Goal: Information Seeking & Learning: Check status

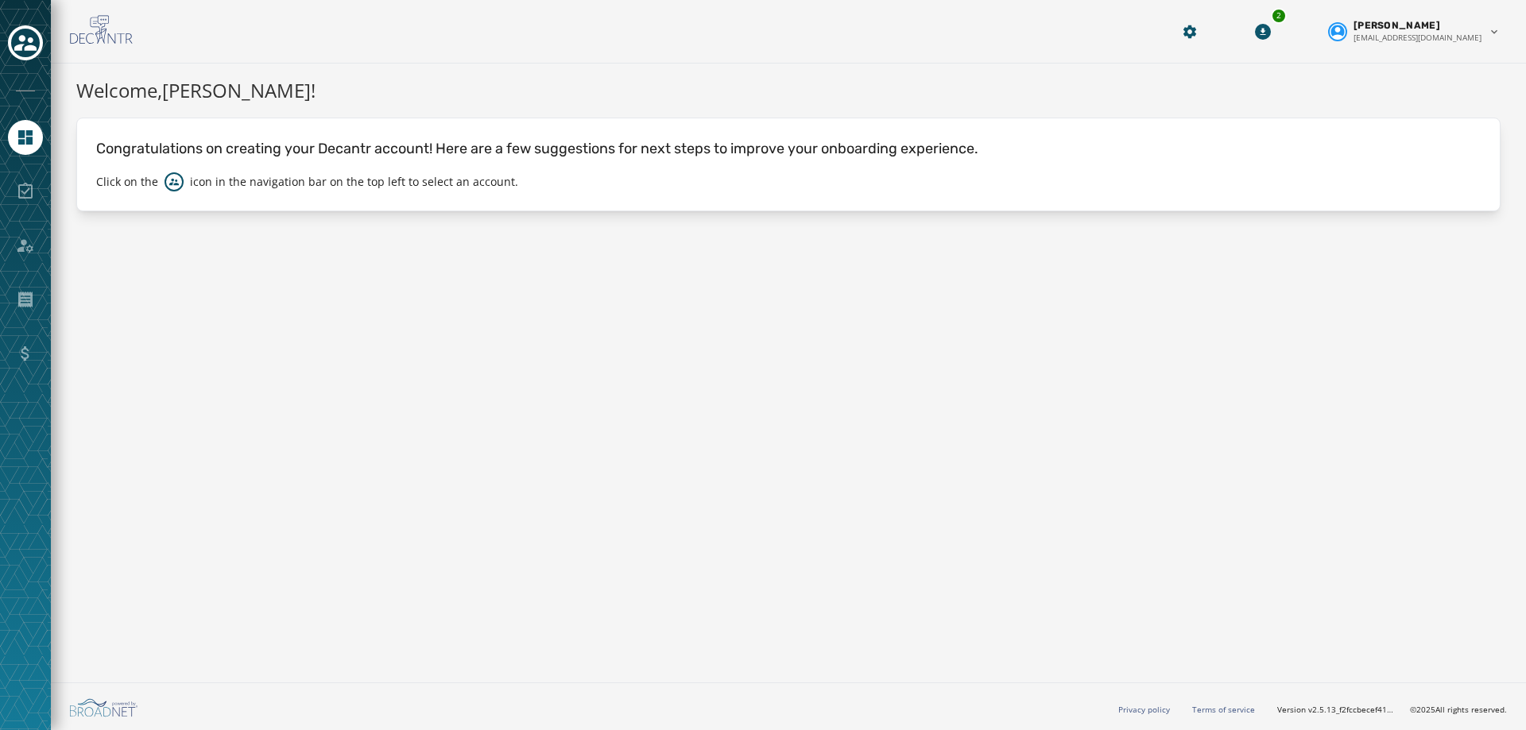
click at [16, 26] on div at bounding box center [25, 43] width 35 height 37
click at [17, 46] on icon "Toggle account select drawer" at bounding box center [25, 43] width 22 height 16
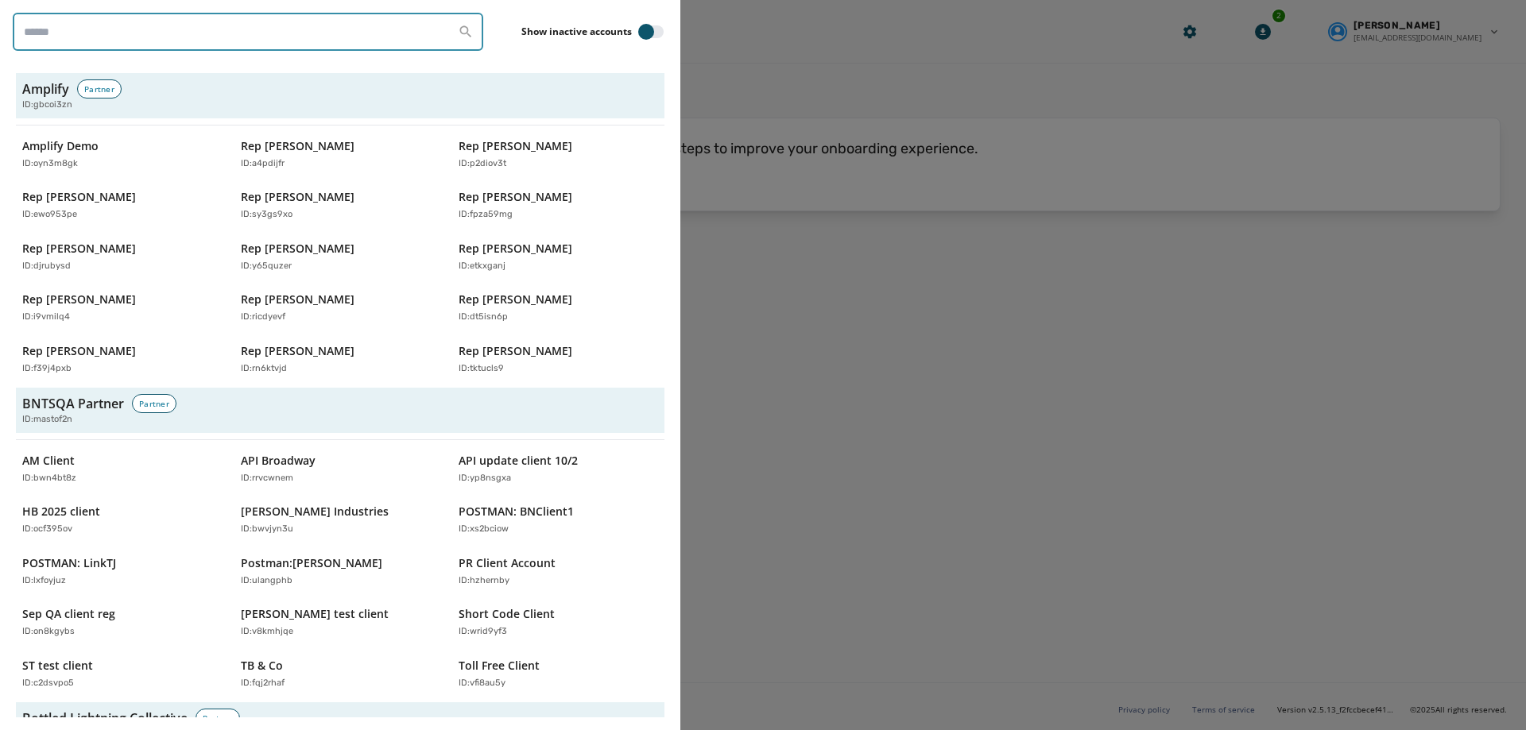
click at [102, 41] on input "search" at bounding box center [248, 32] width 470 height 38
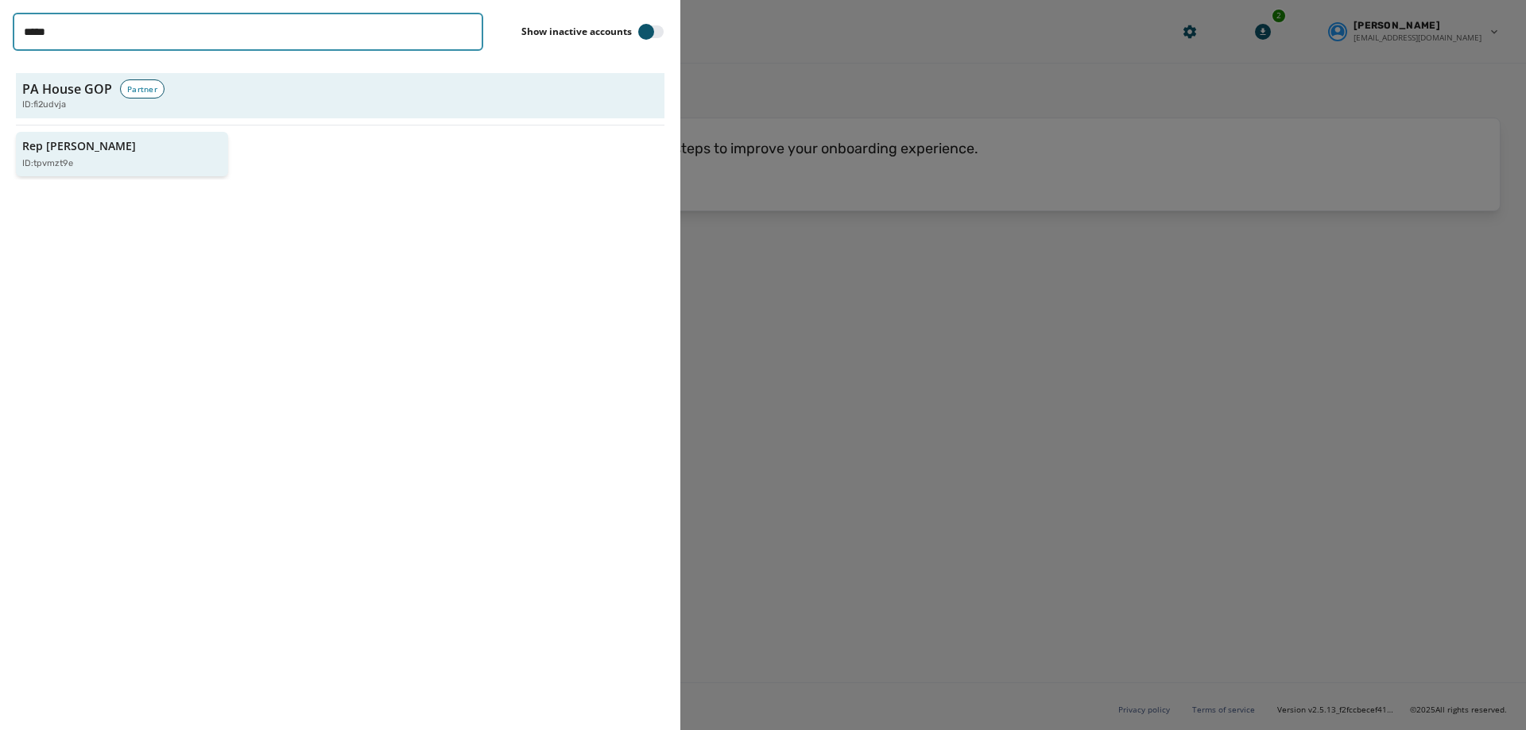
type input "*****"
click at [103, 149] on p "Rep [PERSON_NAME]" at bounding box center [79, 146] width 114 height 16
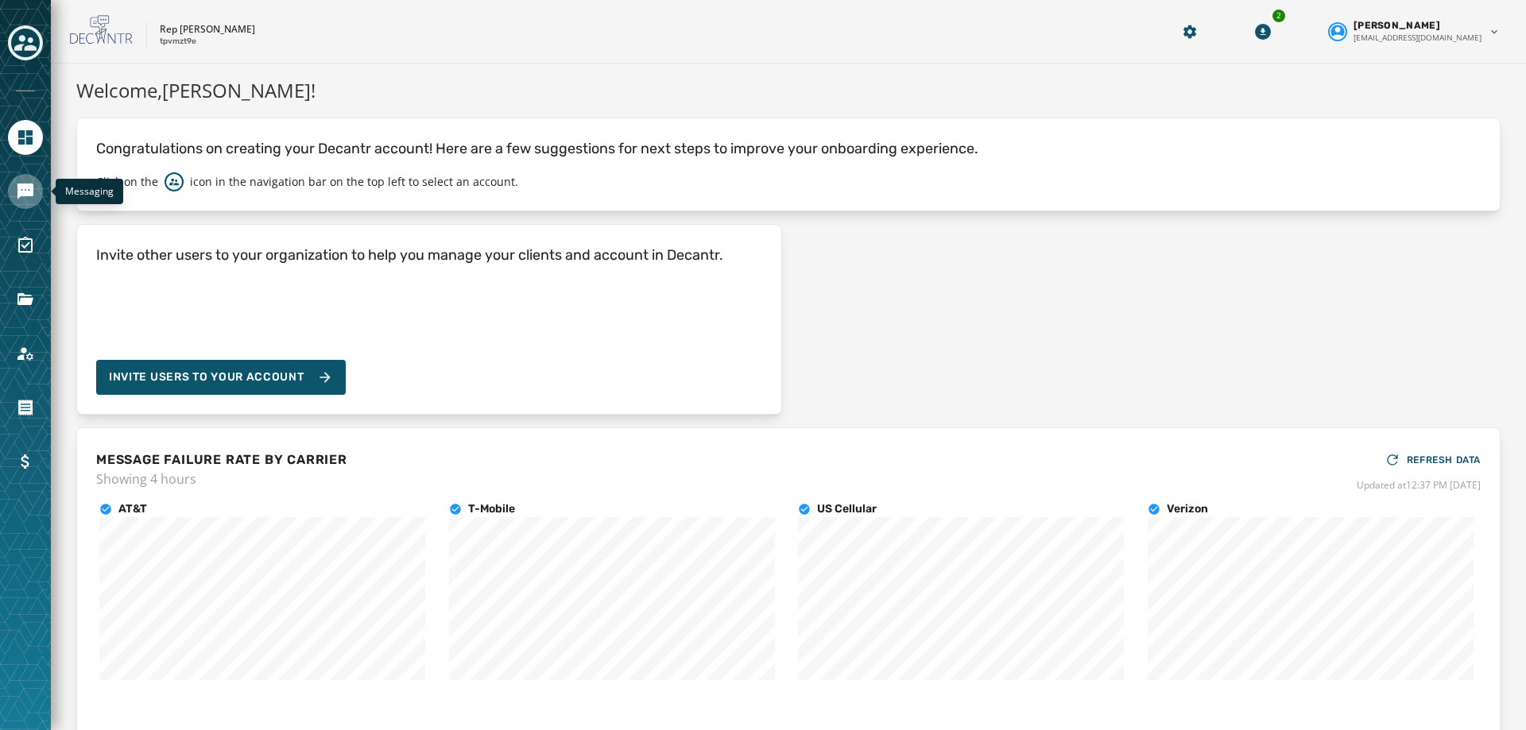
click at [22, 195] on icon "Navigate to Messaging" at bounding box center [25, 192] width 16 height 16
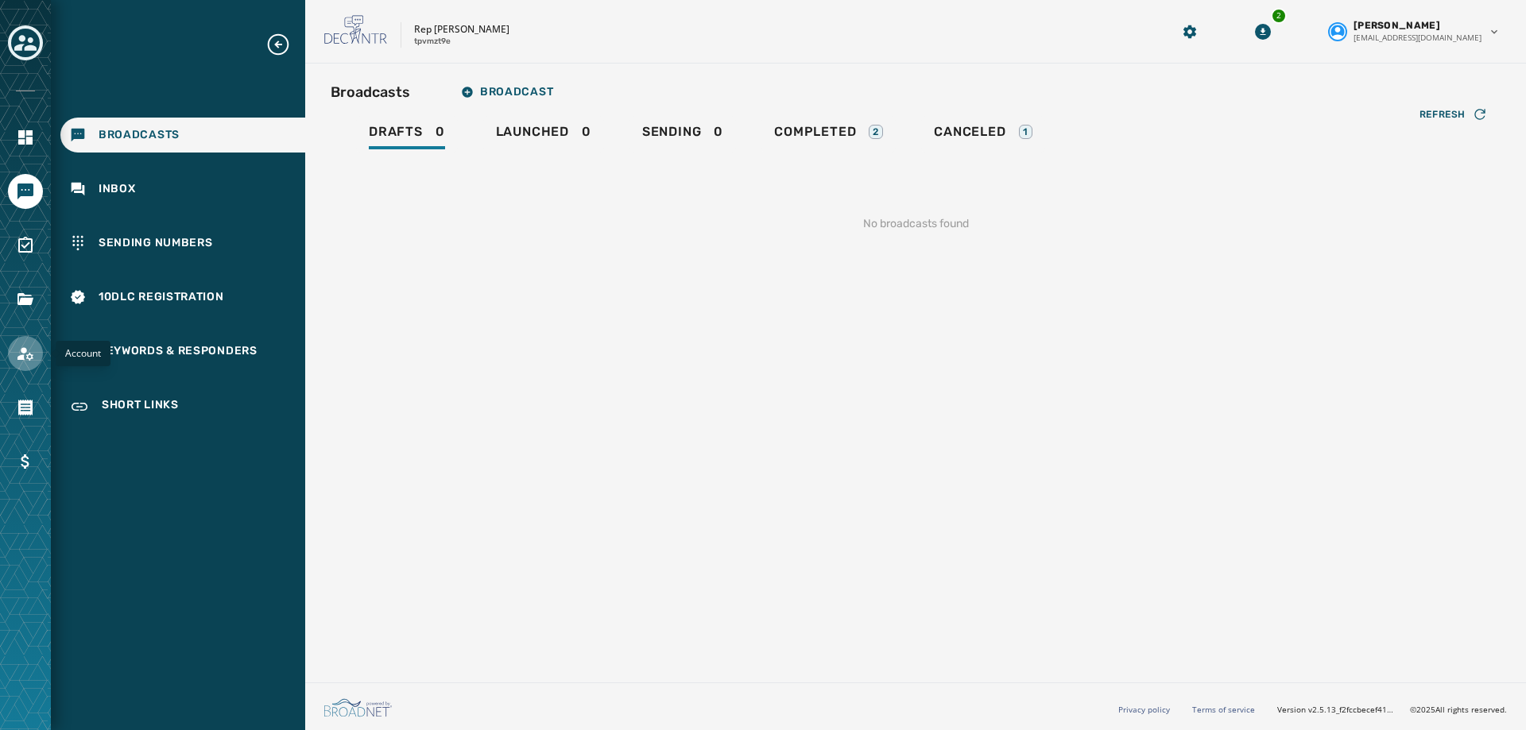
click at [17, 347] on icon "Navigate to Account" at bounding box center [25, 353] width 19 height 19
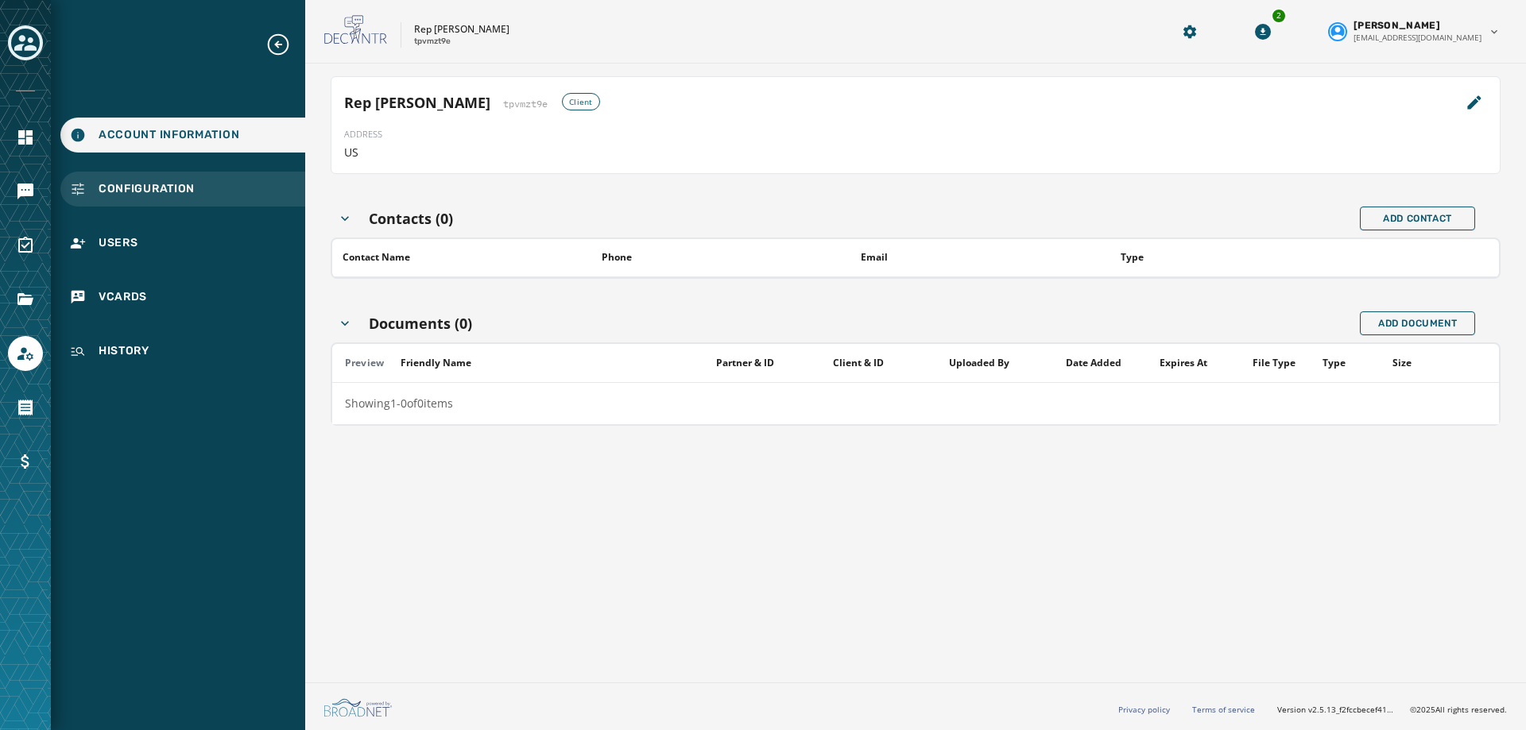
click at [109, 188] on span "Configuration" at bounding box center [147, 189] width 96 height 16
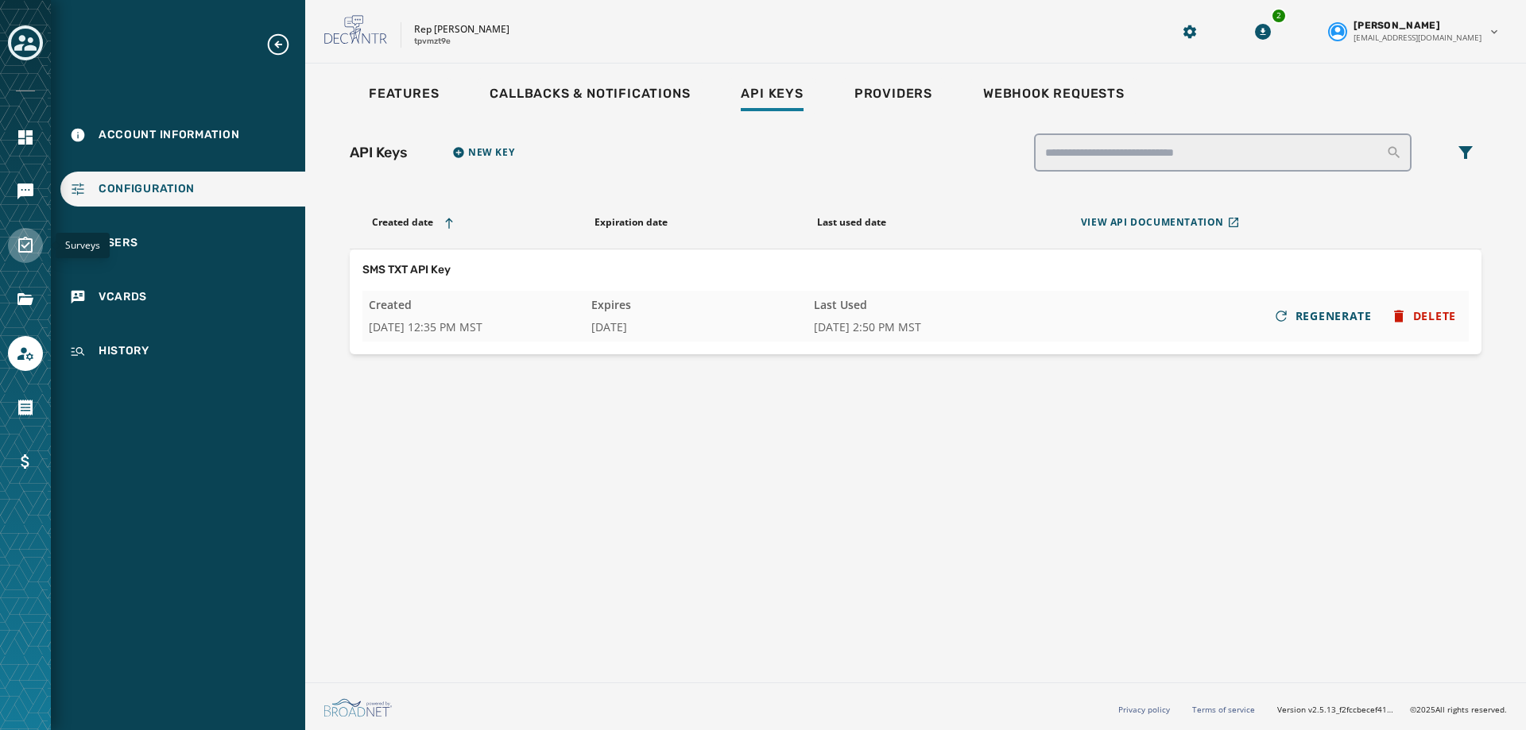
click at [23, 249] on icon "Navigate to Surveys" at bounding box center [25, 245] width 19 height 19
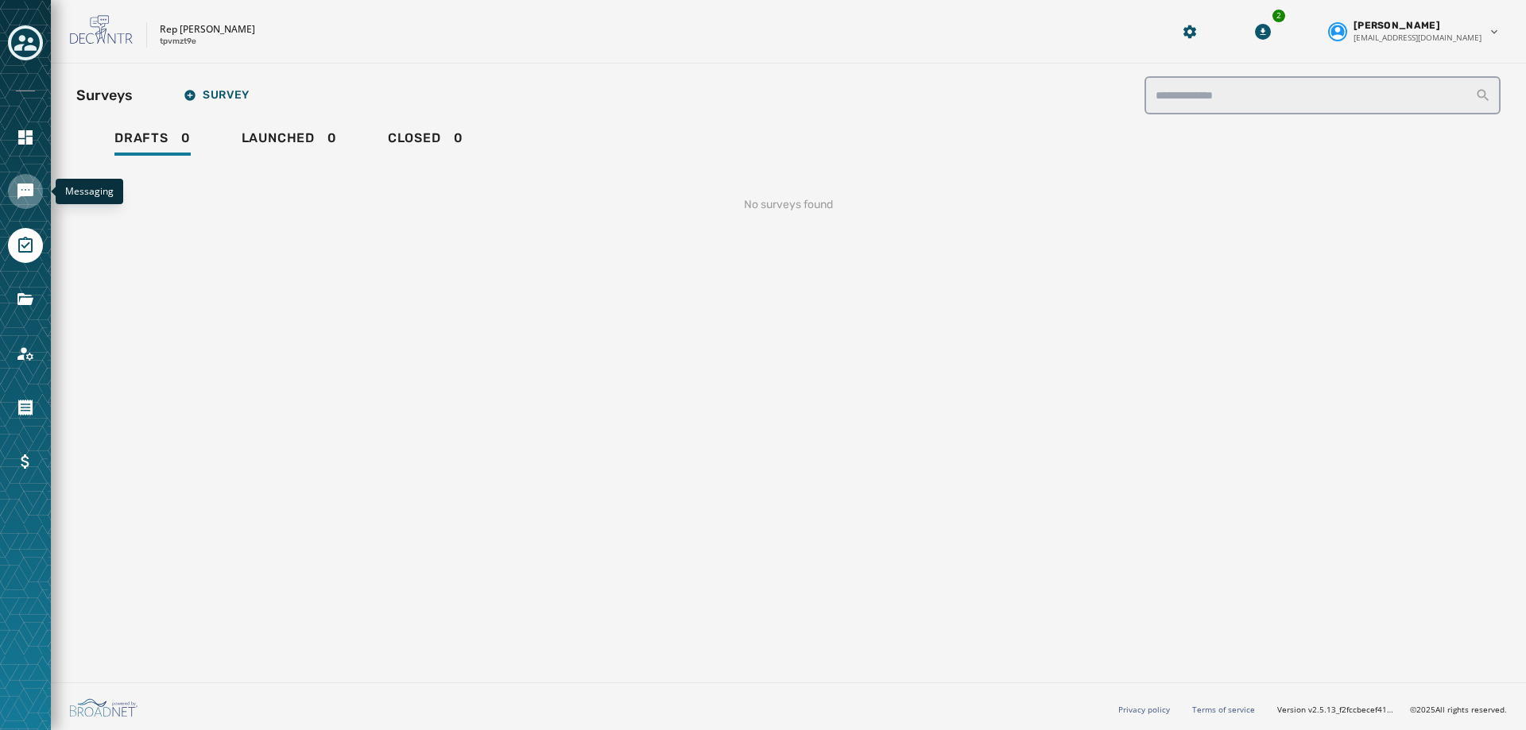
click at [31, 203] on link "Navigate to Messaging" at bounding box center [25, 191] width 35 height 35
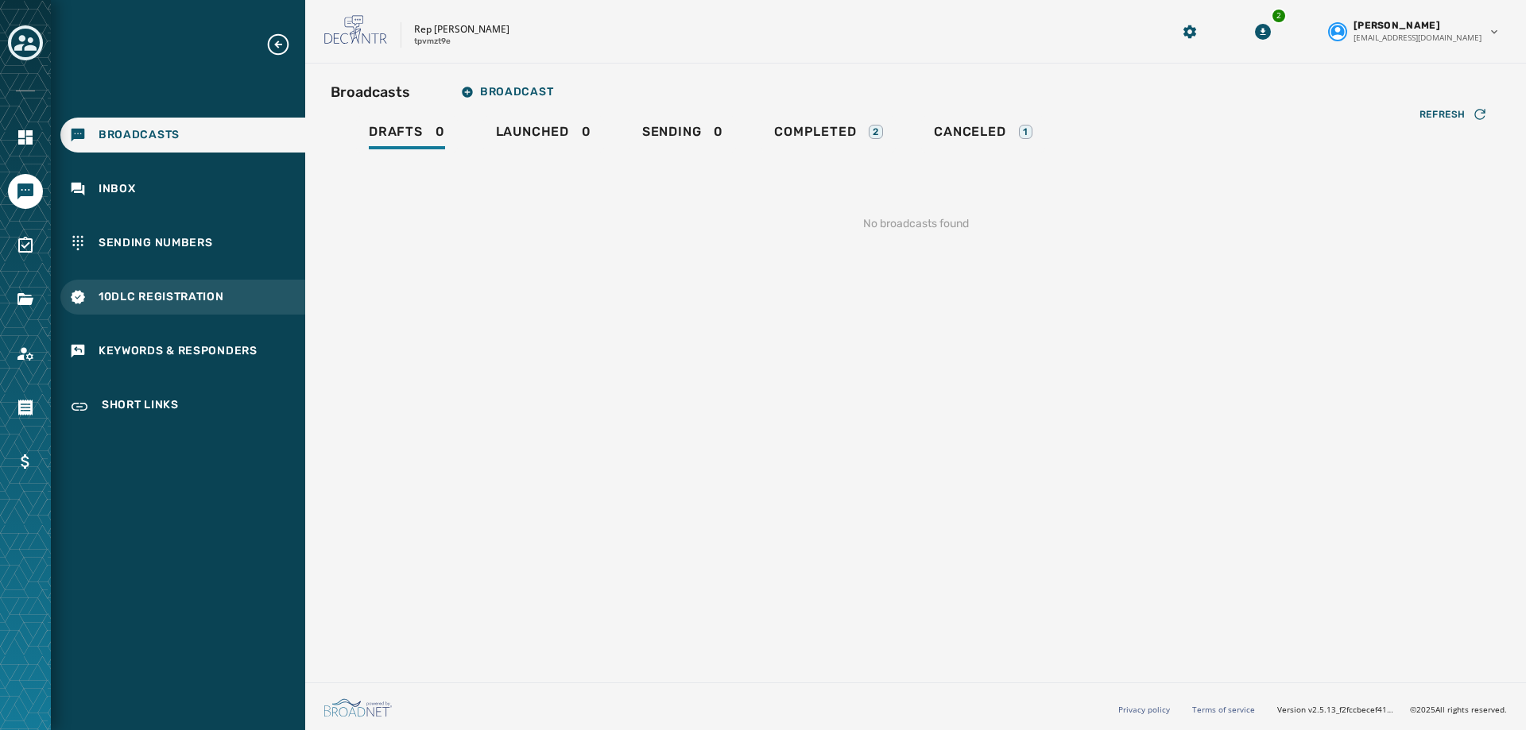
click at [142, 299] on span "10DLC Registration" at bounding box center [162, 297] width 126 height 16
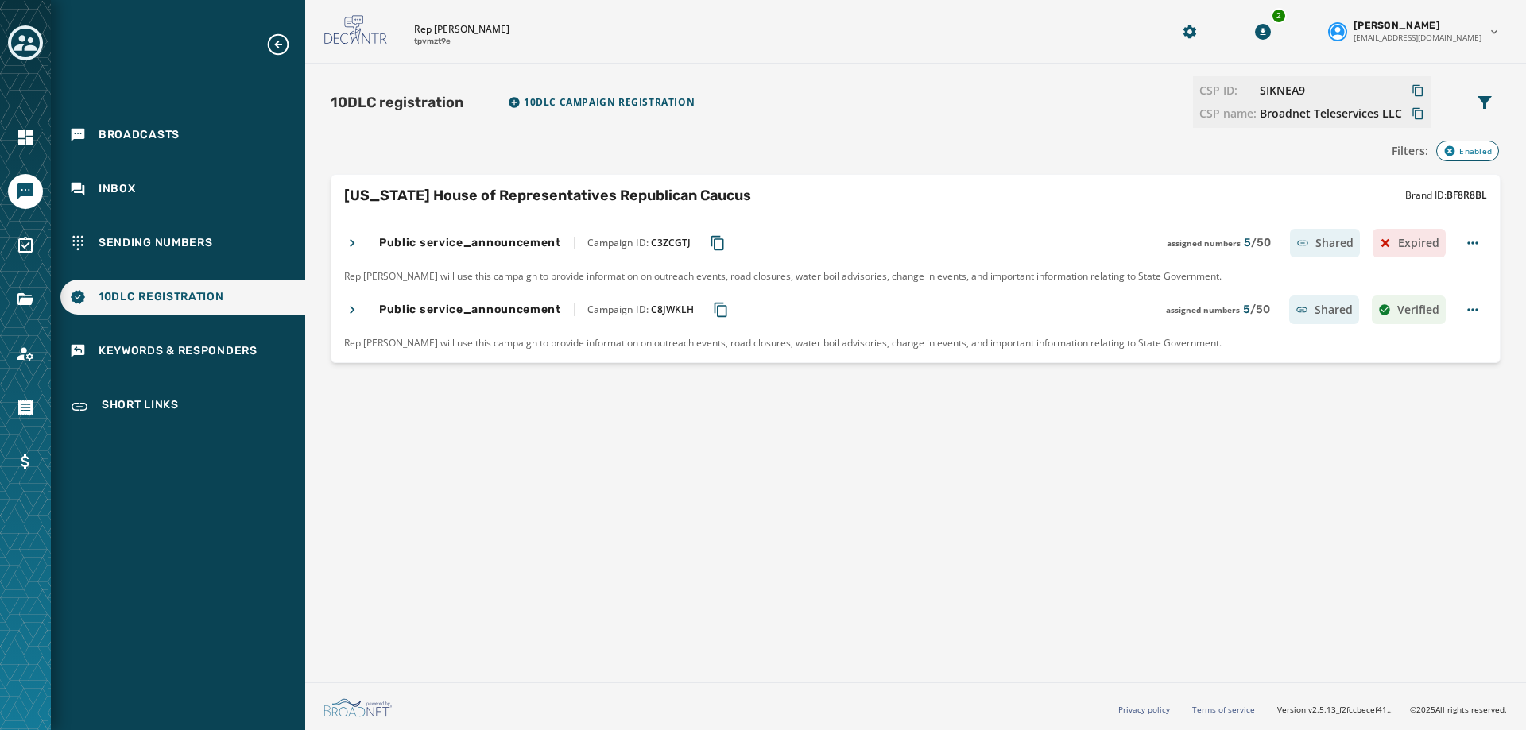
click at [353, 236] on icon at bounding box center [352, 243] width 16 height 16
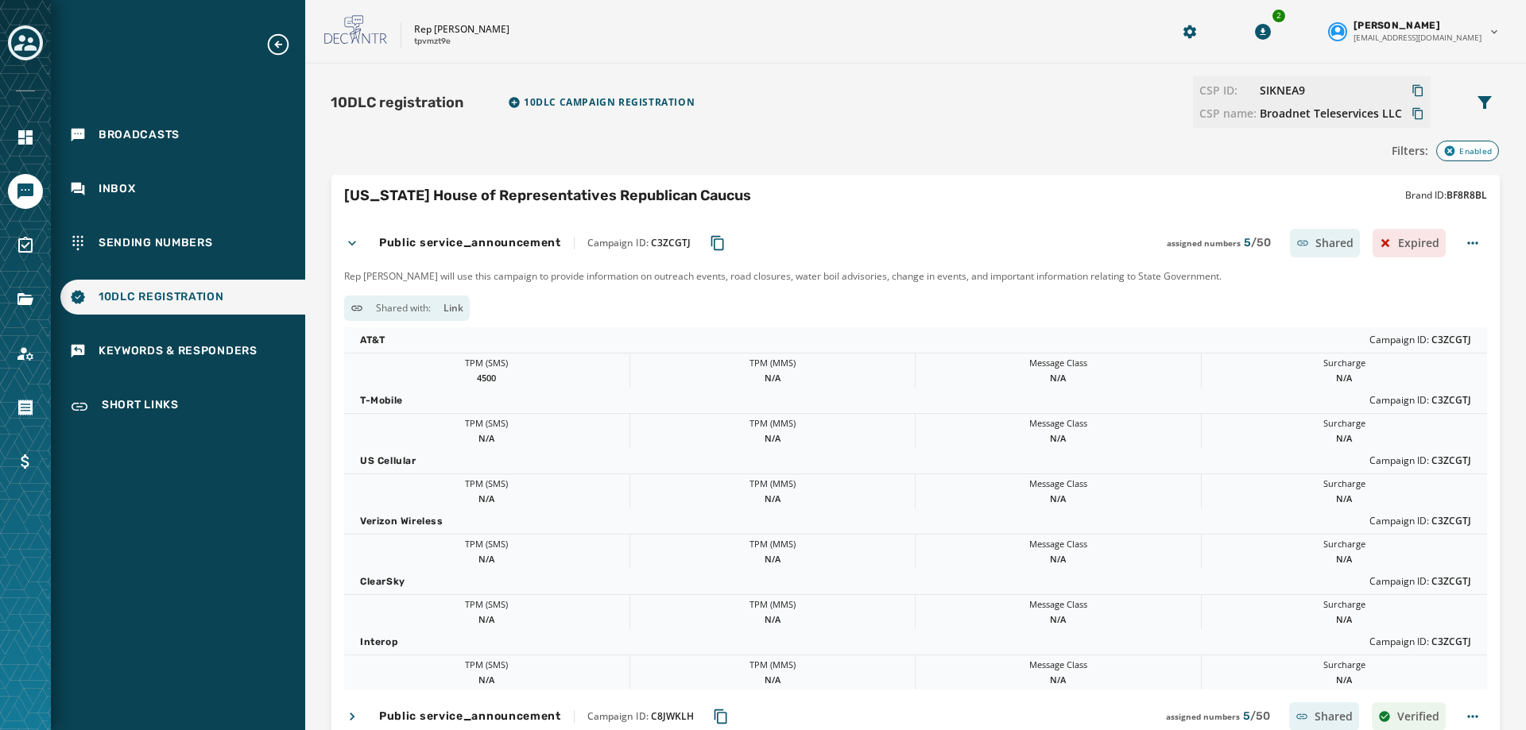
click at [353, 236] on icon at bounding box center [352, 243] width 16 height 16
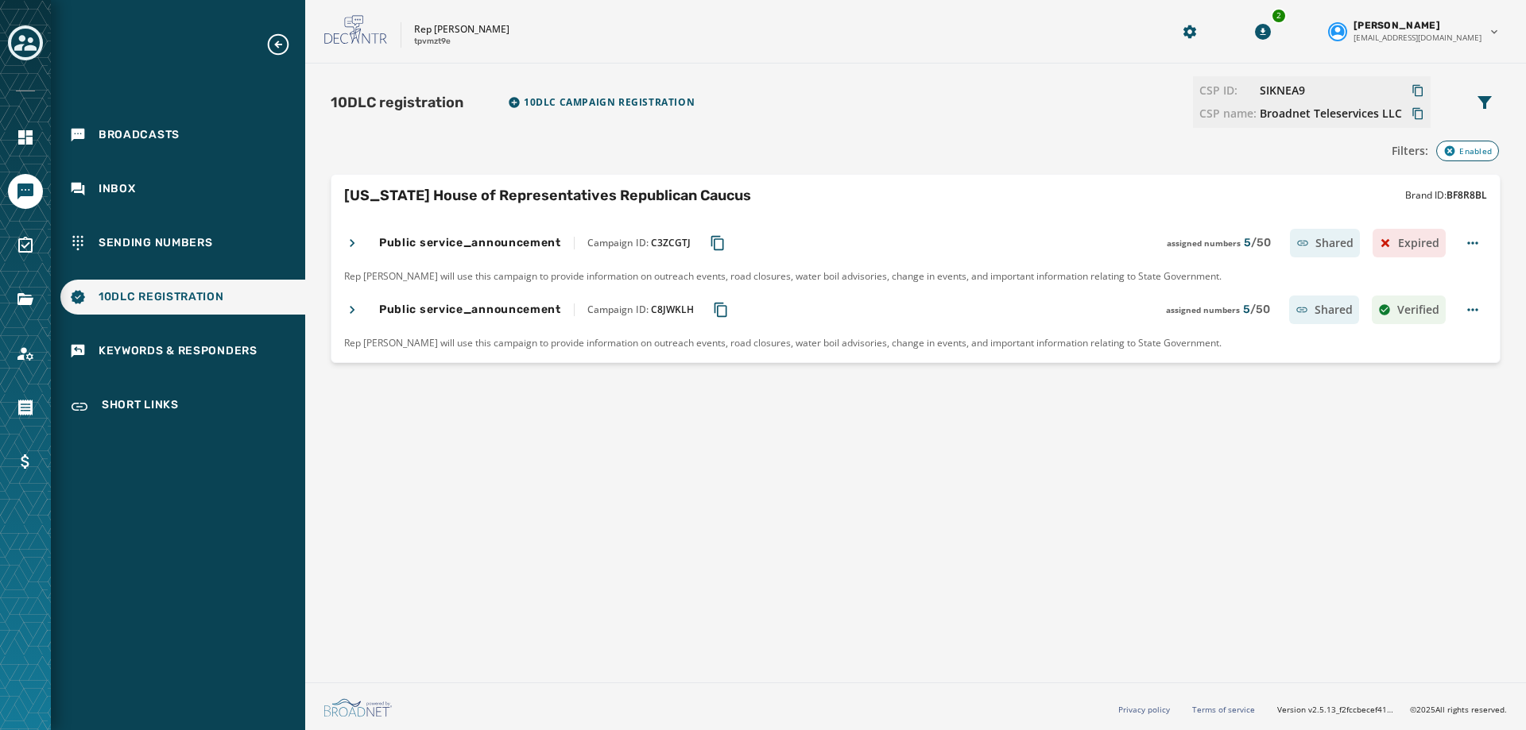
click at [346, 311] on icon at bounding box center [352, 310] width 16 height 16
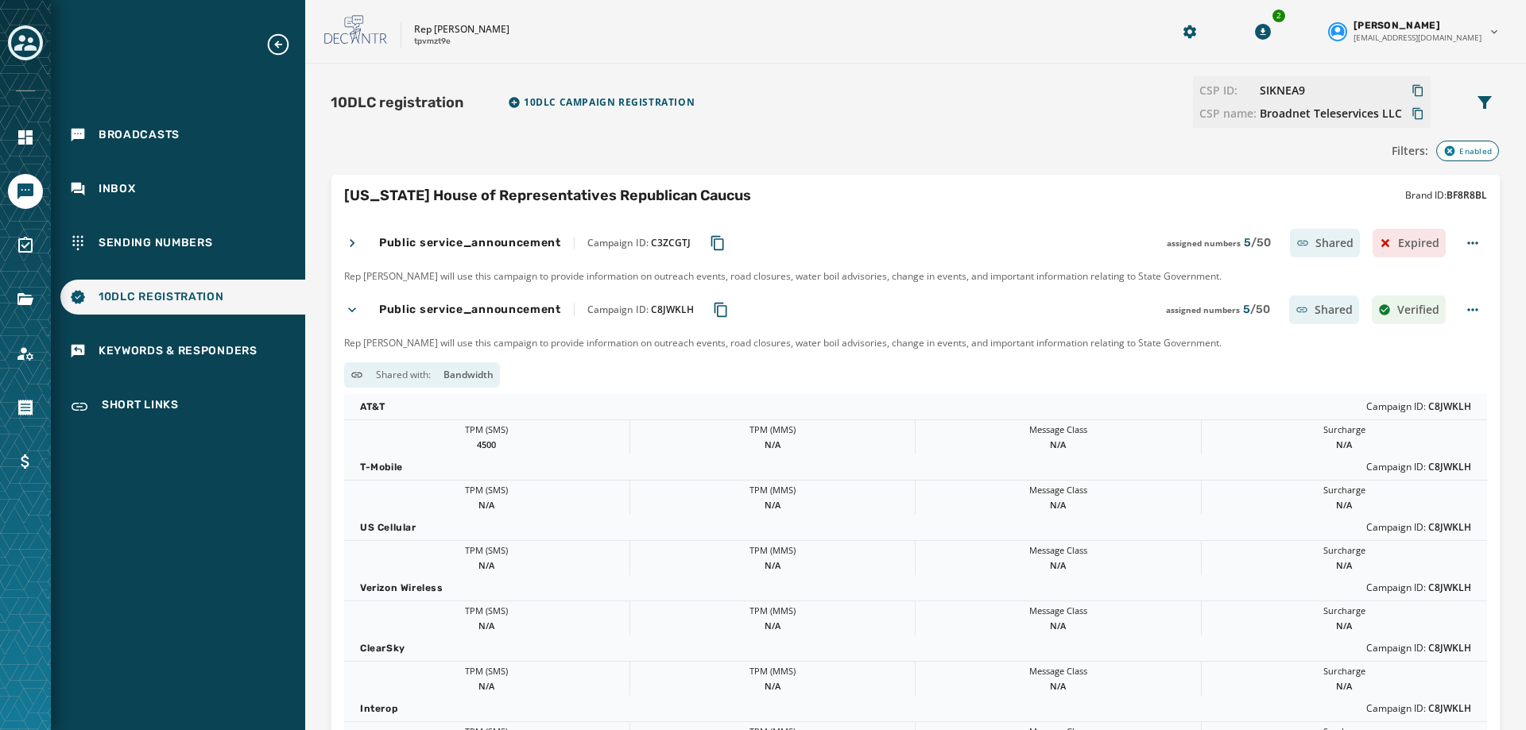
click at [346, 311] on icon at bounding box center [352, 310] width 16 height 16
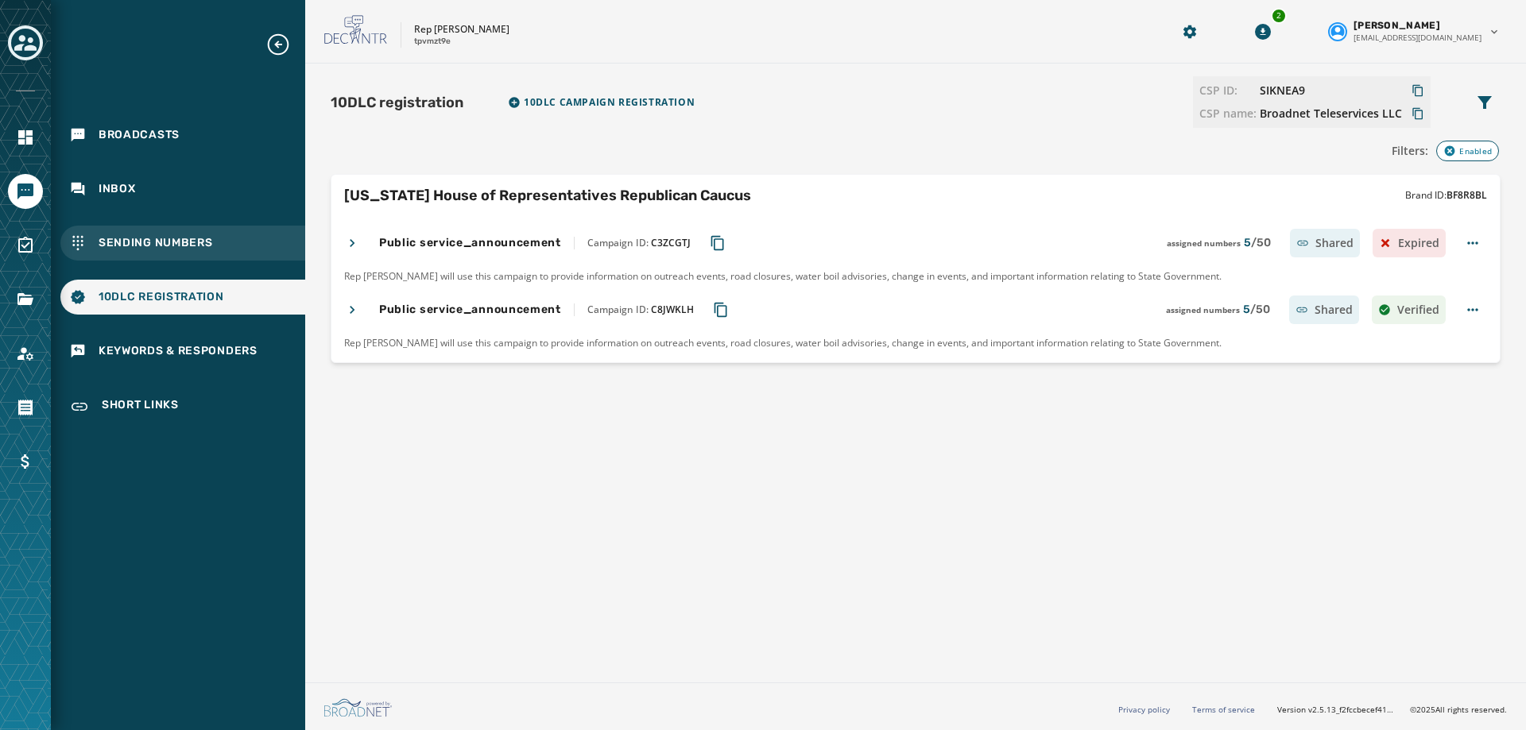
click at [108, 242] on span "Sending Numbers" at bounding box center [156, 243] width 114 height 16
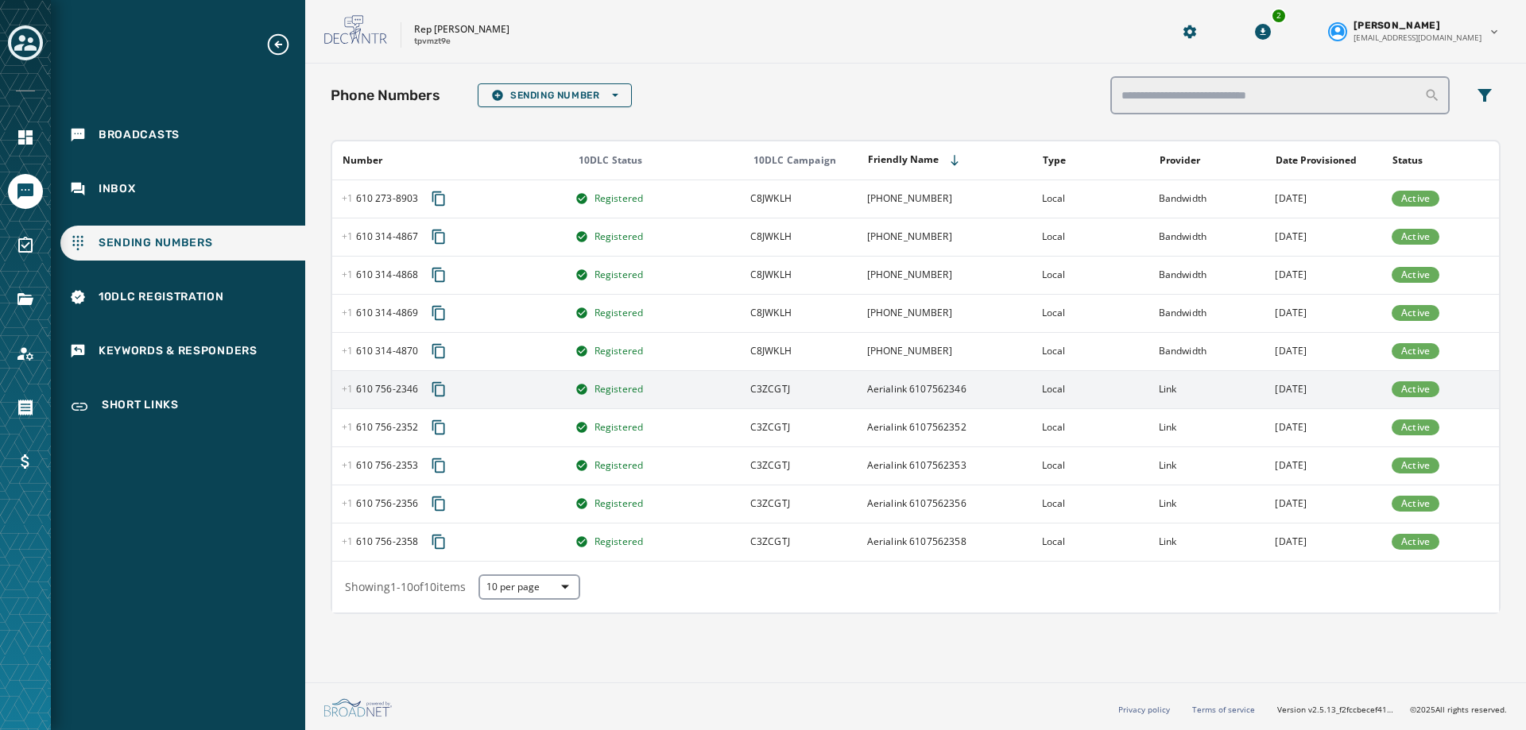
click at [1435, 390] on span "Active" at bounding box center [1416, 389] width 48 height 16
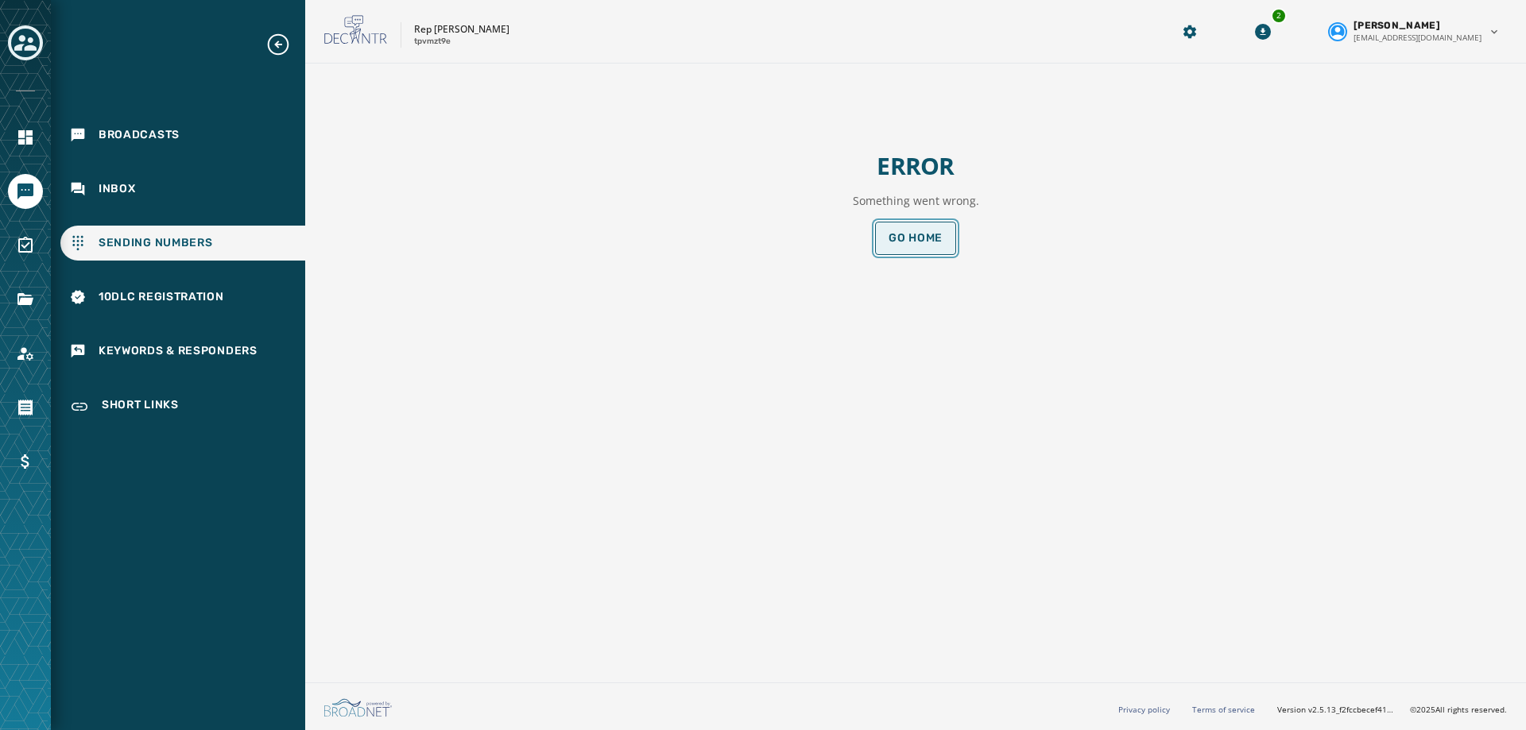
click at [918, 238] on span "Go home" at bounding box center [915, 238] width 54 height 13
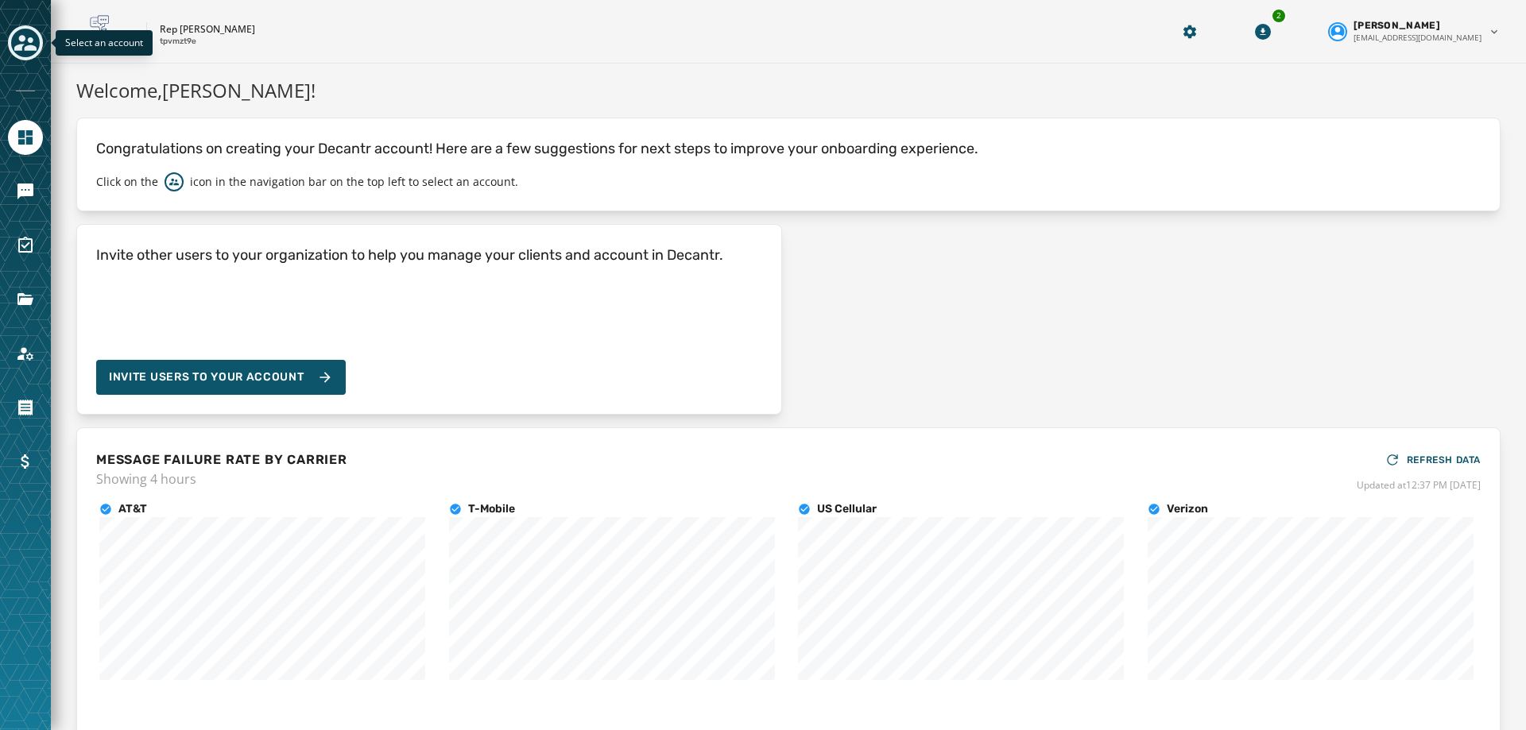
click at [27, 37] on icon "Toggle account select drawer" at bounding box center [25, 43] width 22 height 22
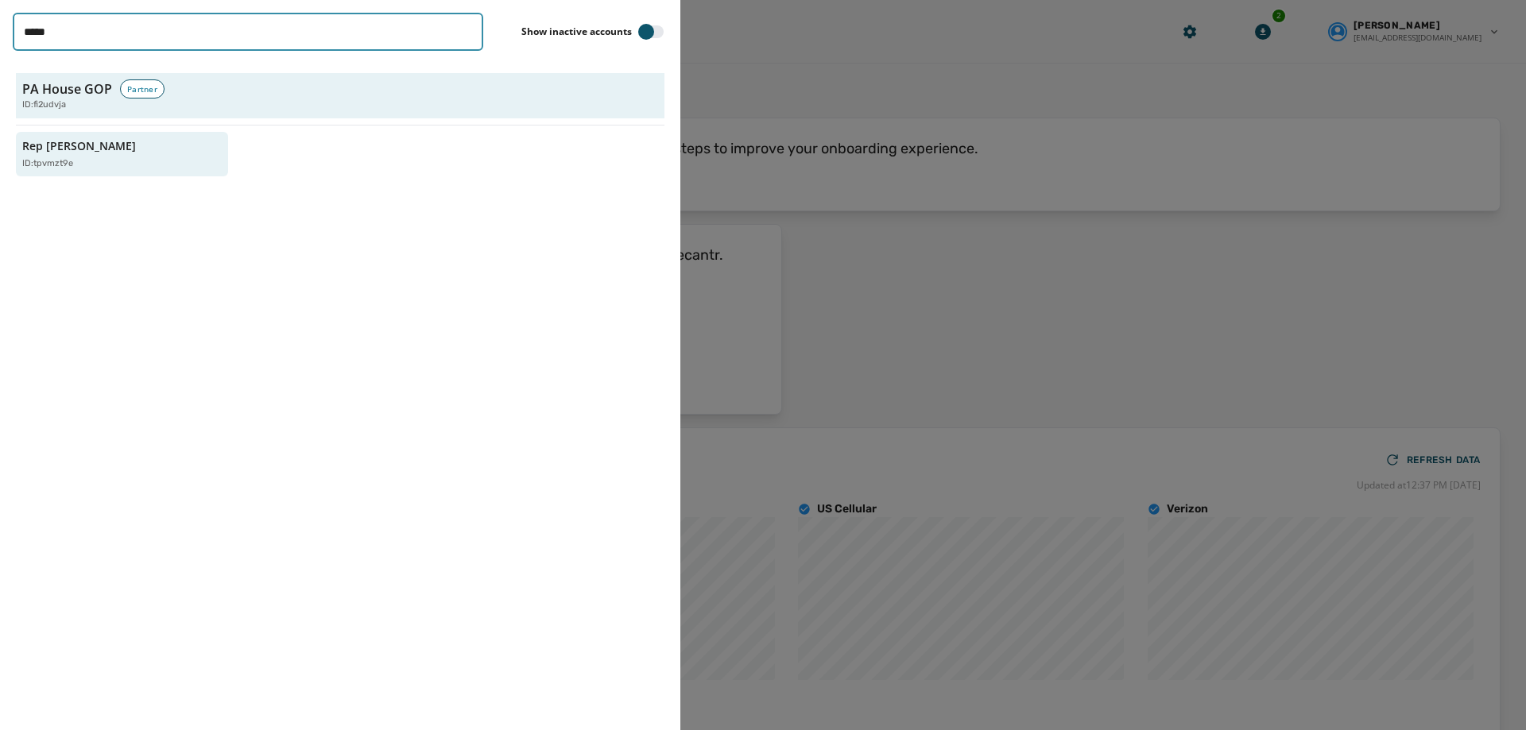
drag, startPoint x: 85, startPoint y: 31, endPoint x: -74, endPoint y: 30, distance: 158.9
click at [0, 30] on html "Skip To Main Content Rep [PERSON_NAME] tpvmzt9e 2 [PERSON_NAME] [EMAIL_ADDRESS]…" at bounding box center [763, 365] width 1526 height 730
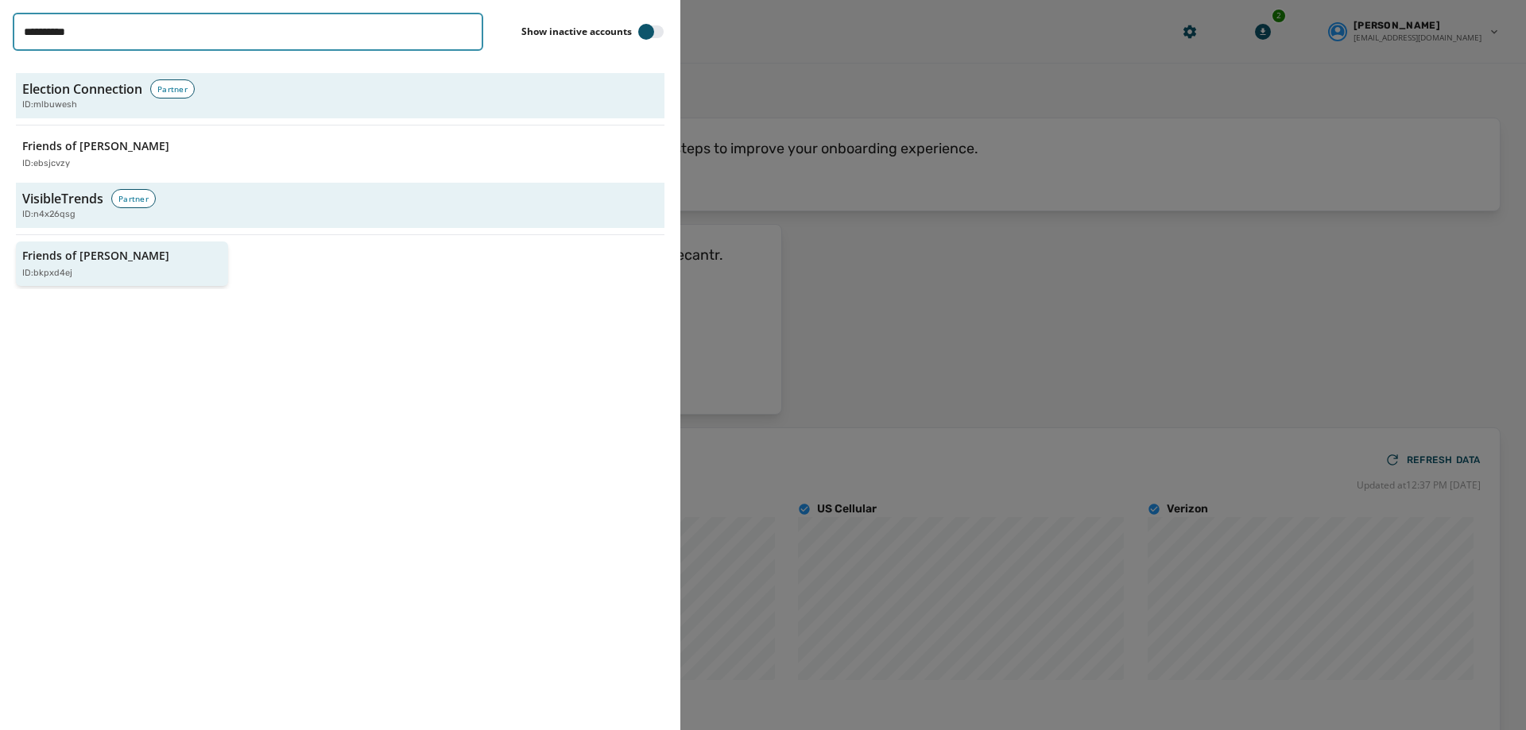
type input "**********"
click at [96, 275] on div "ID: bkpxd4ej" at bounding box center [114, 274] width 184 height 14
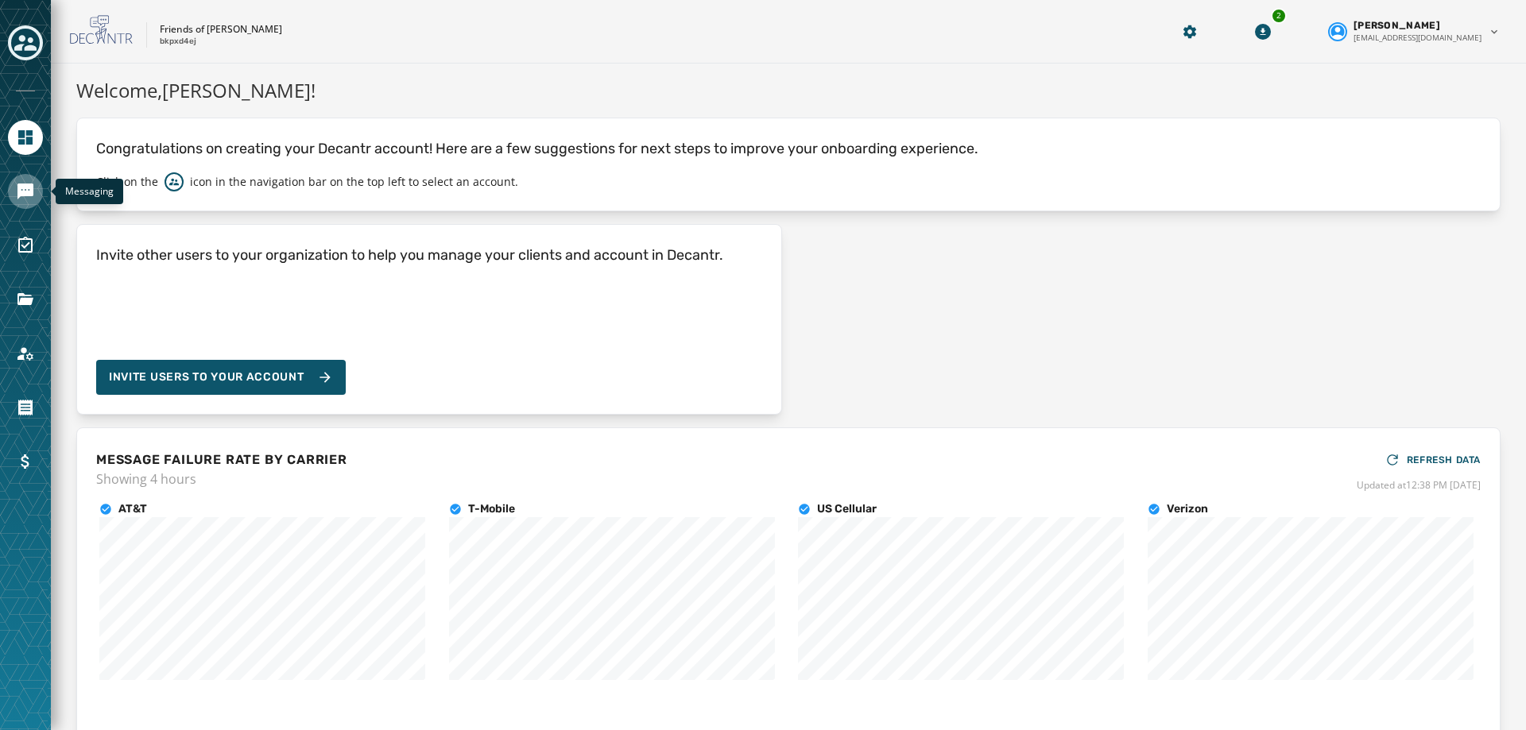
click at [30, 199] on icon "Navigate to Messaging" at bounding box center [25, 191] width 19 height 19
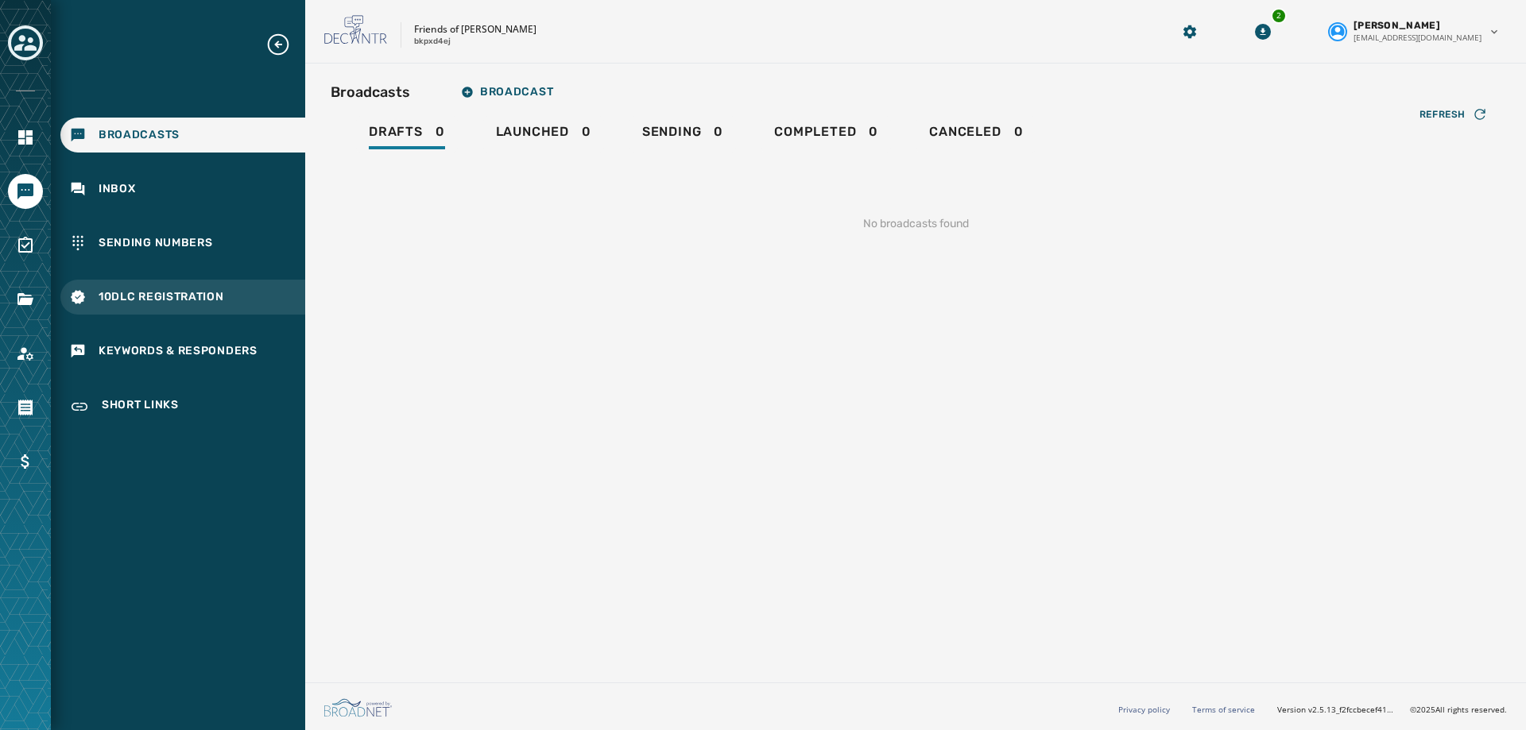
click at [132, 292] on span "10DLC Registration" at bounding box center [162, 297] width 126 height 16
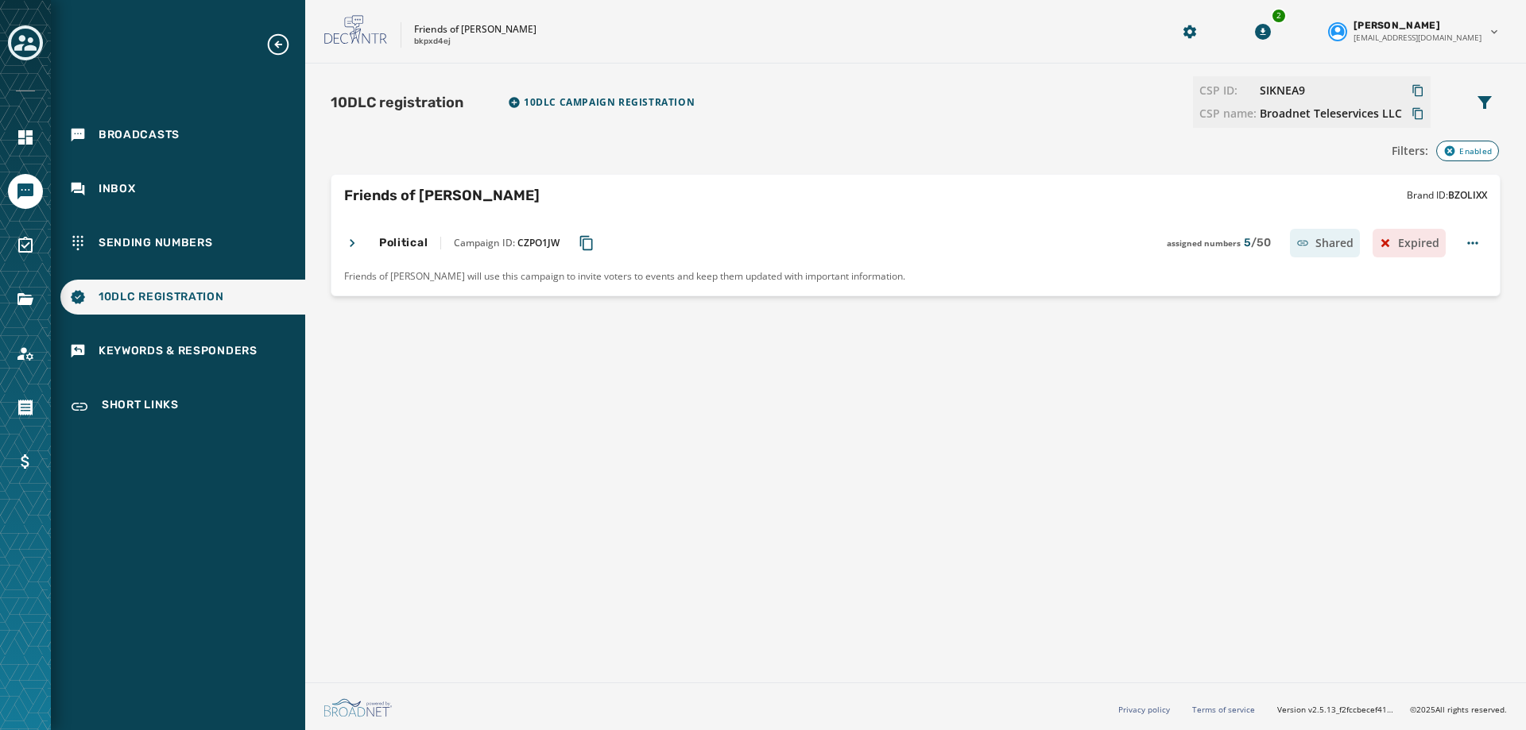
click at [360, 239] on div "Political Campaign ID: CZPO1JW assigned numbers 5 / 50 Shared Expired" at bounding box center [894, 243] width 1101 height 29
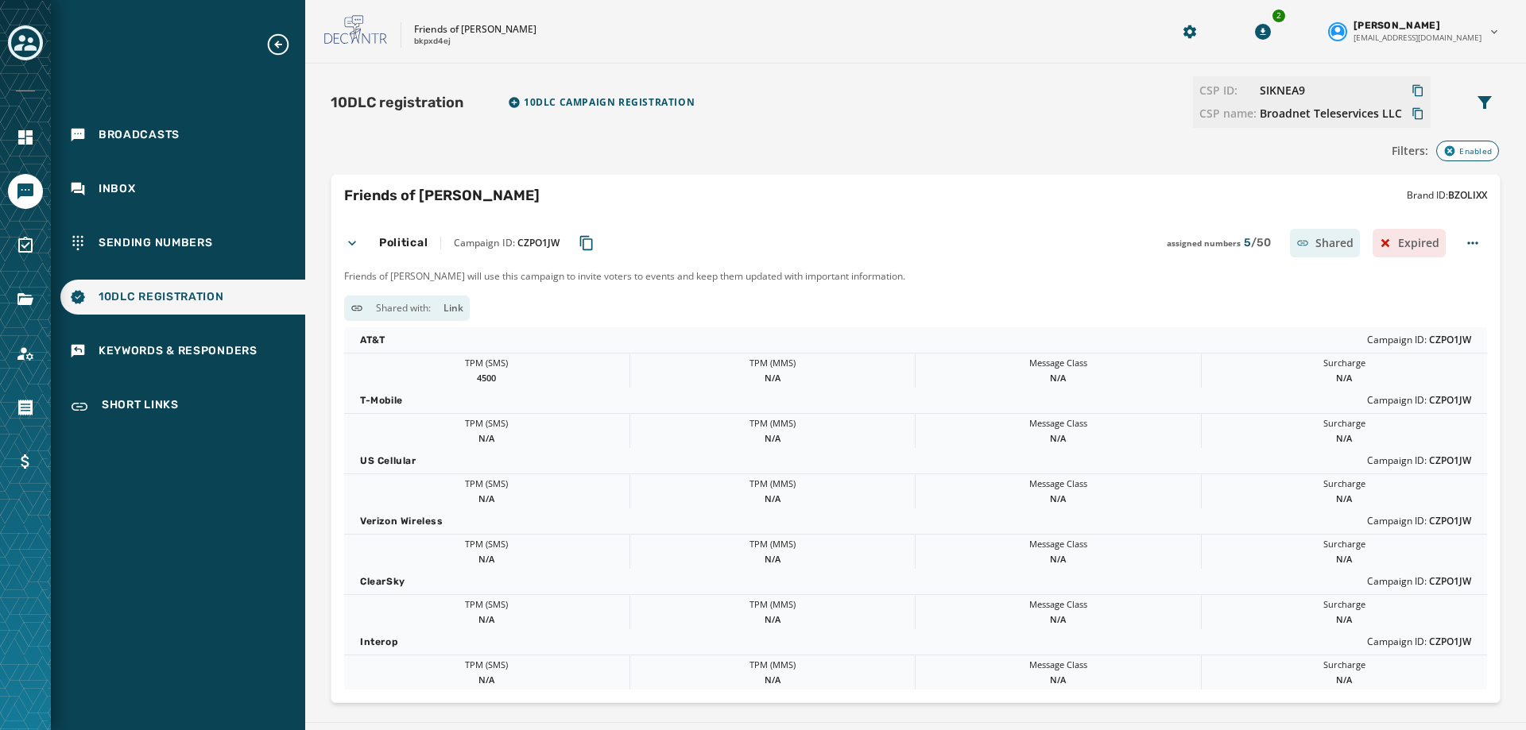
click at [360, 239] on div "Political Campaign ID: CZPO1JW assigned numbers 5 / 50 Shared Expired" at bounding box center [894, 243] width 1101 height 29
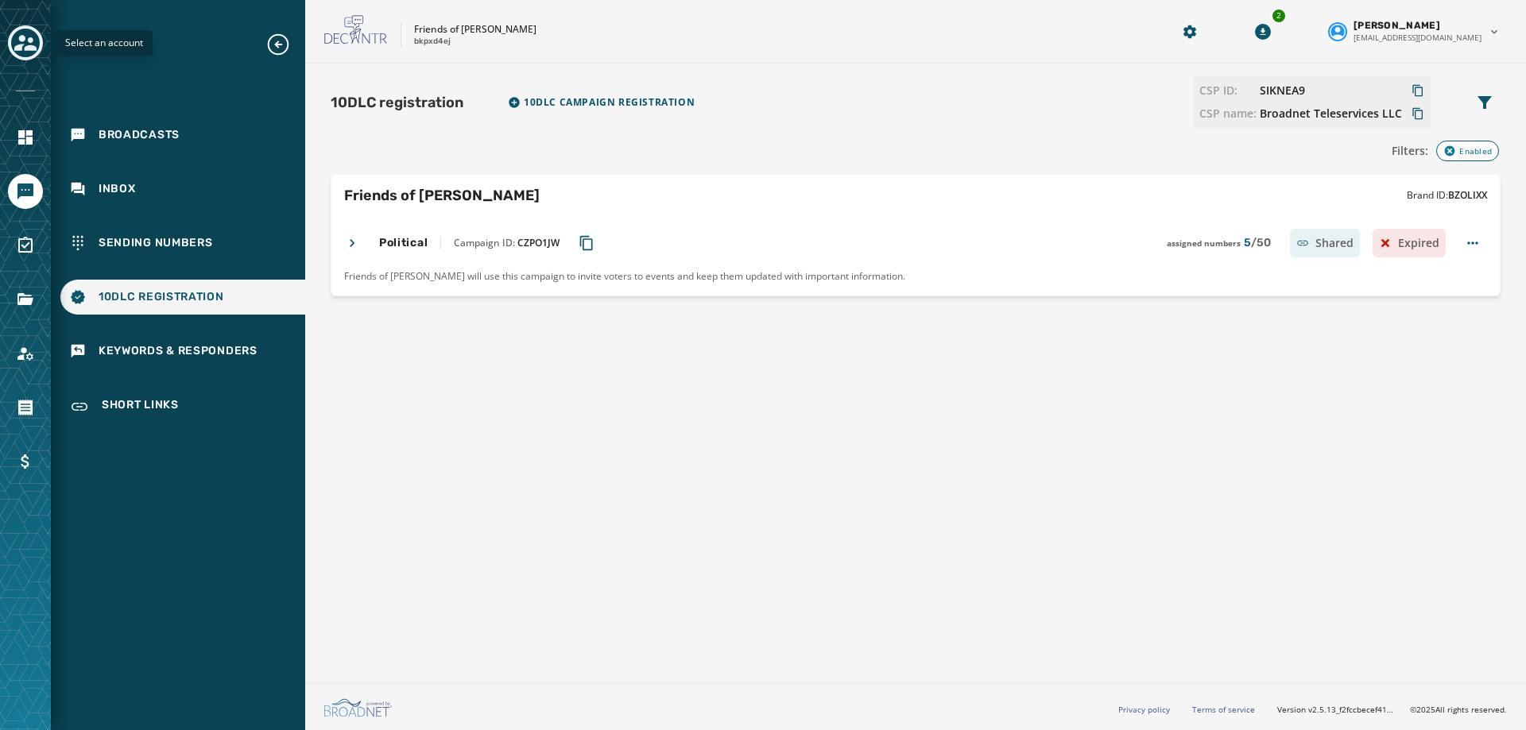
click at [31, 45] on icon "Toggle account select drawer" at bounding box center [25, 43] width 22 height 22
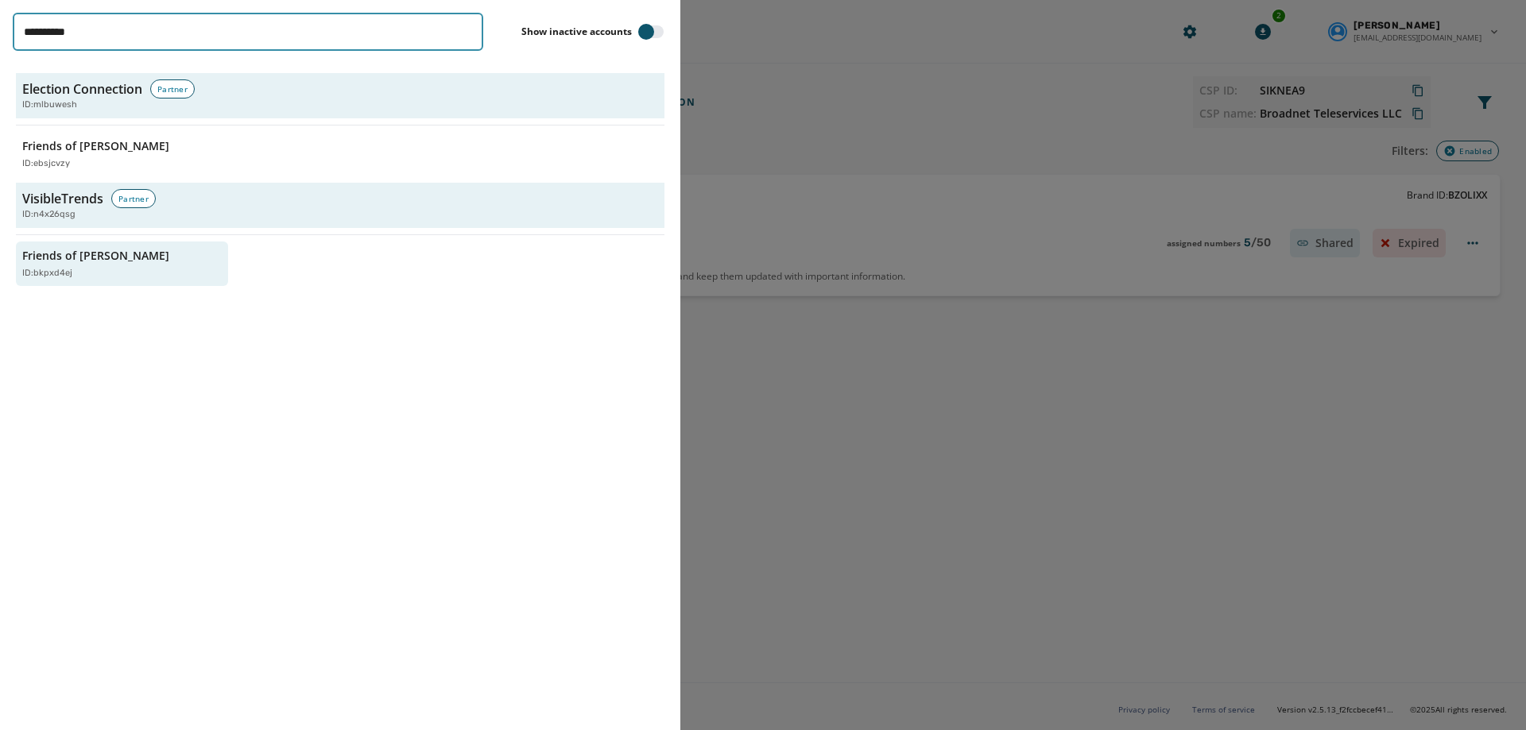
drag, startPoint x: 31, startPoint y: 45, endPoint x: -94, endPoint y: 43, distance: 124.8
click at [0, 43] on html "**********" at bounding box center [763, 365] width 1526 height 730
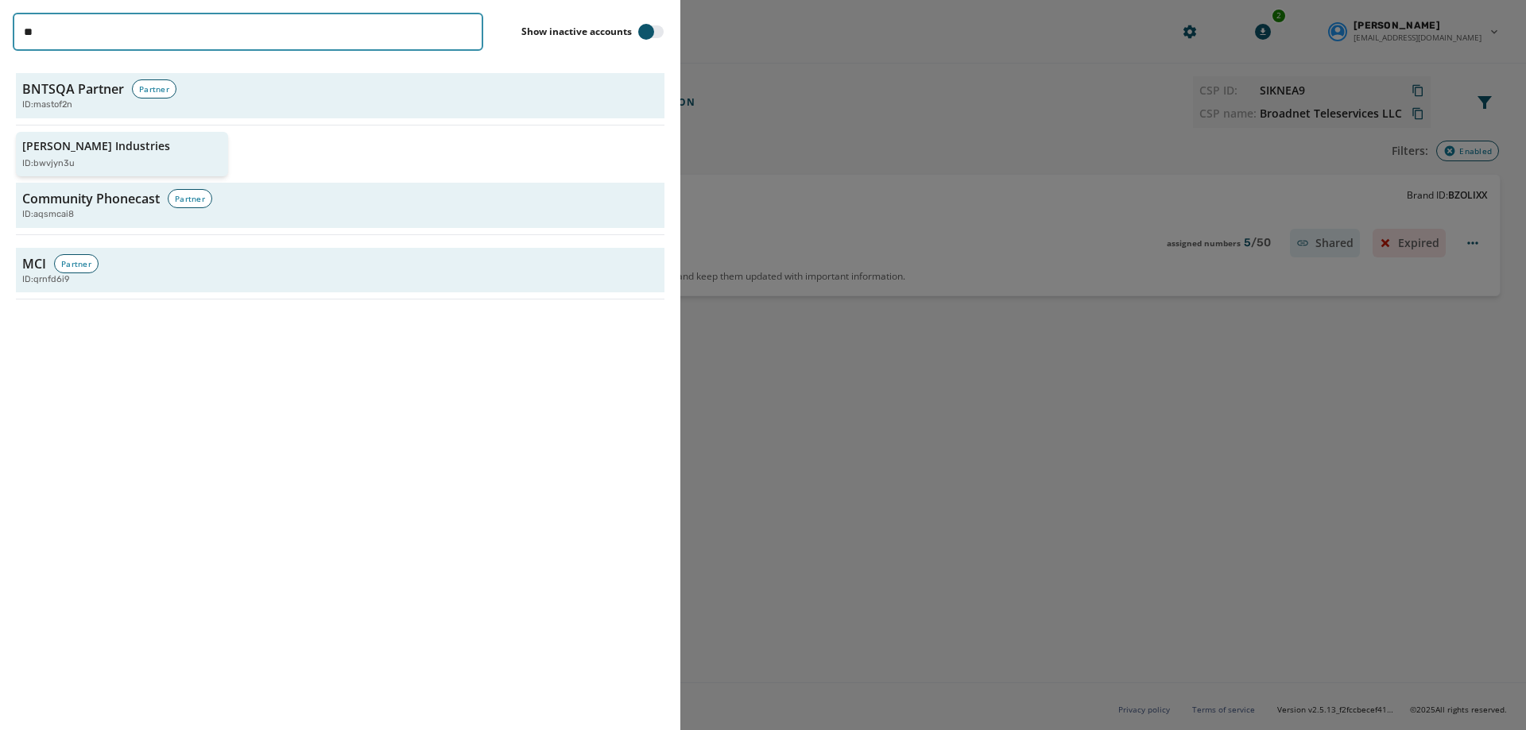
type input "**"
click at [60, 139] on p "[PERSON_NAME] Industries" at bounding box center [96, 146] width 148 height 16
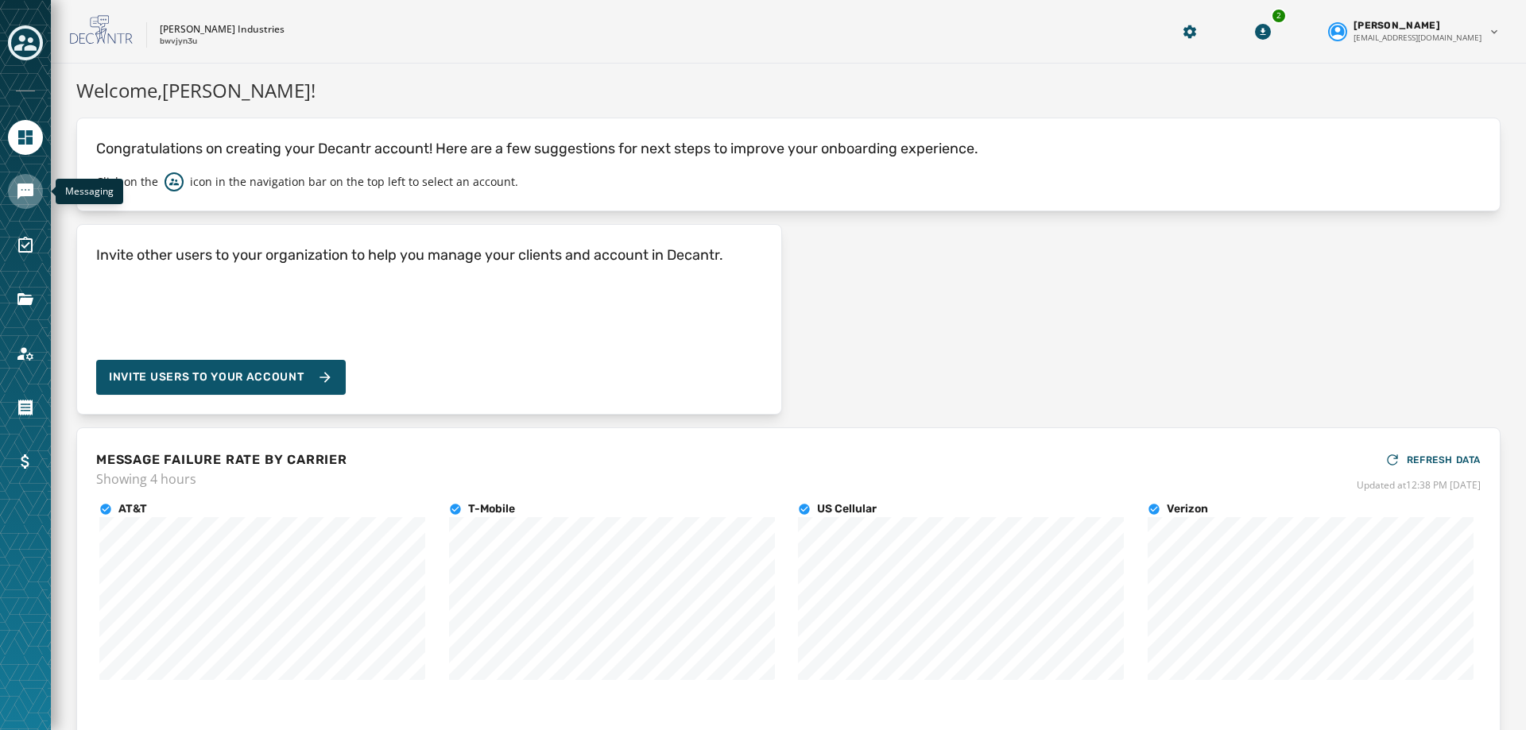
click at [41, 194] on link "Navigate to Messaging" at bounding box center [25, 191] width 35 height 35
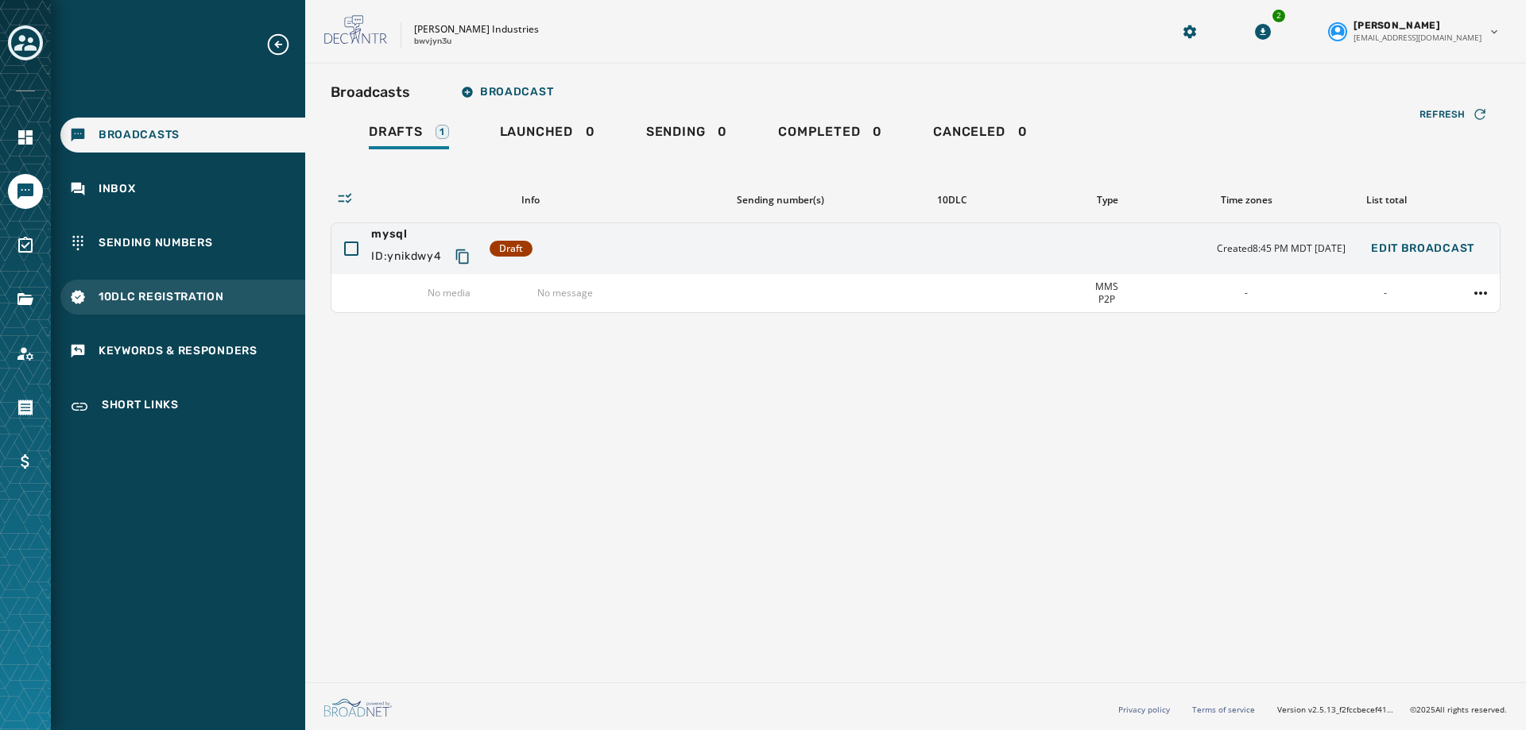
click at [177, 301] on span "10DLC Registration" at bounding box center [162, 297] width 126 height 16
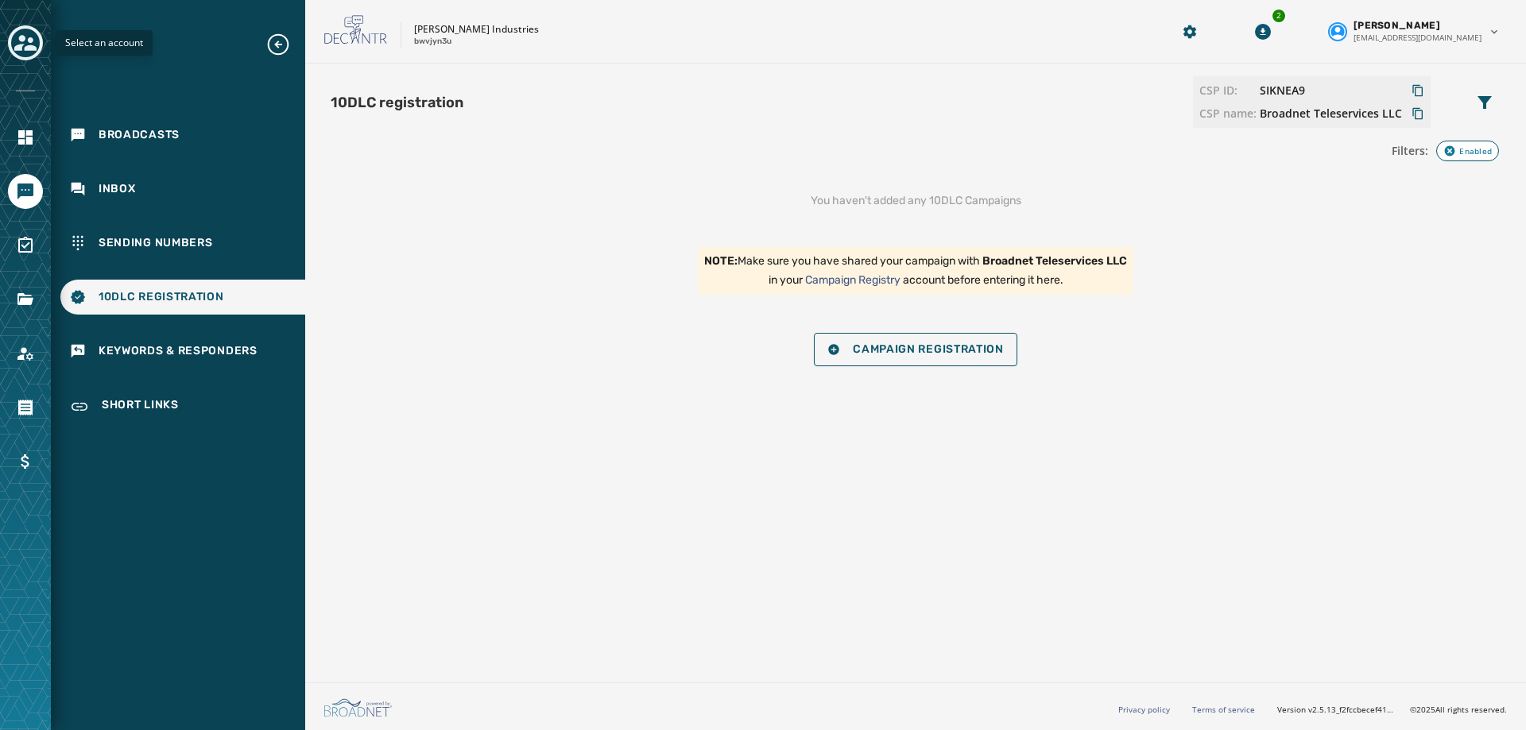
click at [26, 46] on icon "Toggle account select drawer" at bounding box center [25, 43] width 22 height 16
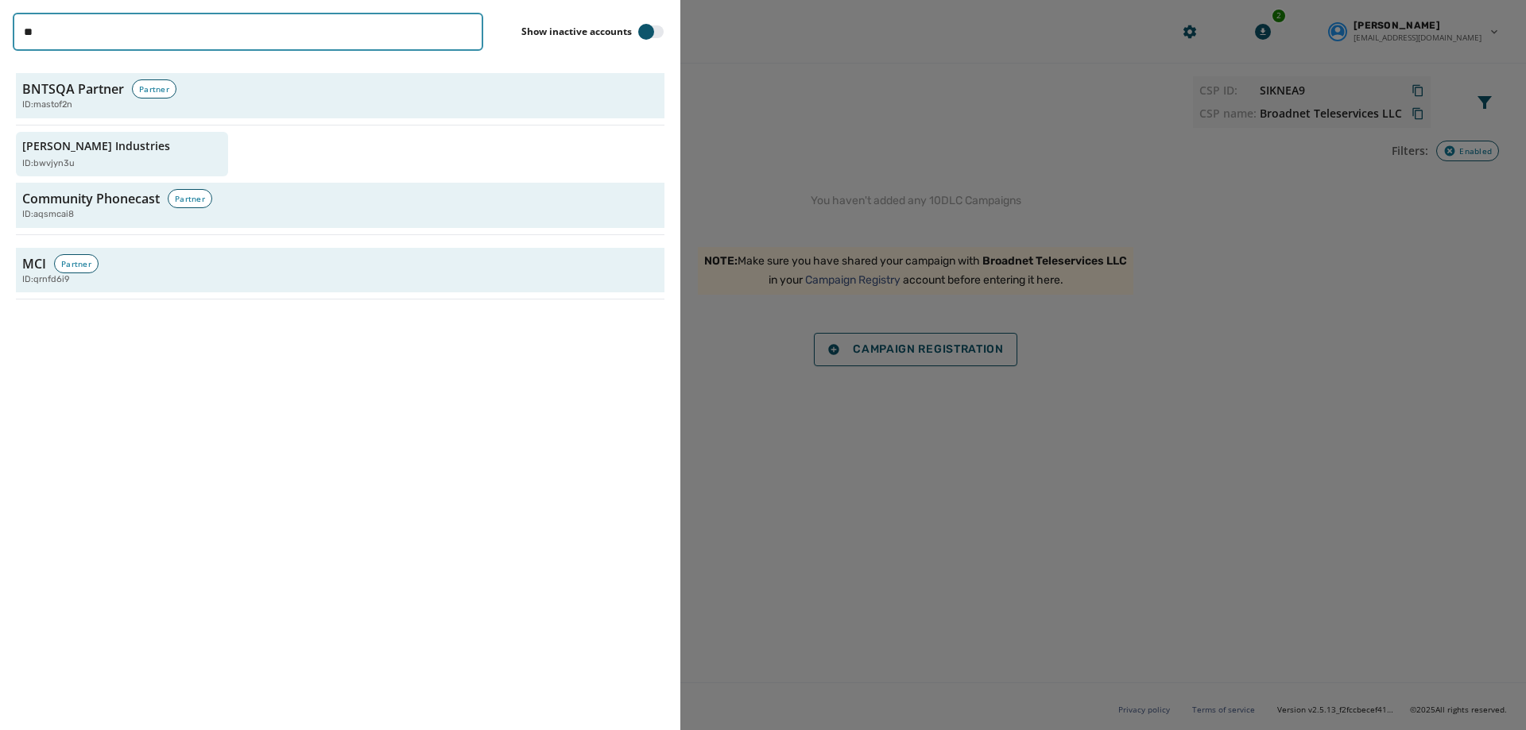
drag, startPoint x: -110, startPoint y: 40, endPoint x: -129, endPoint y: 40, distance: 19.1
click at [0, 40] on html "Broadcasts Inbox Sending Numbers 10DLC Registration Keywords & Responders Short…" at bounding box center [763, 365] width 1526 height 730
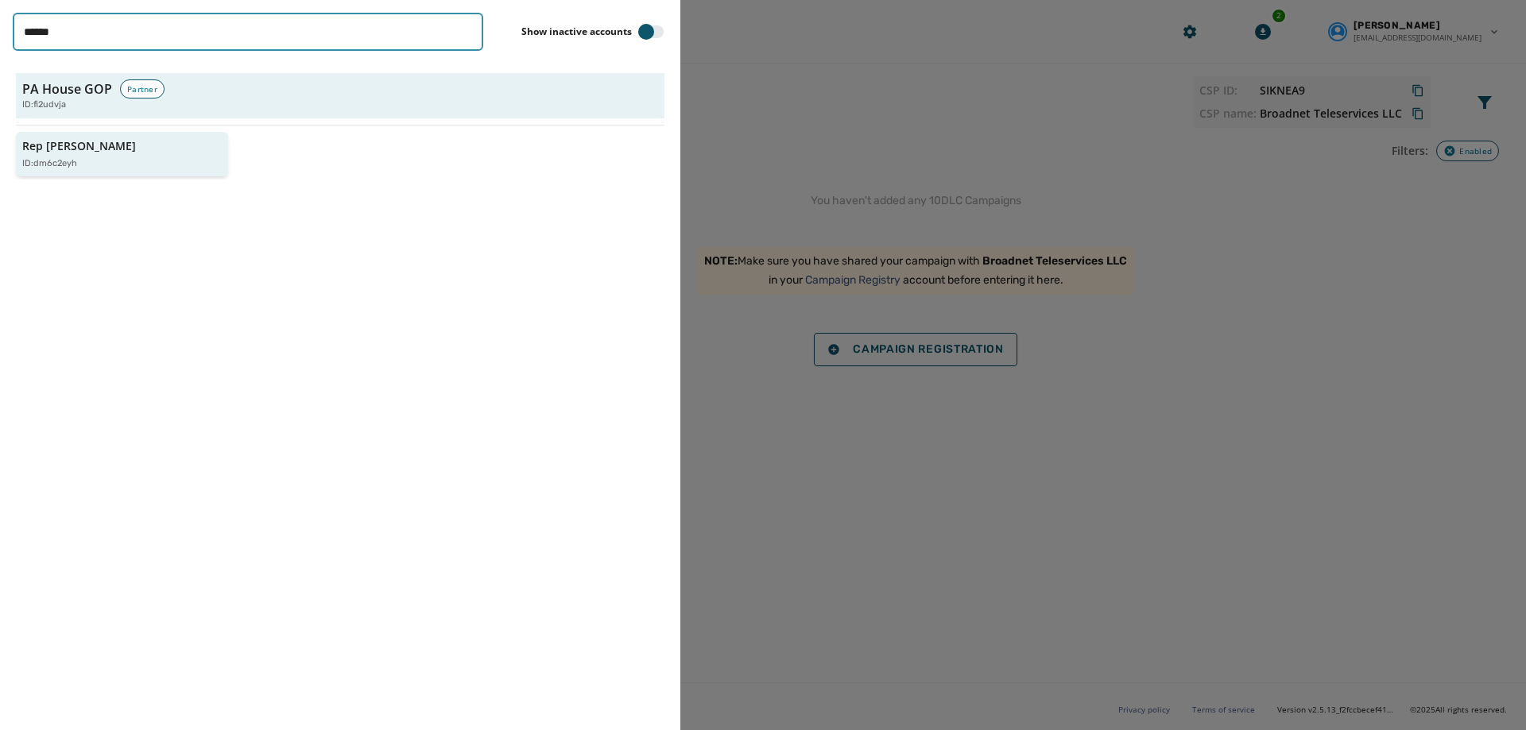
type input "******"
click at [79, 153] on p "Rep [PERSON_NAME]" at bounding box center [79, 146] width 114 height 16
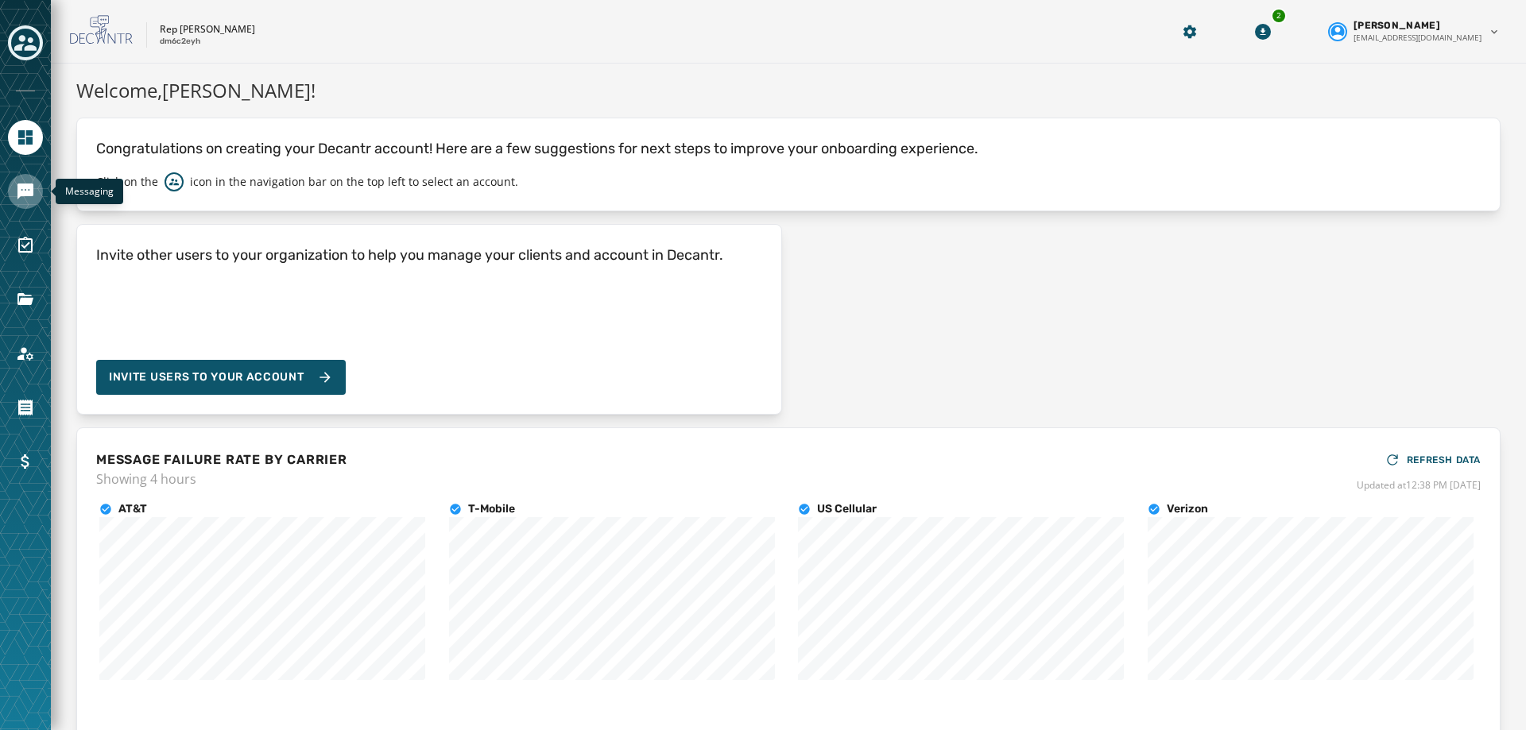
click at [30, 195] on icon "Navigate to Messaging" at bounding box center [25, 192] width 16 height 16
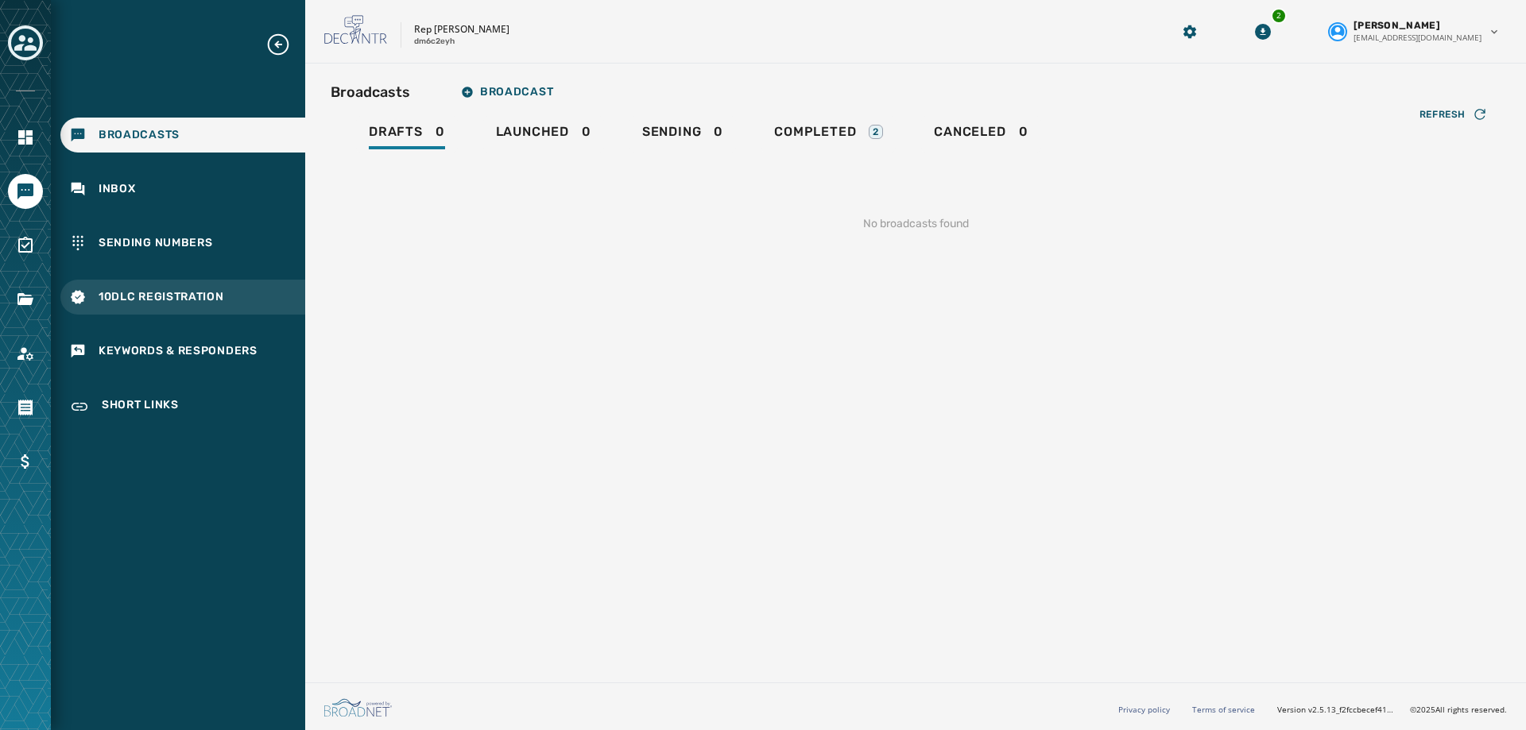
click at [166, 294] on span "10DLC Registration" at bounding box center [162, 297] width 126 height 16
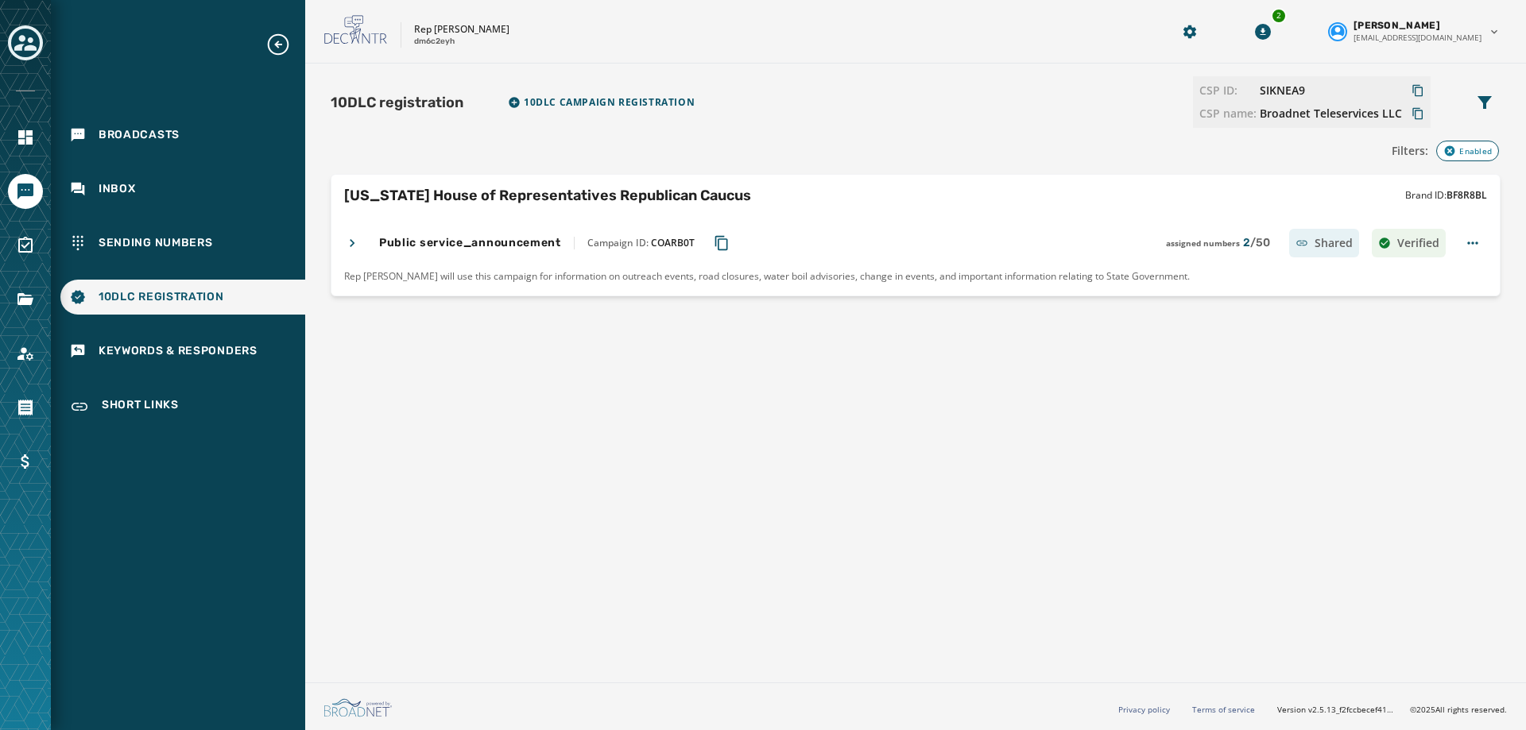
click at [354, 237] on icon at bounding box center [352, 243] width 16 height 16
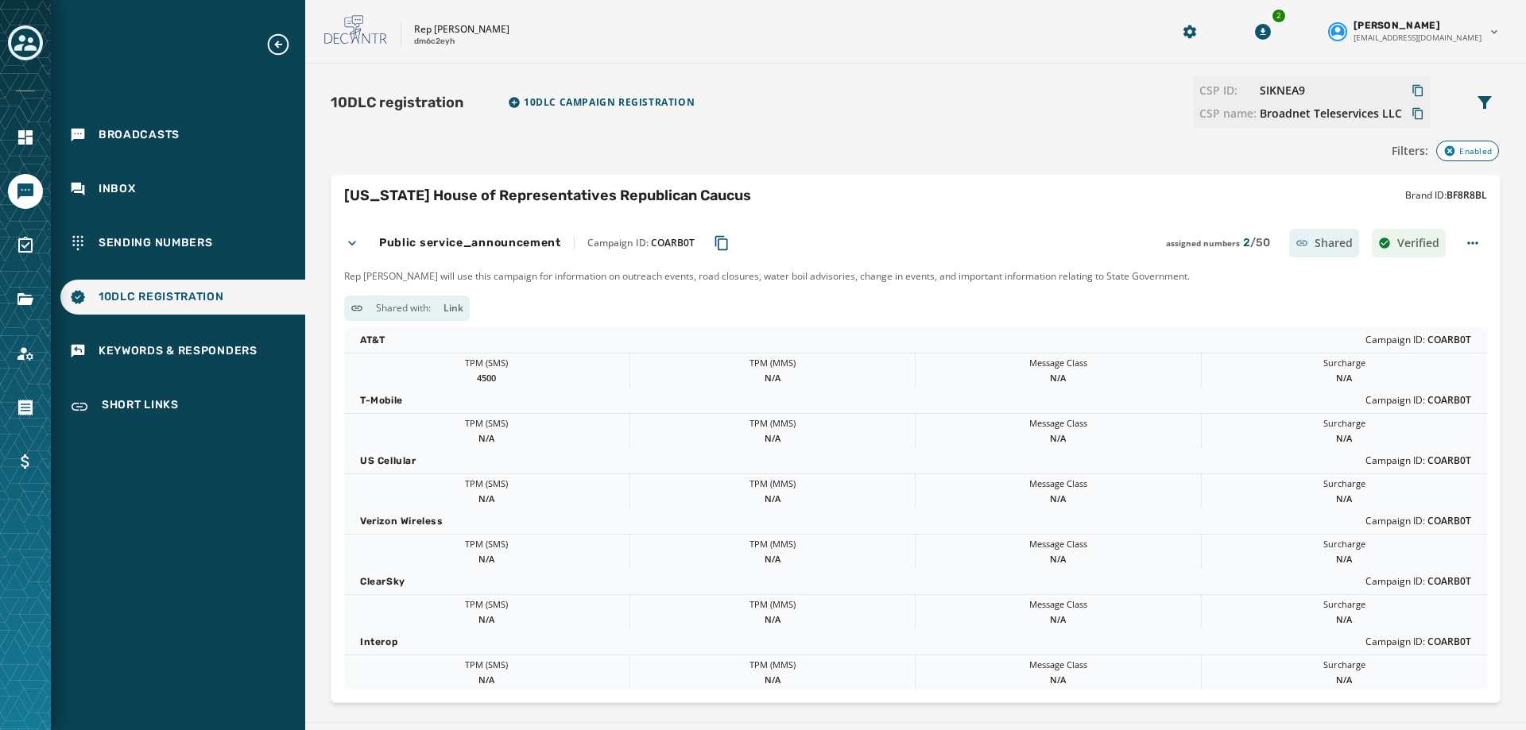
click at [354, 237] on icon at bounding box center [352, 243] width 16 height 16
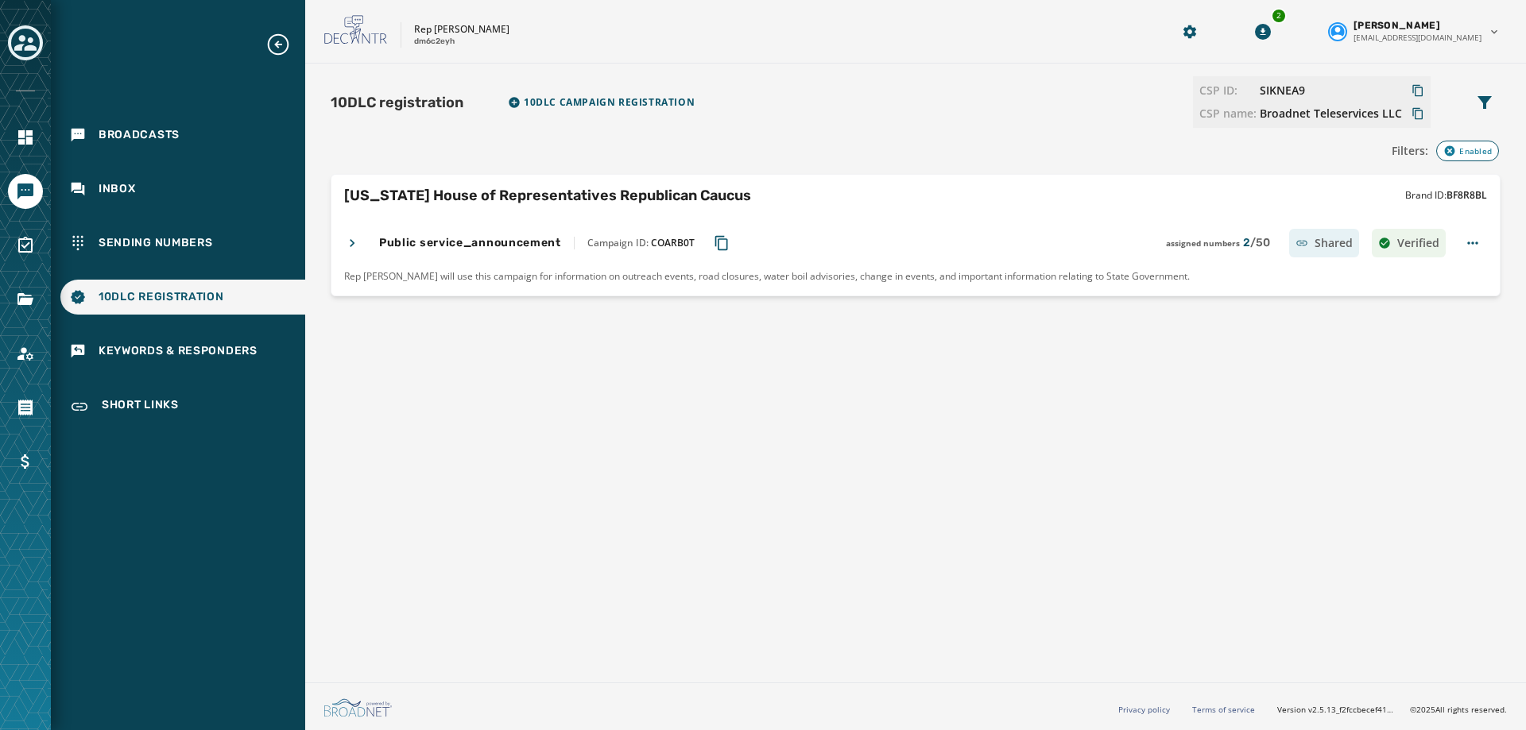
click at [27, 41] on icon "Toggle account select drawer" at bounding box center [25, 43] width 22 height 22
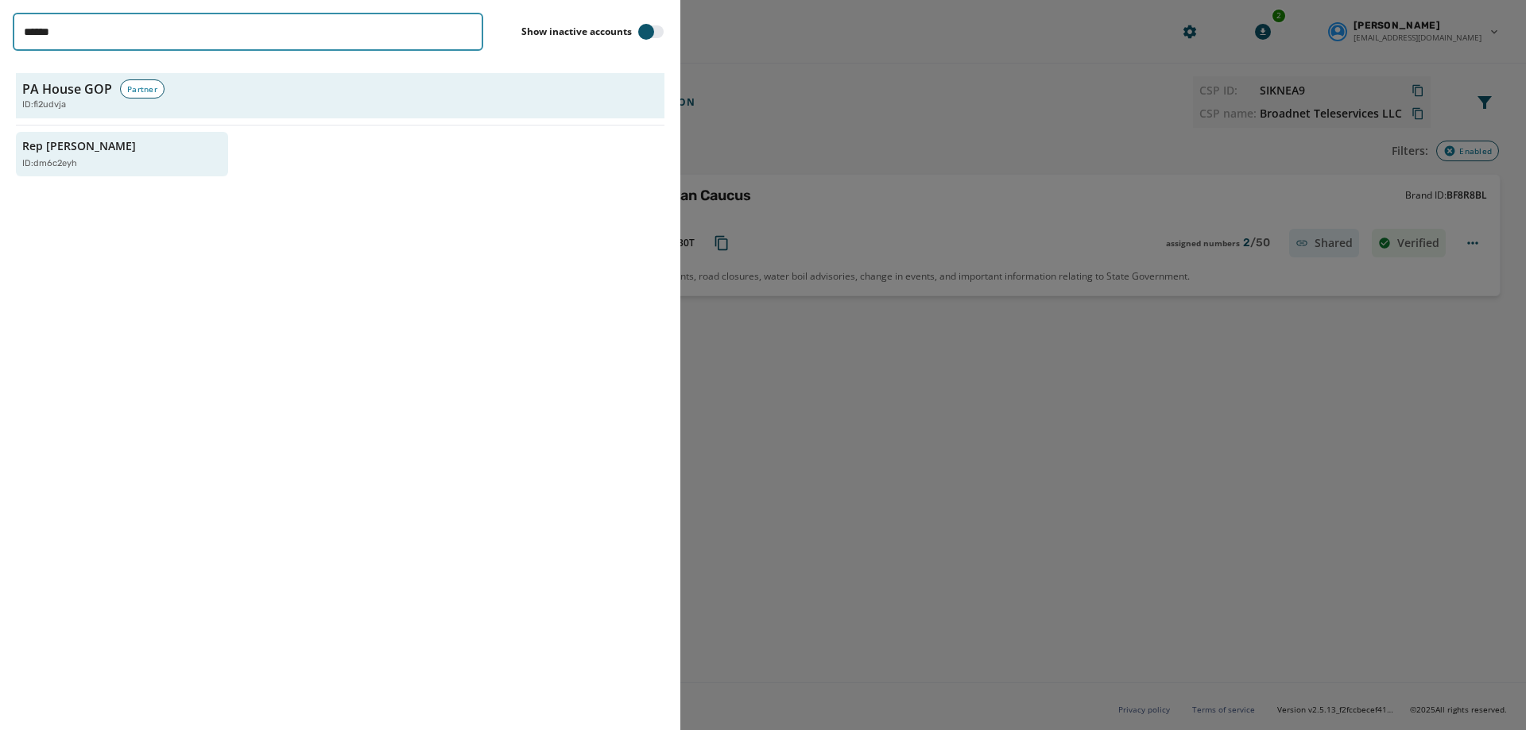
drag, startPoint x: 103, startPoint y: 35, endPoint x: 25, endPoint y: 35, distance: 77.9
click at [25, 35] on input "******" at bounding box center [248, 32] width 470 height 38
drag, startPoint x: 64, startPoint y: 19, endPoint x: 68, endPoint y: 39, distance: 20.3
click at [65, 20] on input "******" at bounding box center [248, 32] width 470 height 38
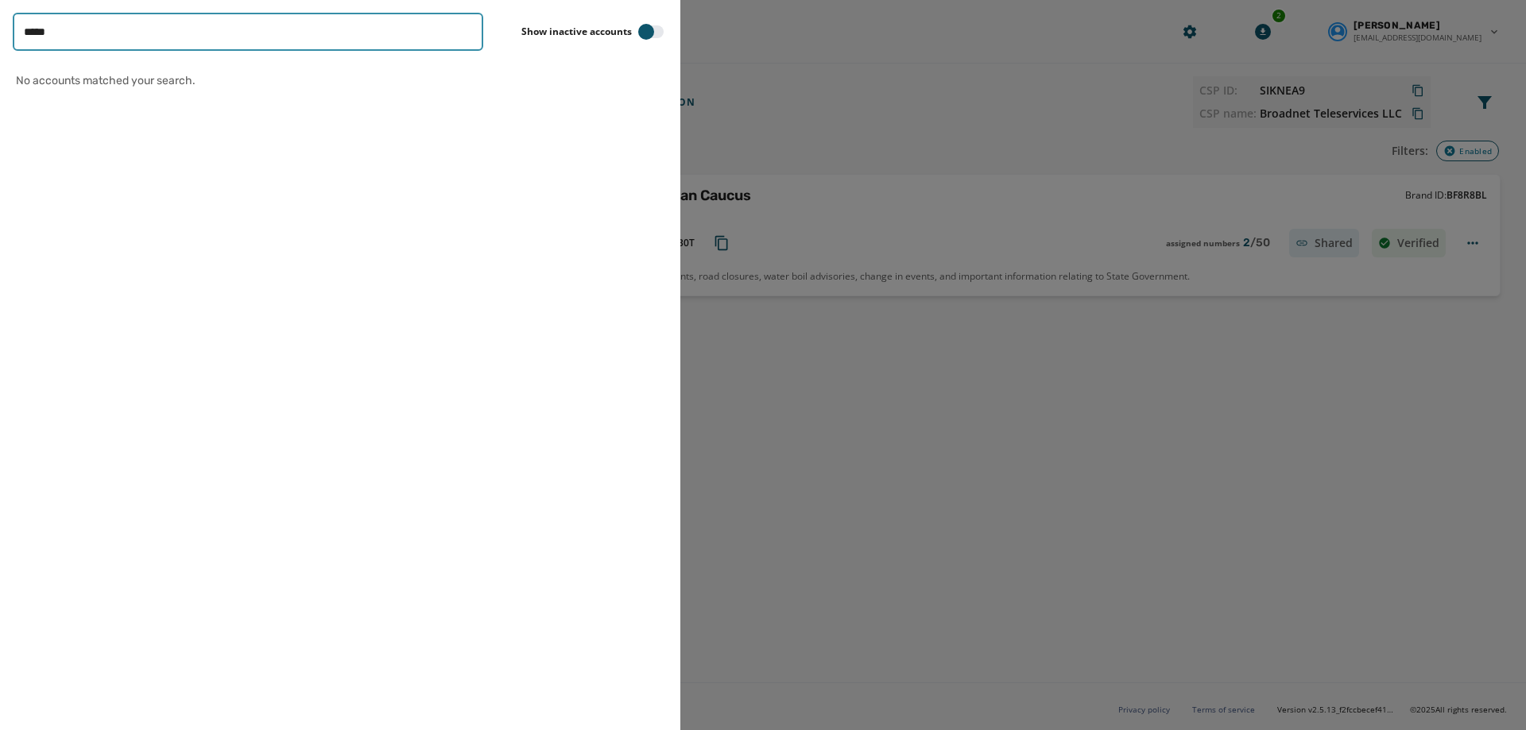
click at [77, 25] on input "*****" at bounding box center [248, 32] width 470 height 38
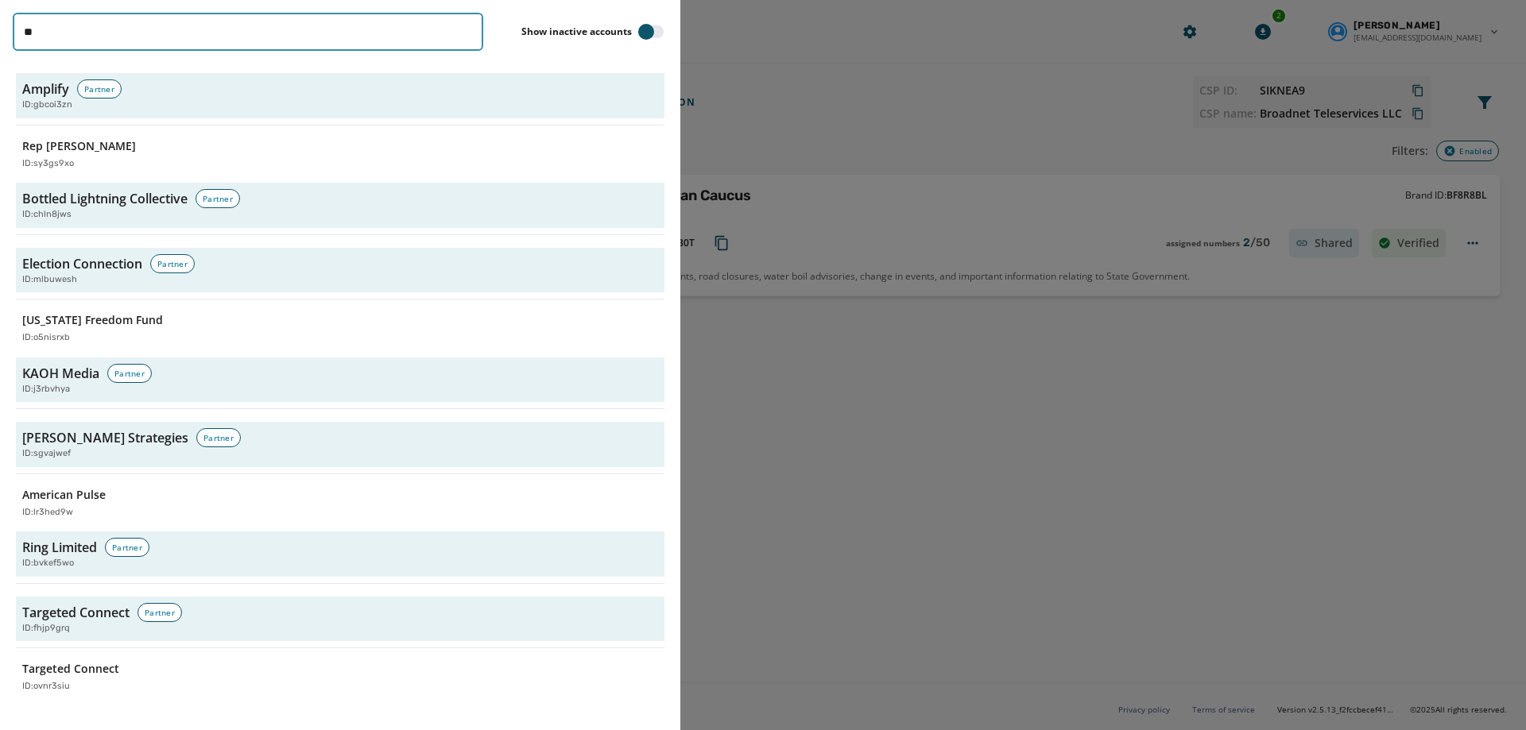
type input "*"
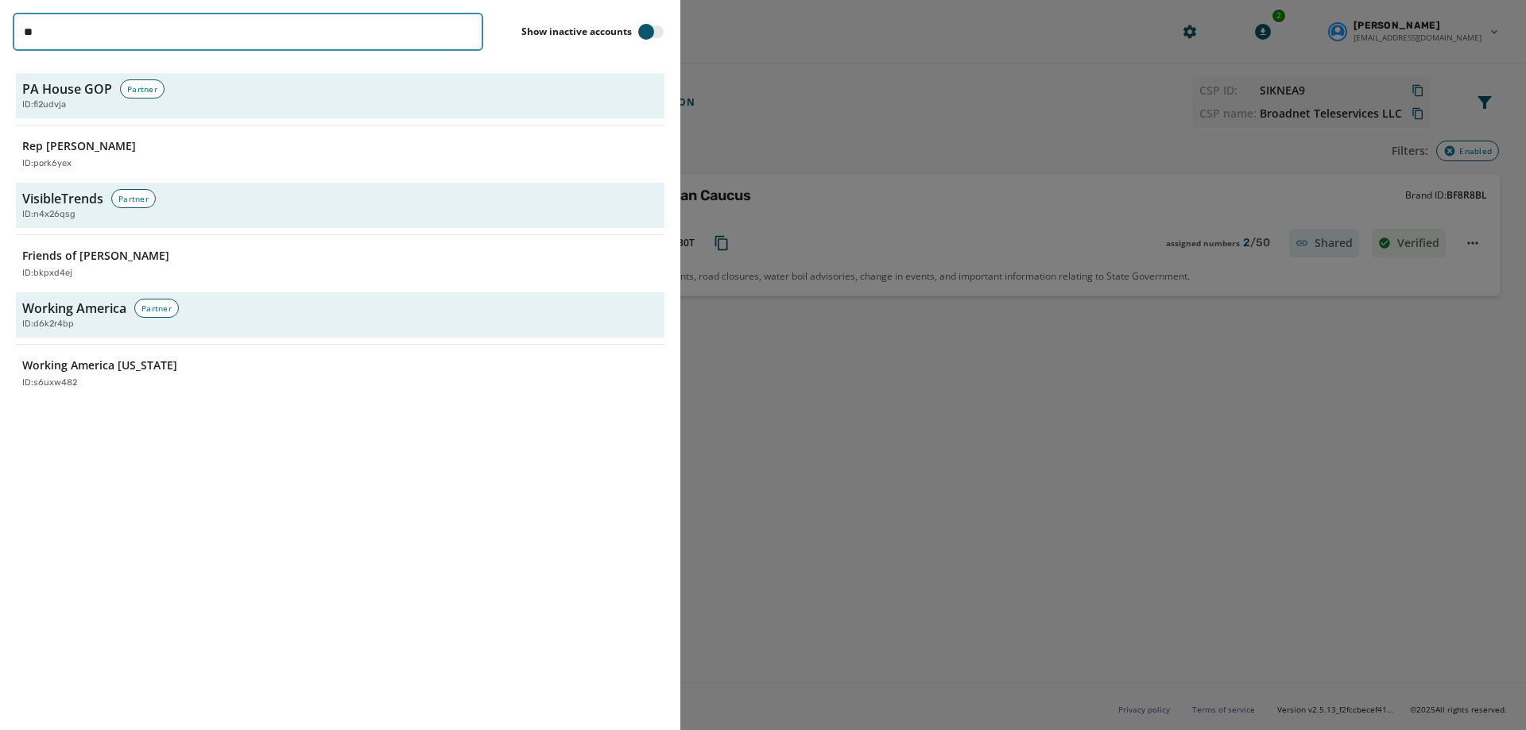
type input "*"
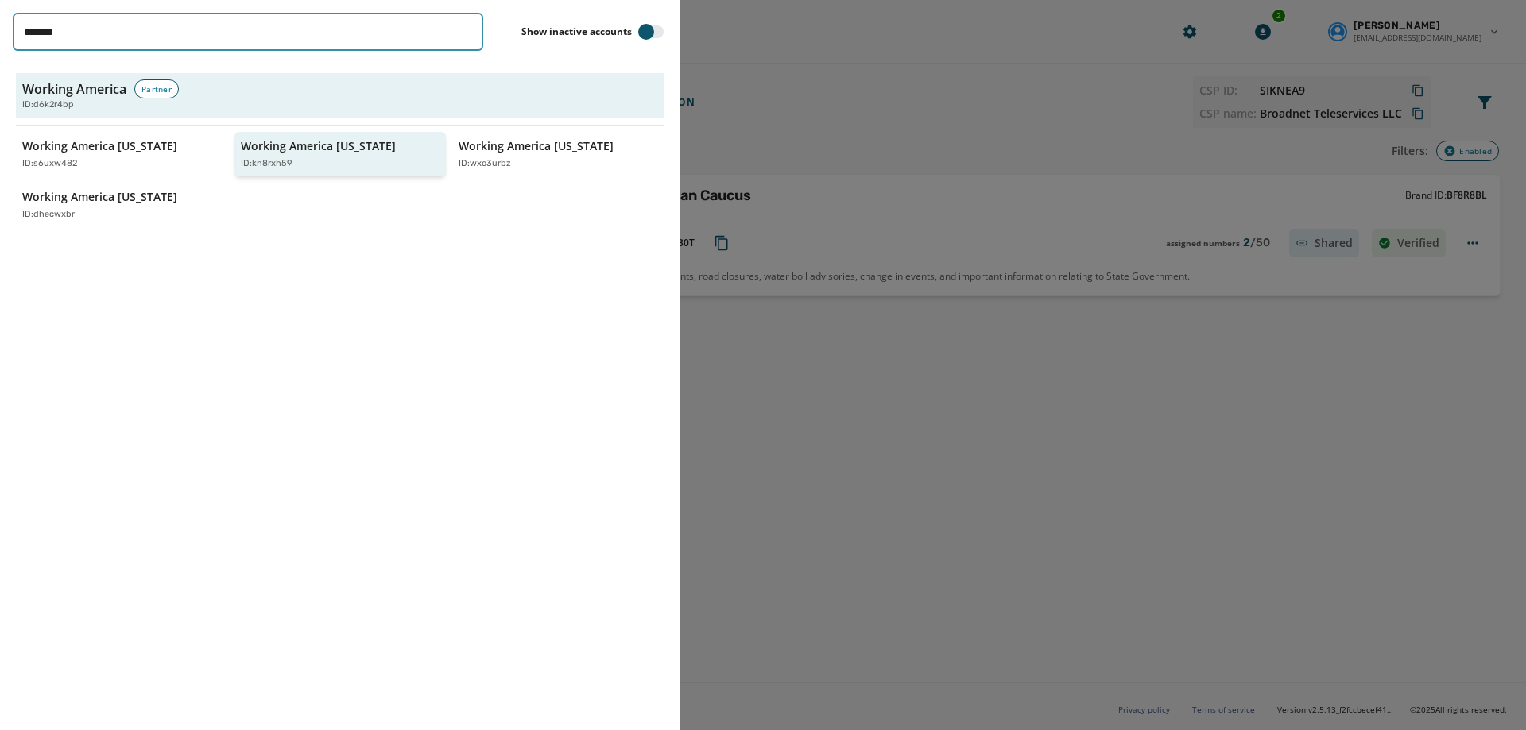
type input "*******"
click at [354, 146] on p "Working America [US_STATE]" at bounding box center [318, 146] width 155 height 16
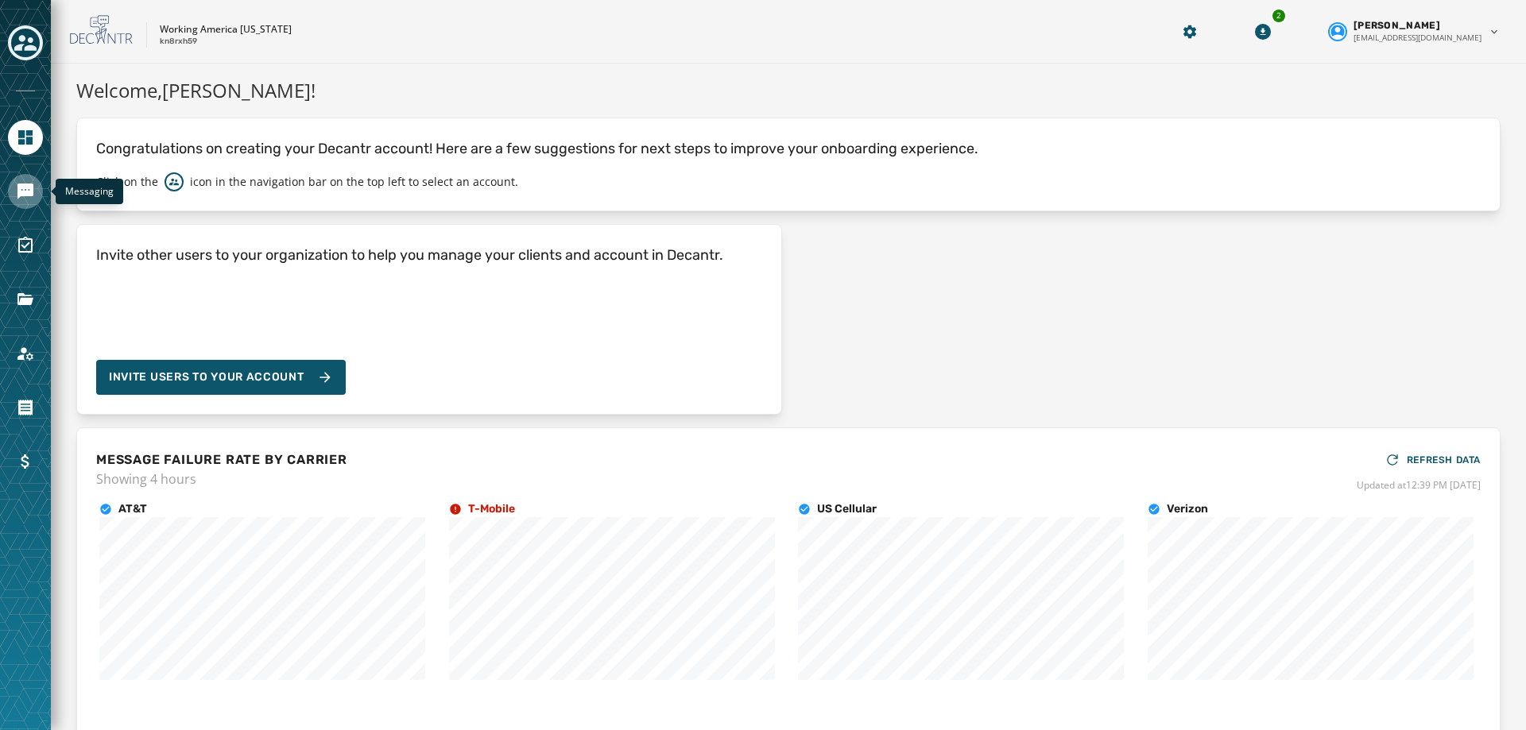
click at [16, 191] on icon "Navigate to Messaging" at bounding box center [25, 191] width 19 height 19
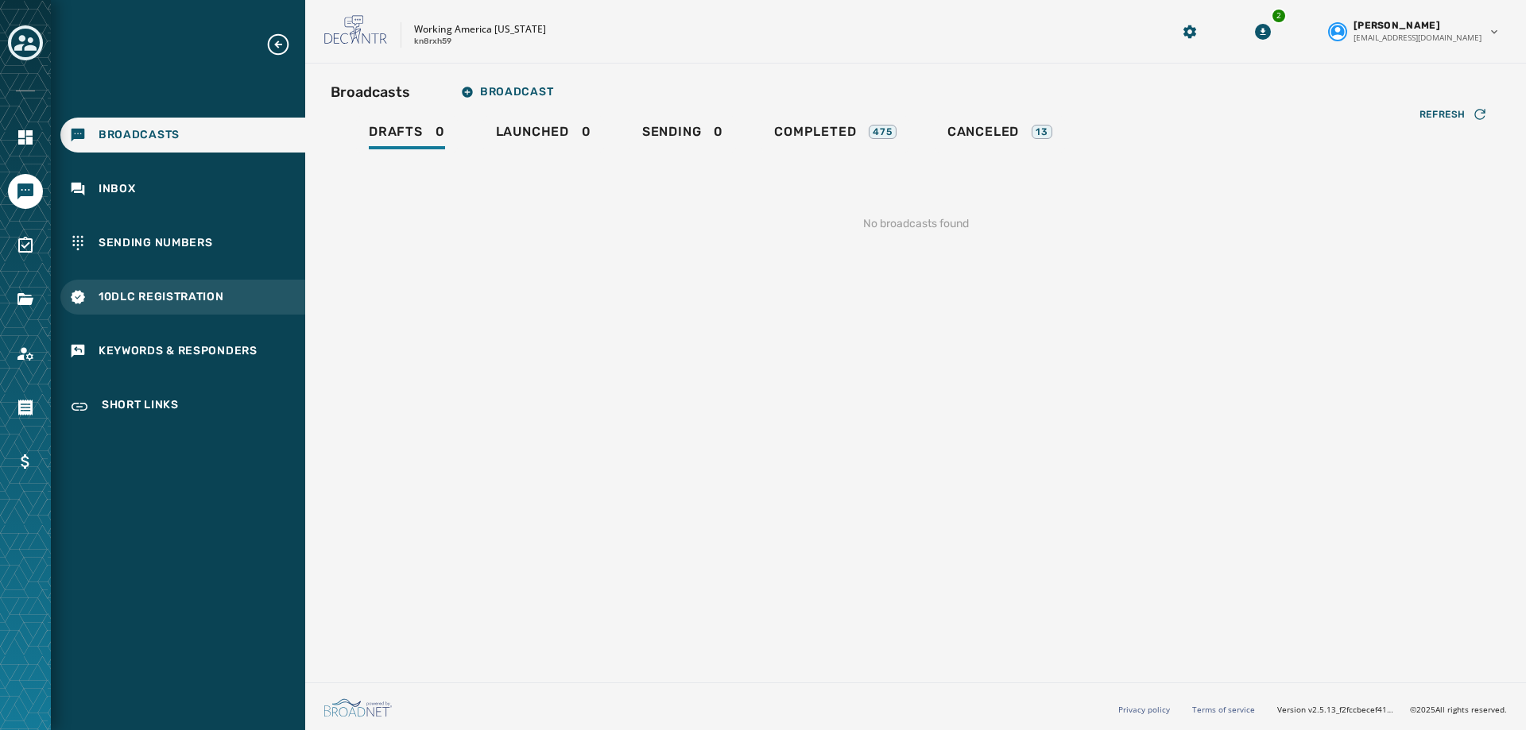
click at [172, 303] on span "10DLC Registration" at bounding box center [162, 297] width 126 height 16
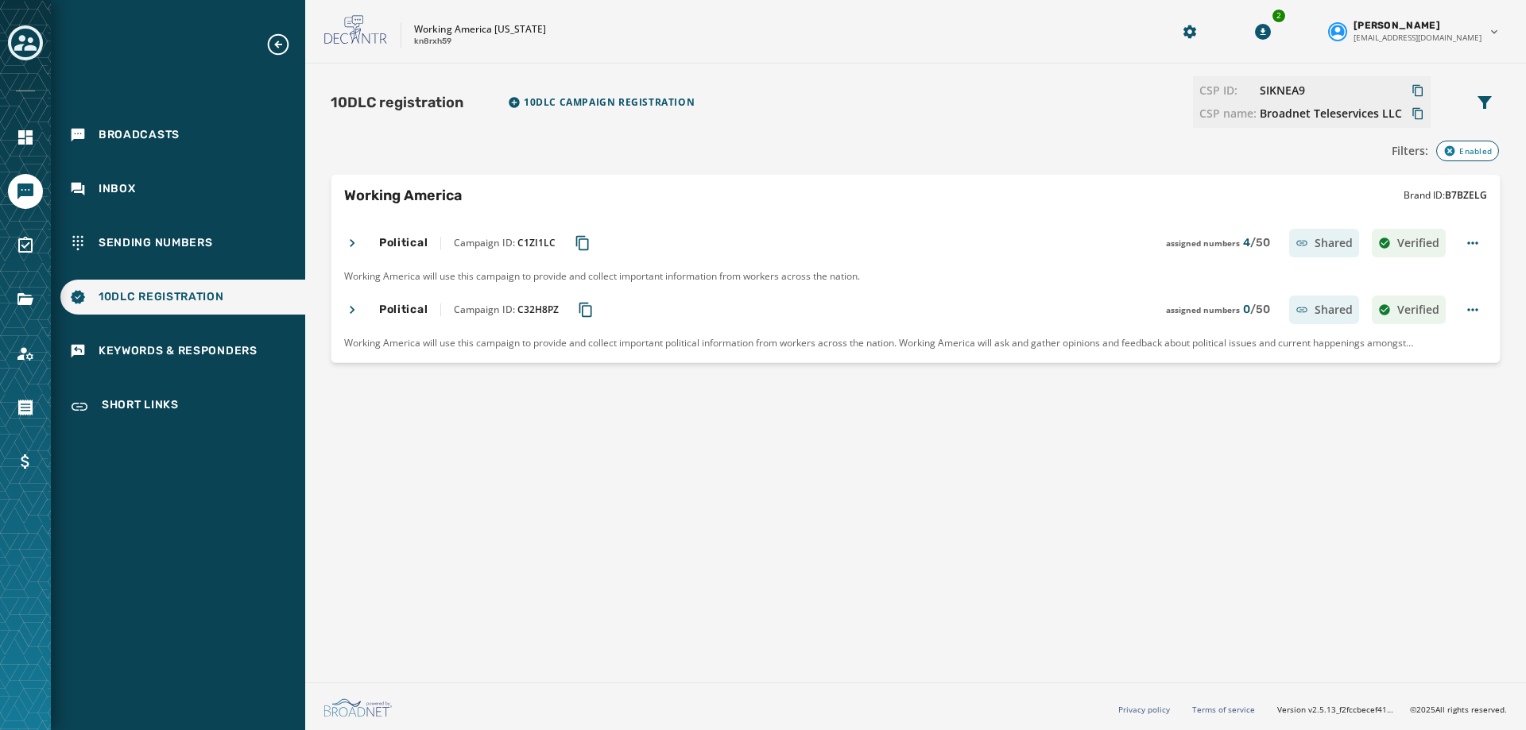
click at [350, 306] on icon at bounding box center [352, 310] width 16 height 16
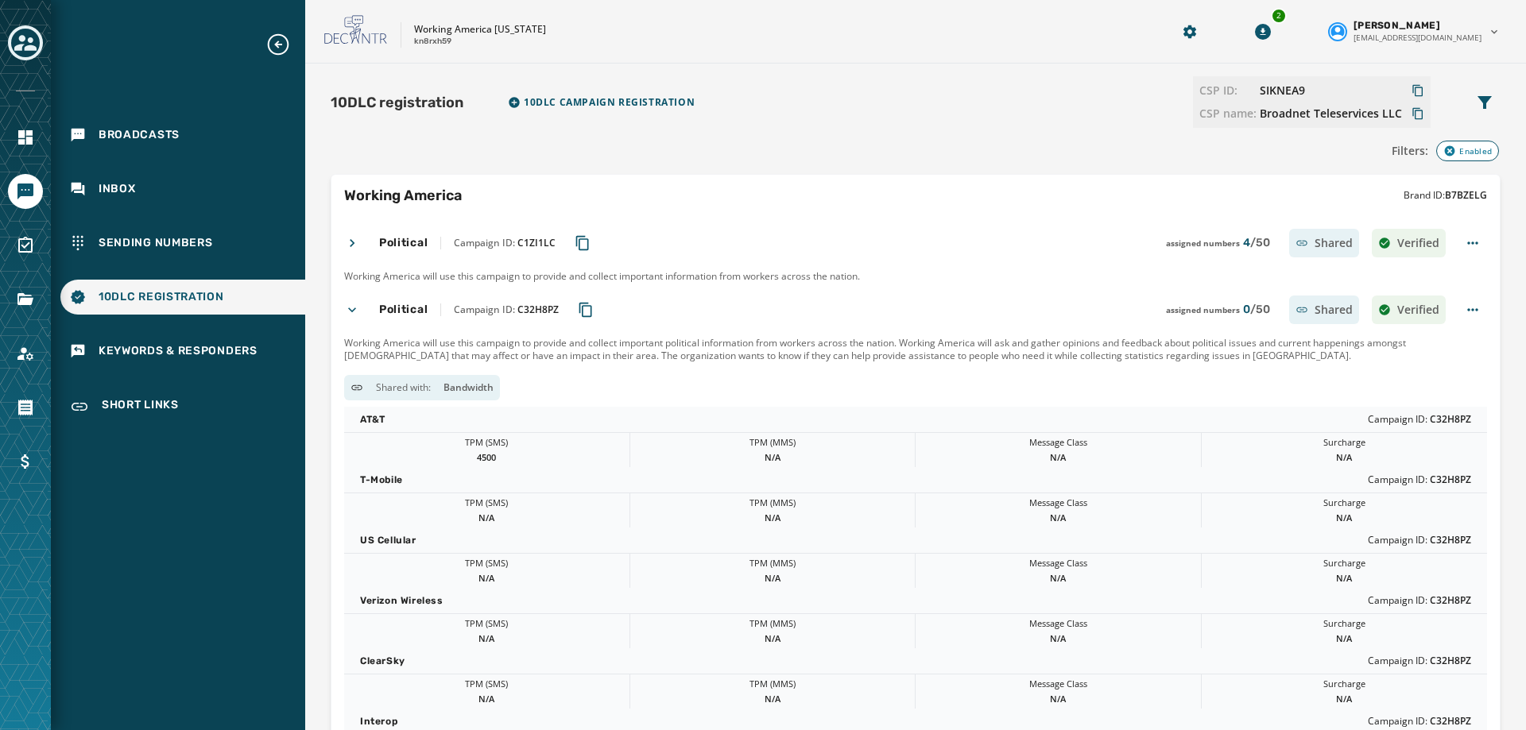
click at [350, 306] on icon at bounding box center [352, 310] width 16 height 16
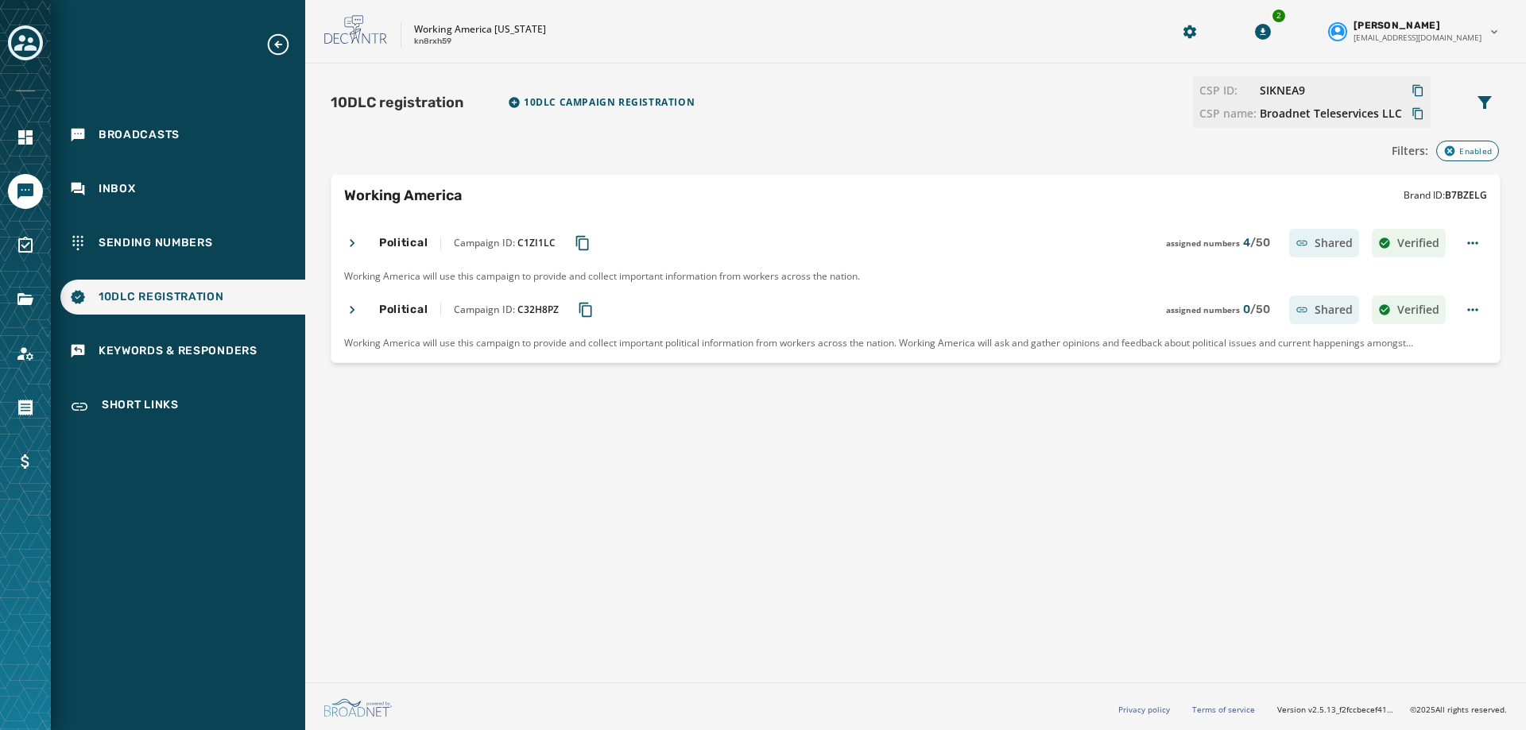
click at [351, 246] on icon at bounding box center [352, 243] width 5 height 8
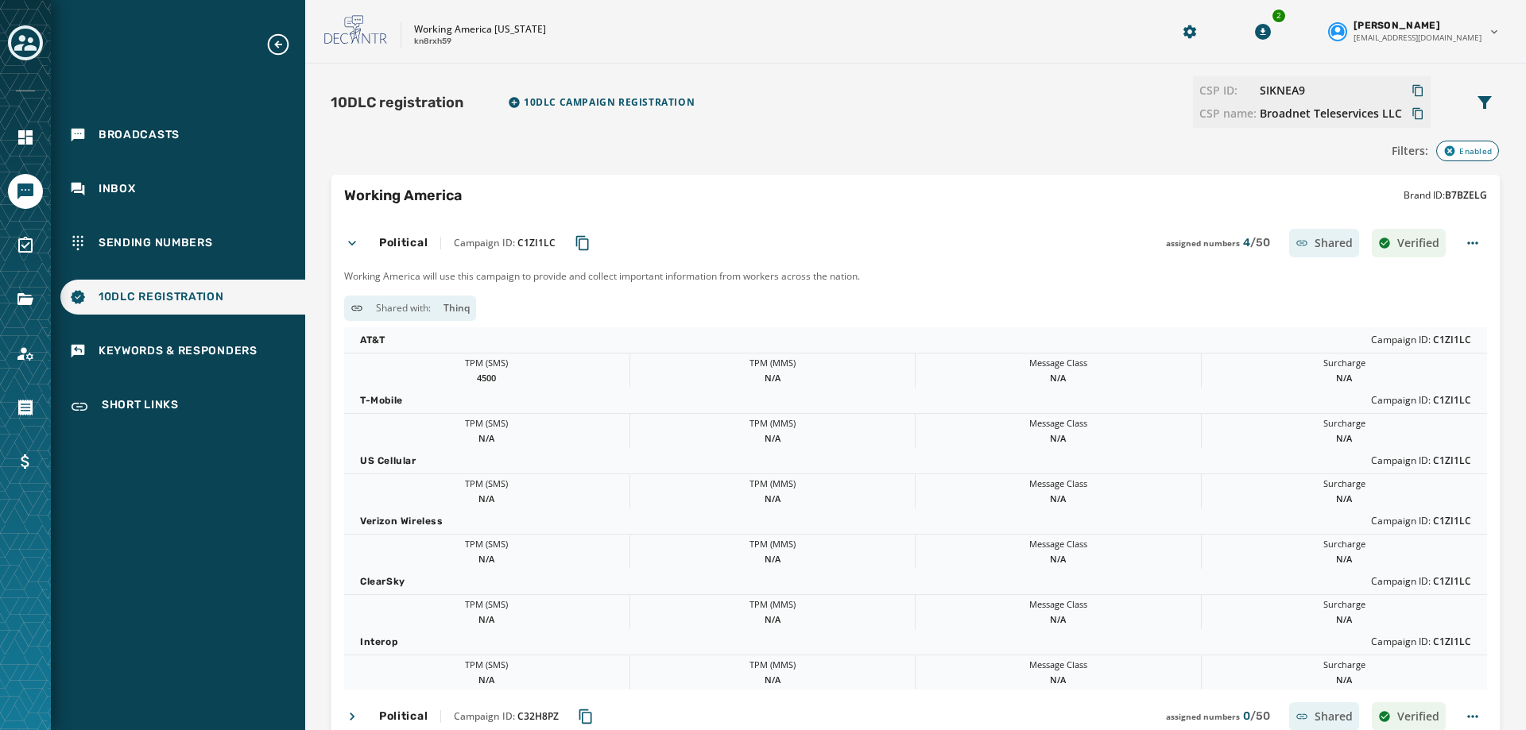
click at [351, 246] on icon at bounding box center [352, 243] width 16 height 16
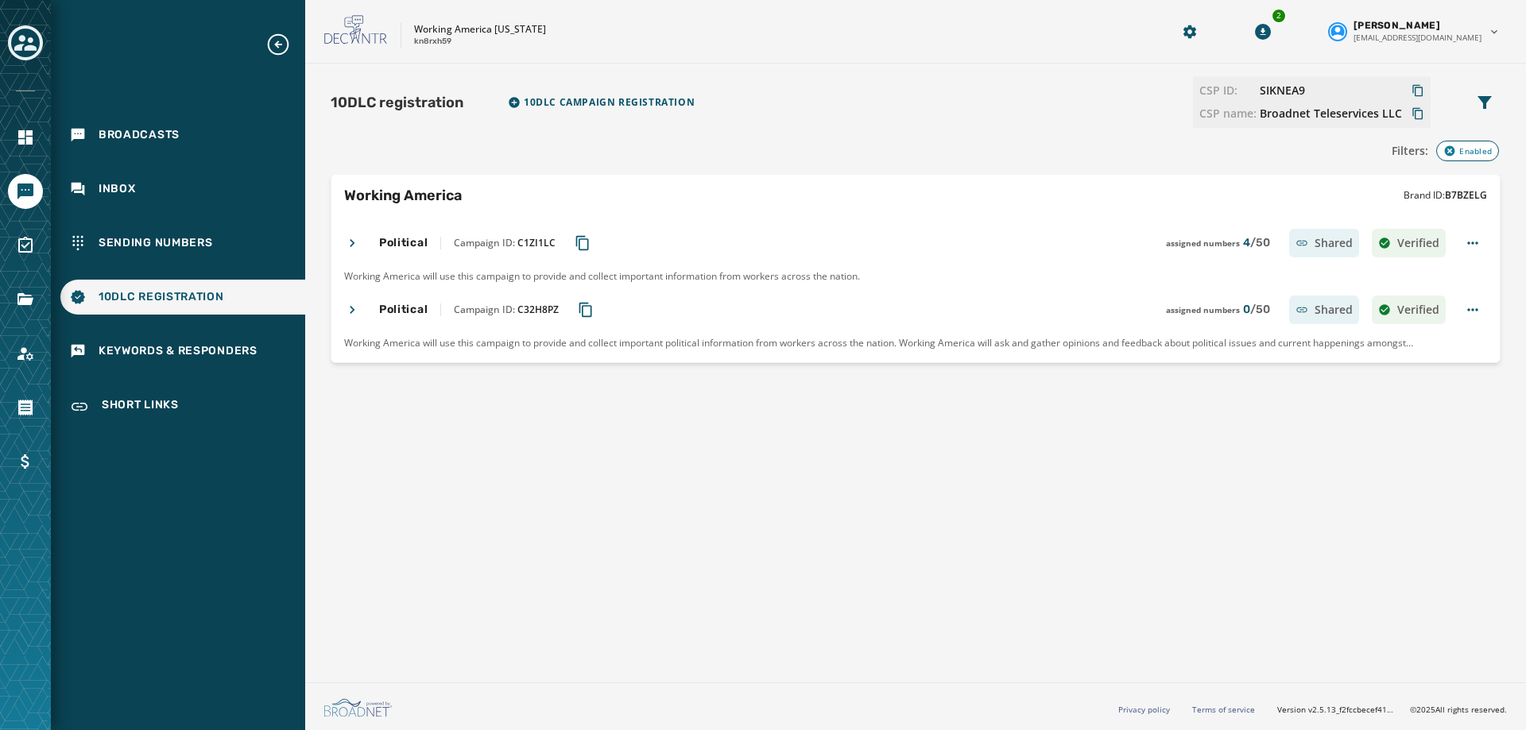
click at [355, 241] on icon at bounding box center [352, 243] width 16 height 16
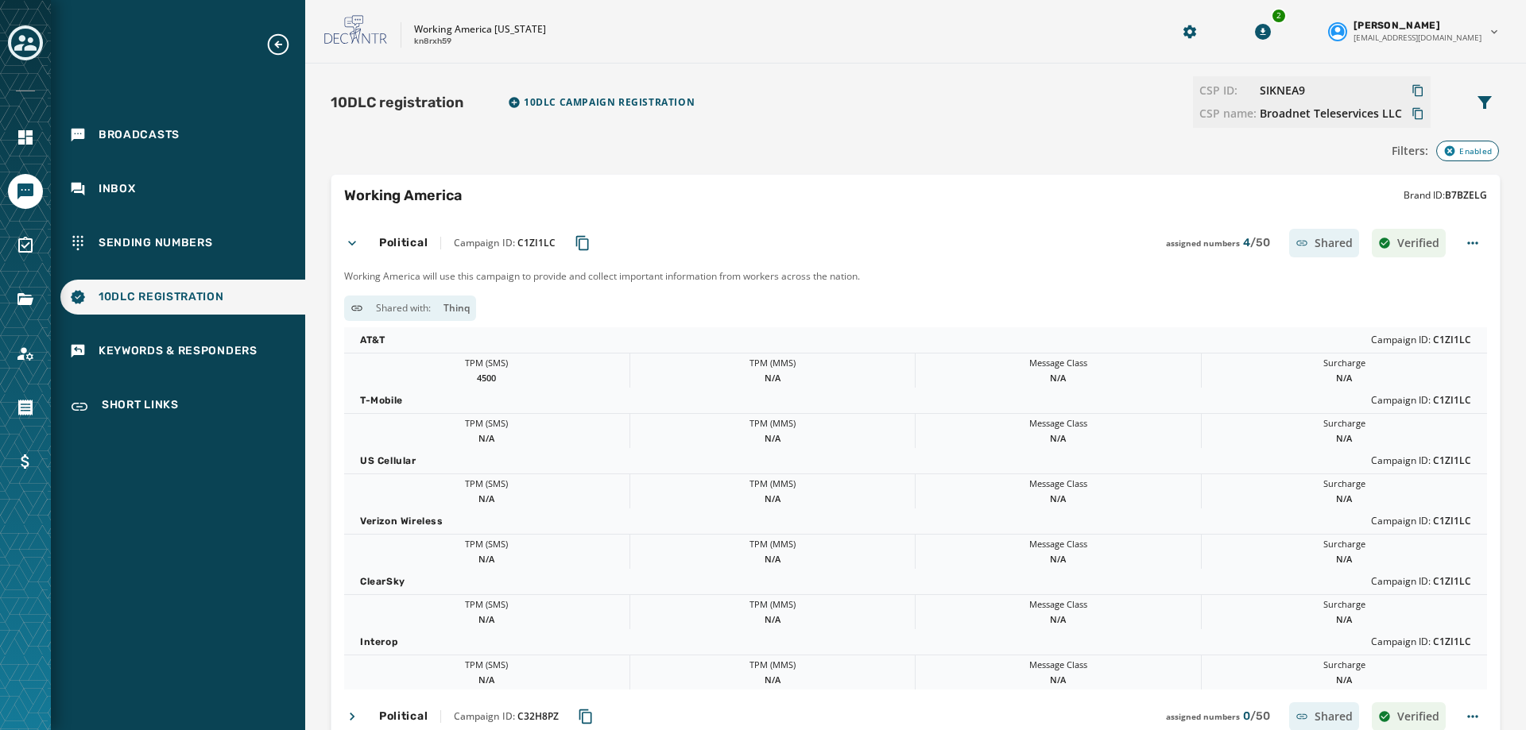
click at [355, 241] on icon at bounding box center [352, 243] width 16 height 16
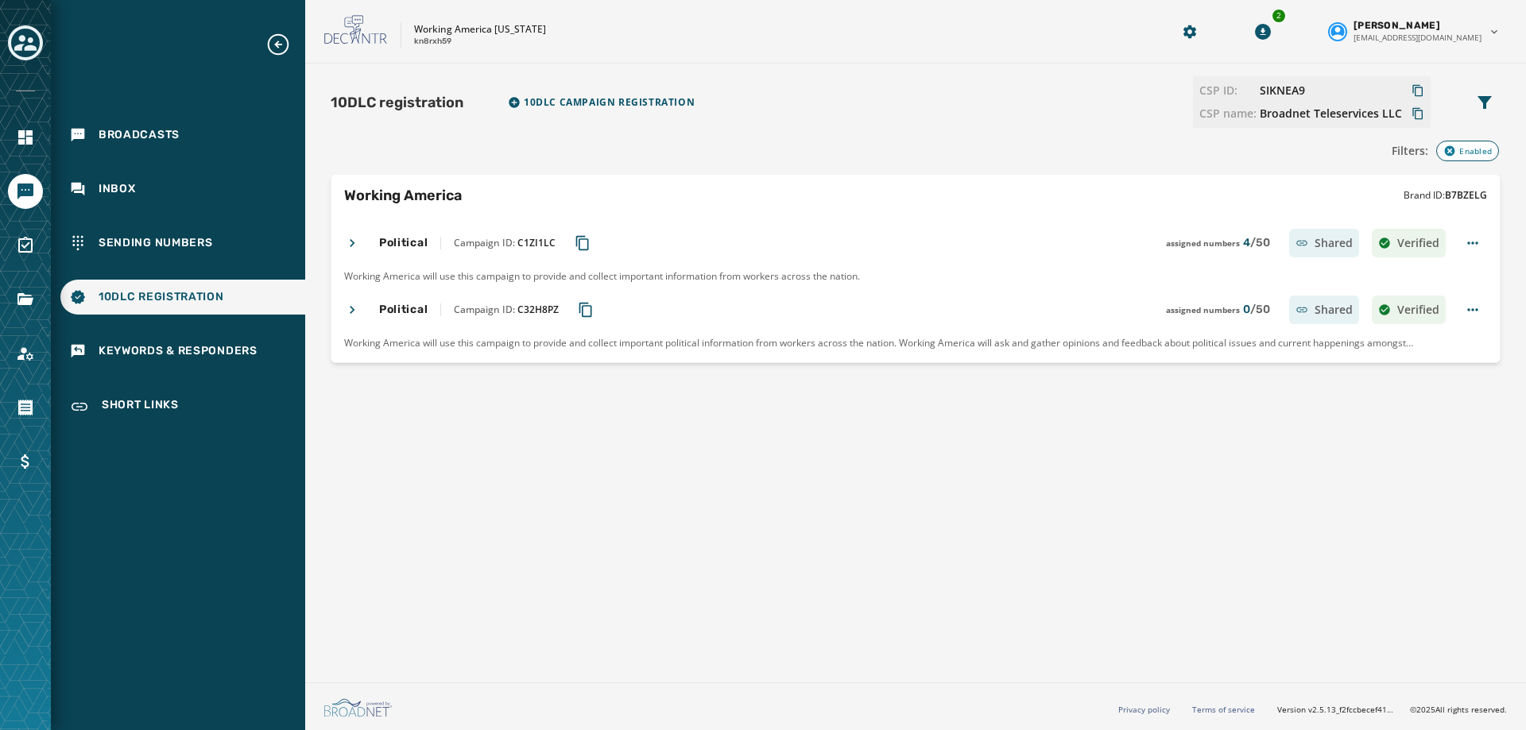
click at [358, 236] on icon at bounding box center [352, 243] width 16 height 16
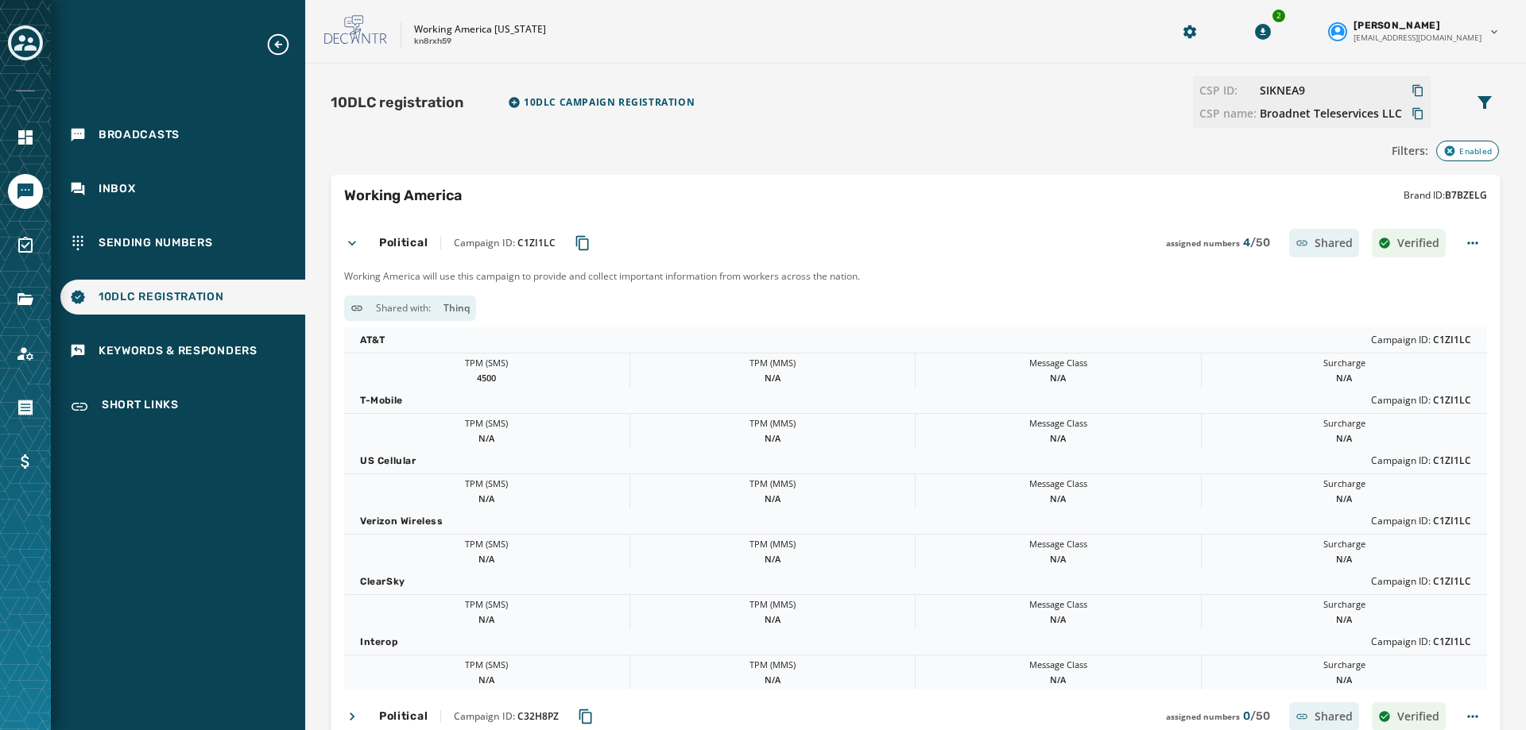
click at [358, 236] on icon at bounding box center [352, 243] width 16 height 16
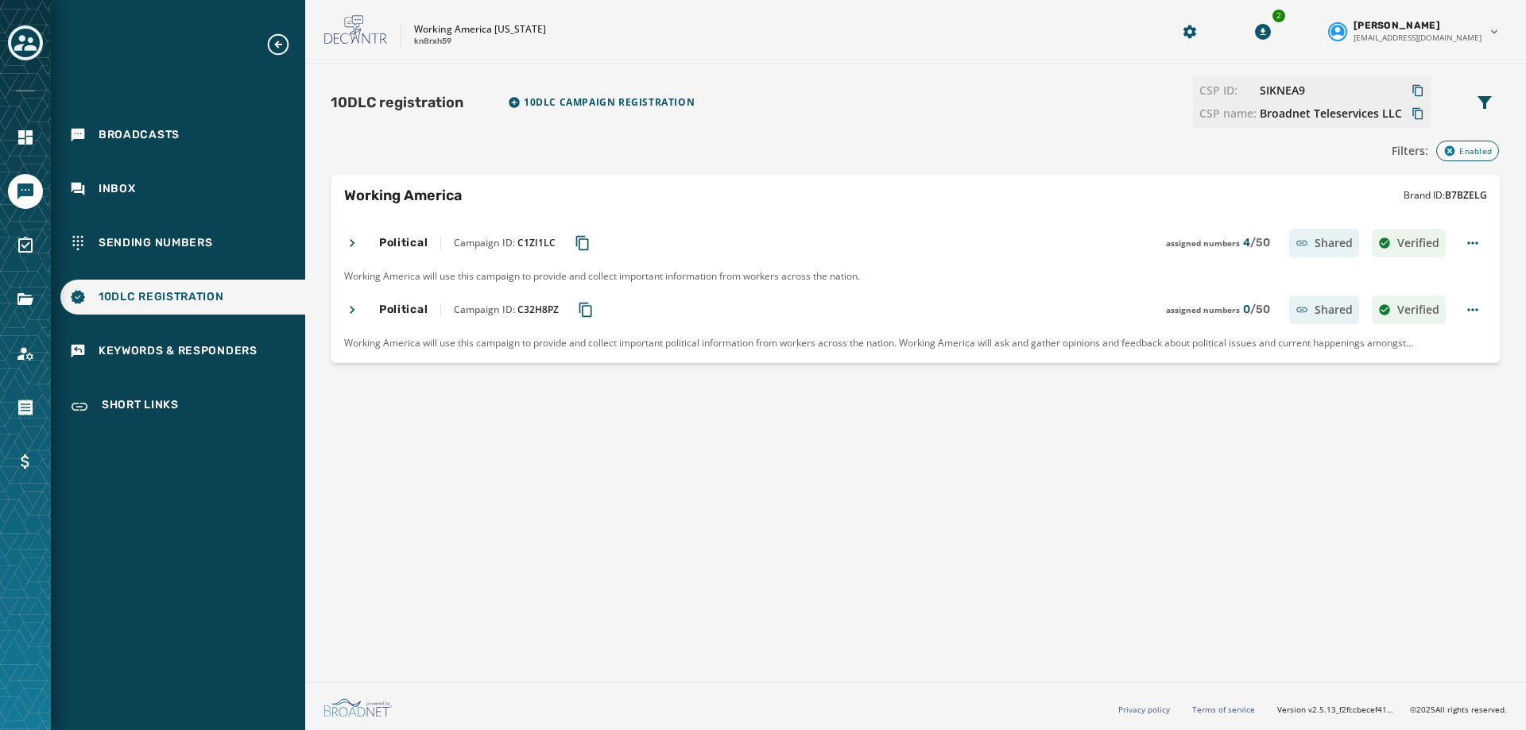
click at [27, 57] on button "Toggle account select drawer" at bounding box center [25, 42] width 35 height 35
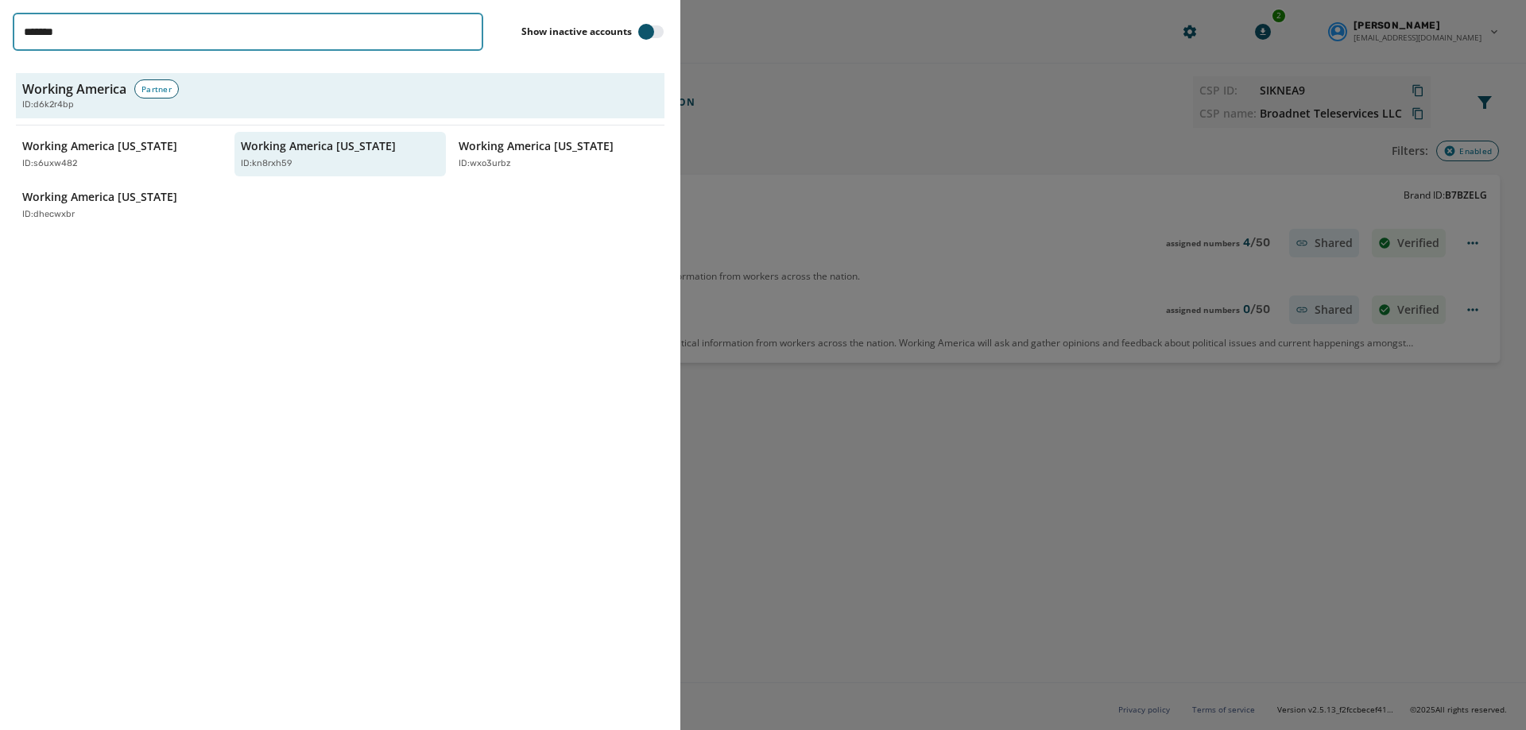
drag, startPoint x: 99, startPoint y: 34, endPoint x: -41, endPoint y: 28, distance: 139.2
click at [0, 28] on html "Broadcasts Inbox Sending Numbers 10DLC Registration Keywords & Responders Short…" at bounding box center [763, 365] width 1526 height 730
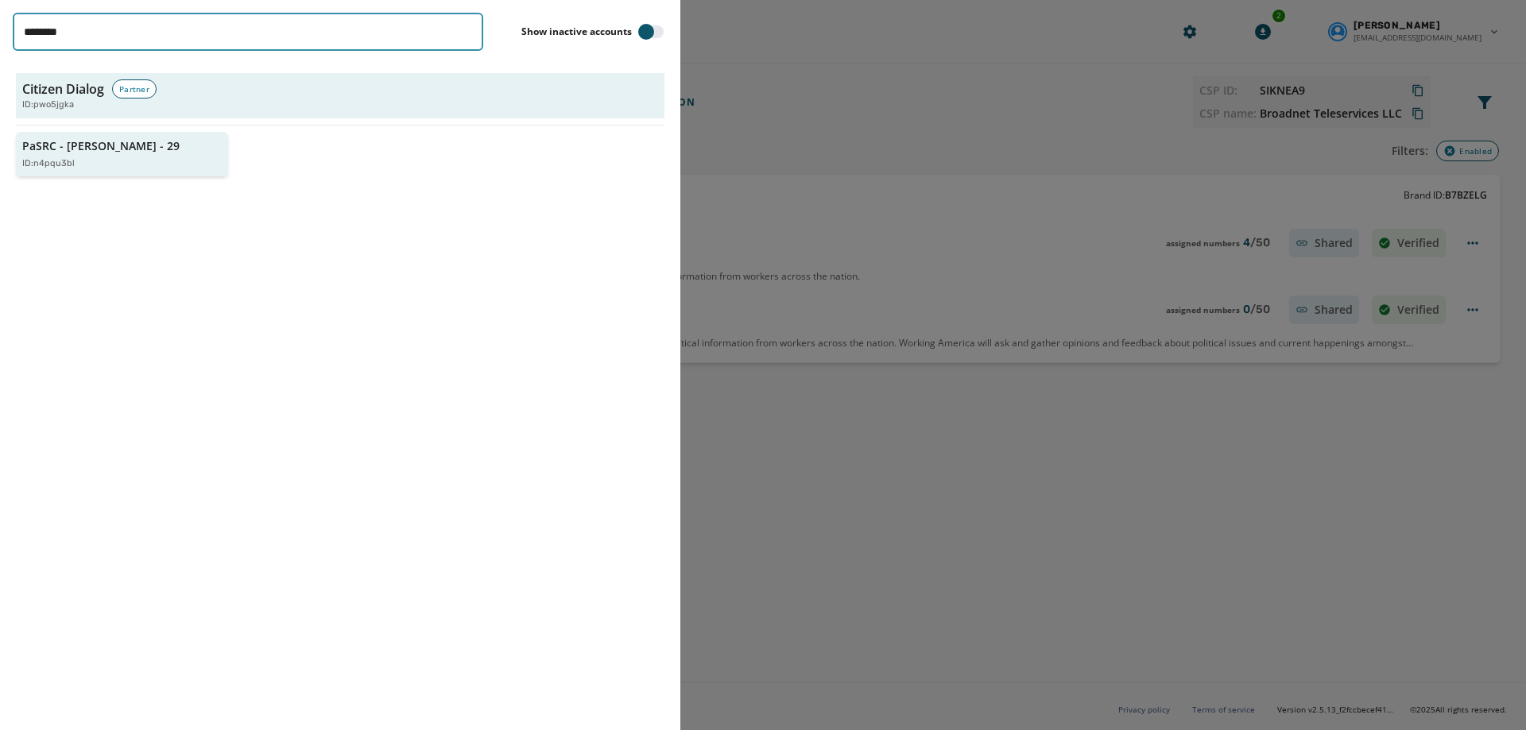
type input "********"
click at [59, 163] on p "ID: n4pqu3bl" at bounding box center [48, 164] width 52 height 14
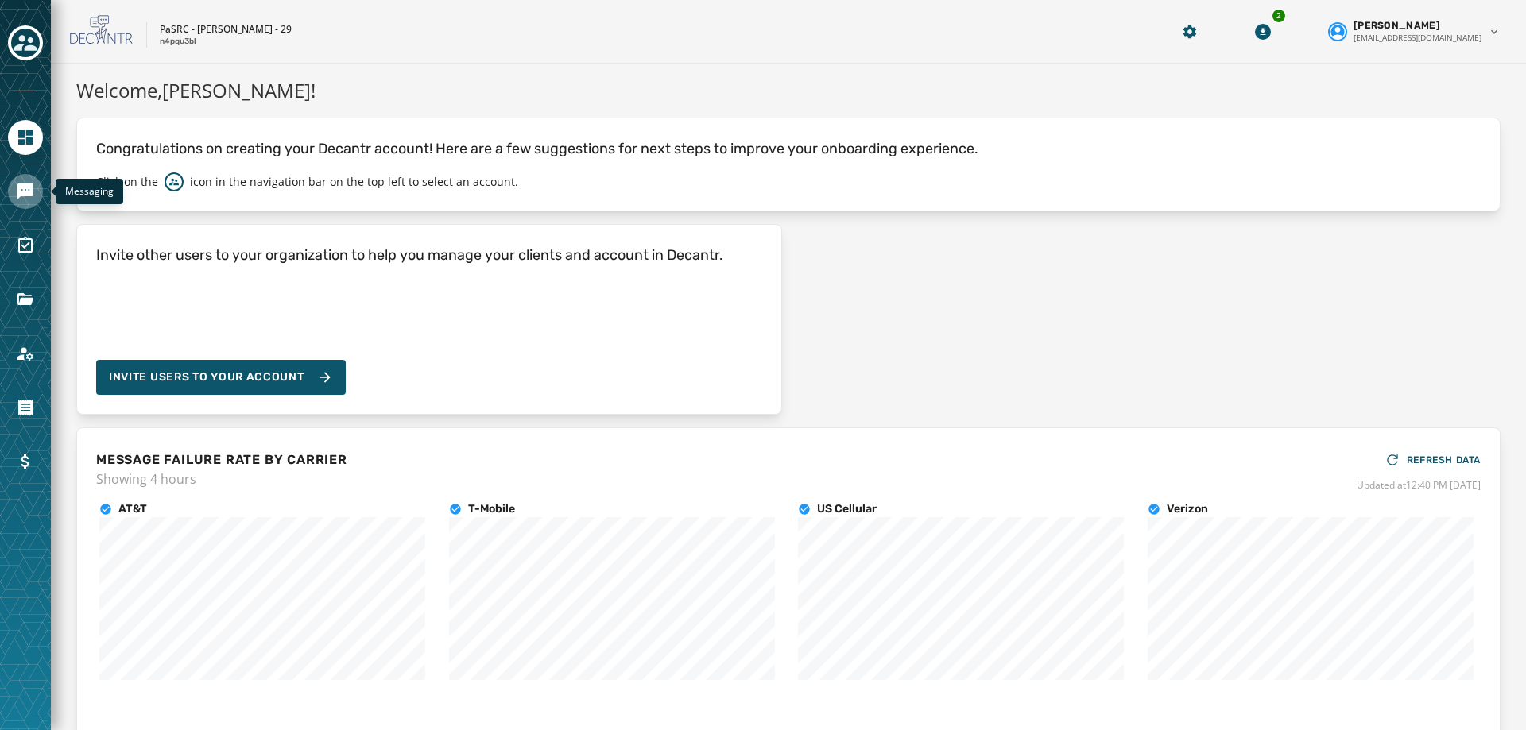
click at [37, 193] on link "Navigate to Messaging" at bounding box center [25, 191] width 35 height 35
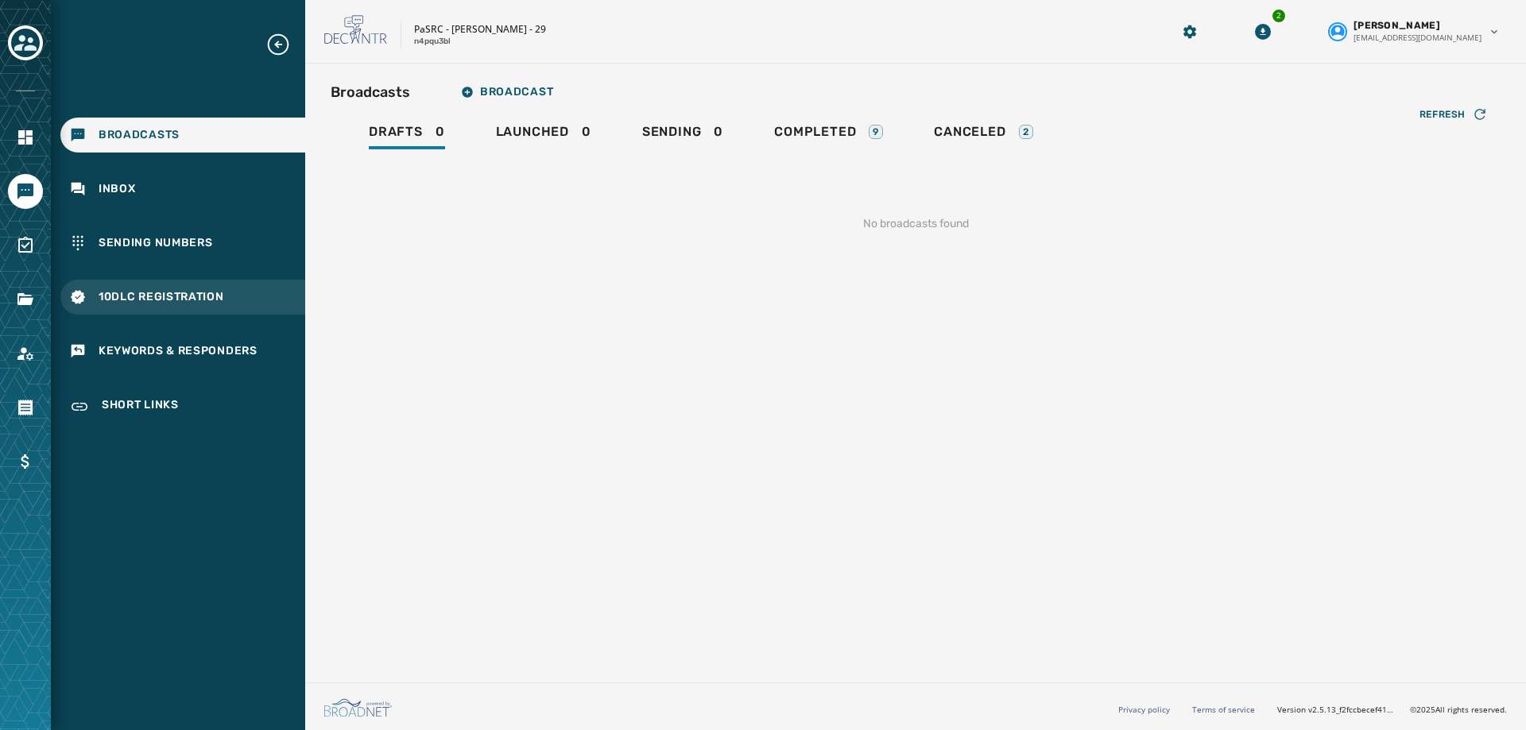
click at [132, 299] on span "10DLC Registration" at bounding box center [162, 297] width 126 height 16
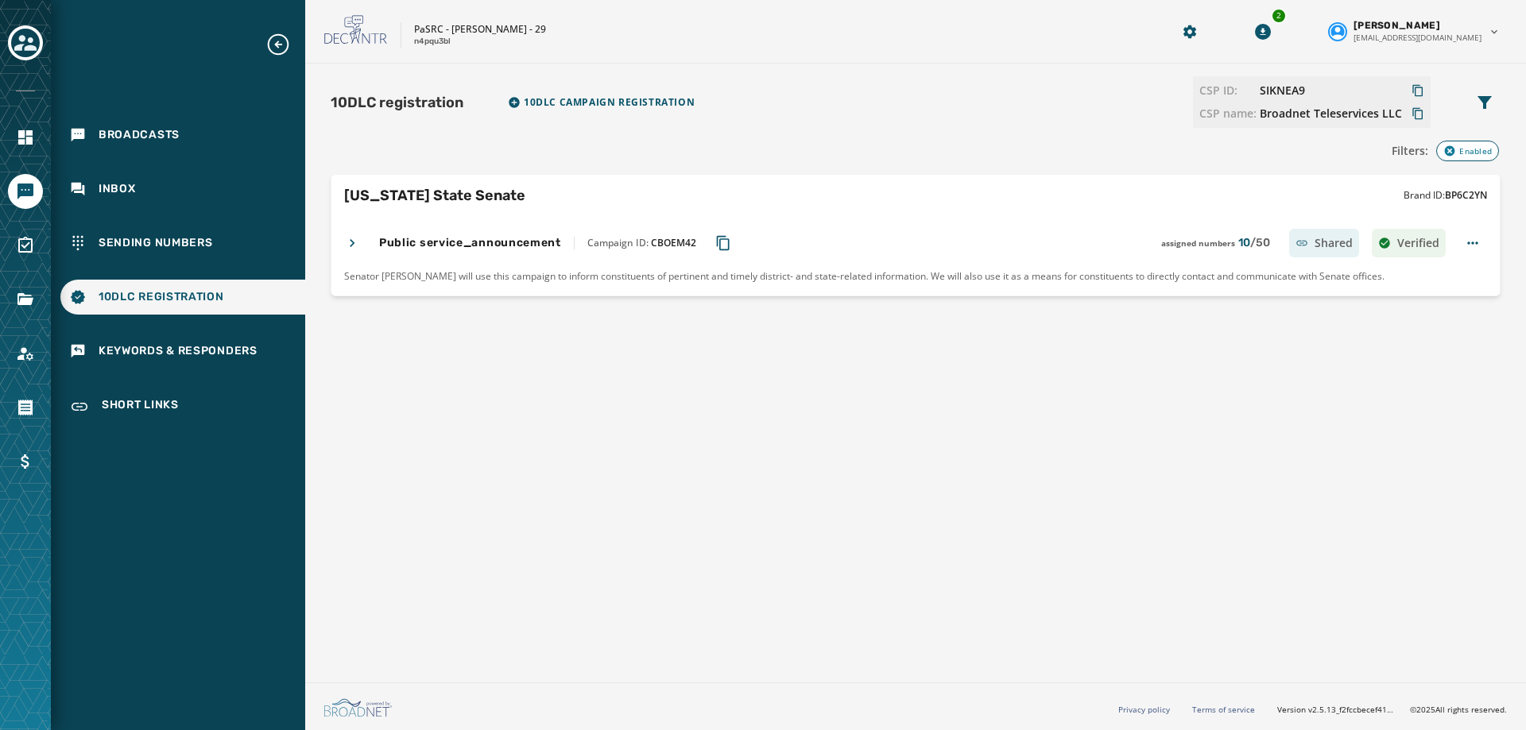
click at [360, 234] on div "Public service_announcement Campaign ID: CBOEM42 assigned numbers 10 / 50 Share…" at bounding box center [894, 243] width 1101 height 29
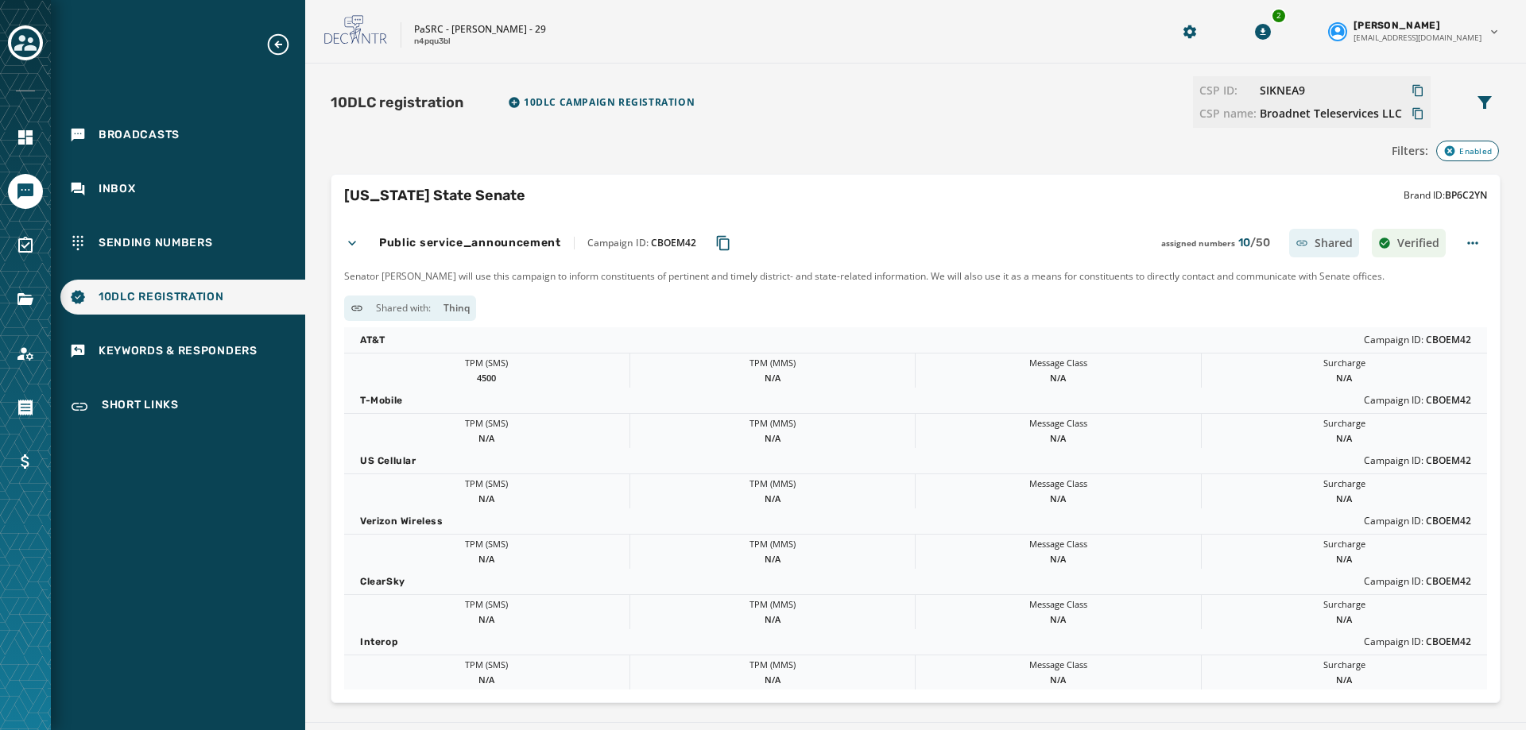
click at [360, 234] on div "Public service_announcement Campaign ID: CBOEM42 assigned numbers 10 / 50 Share…" at bounding box center [894, 243] width 1101 height 29
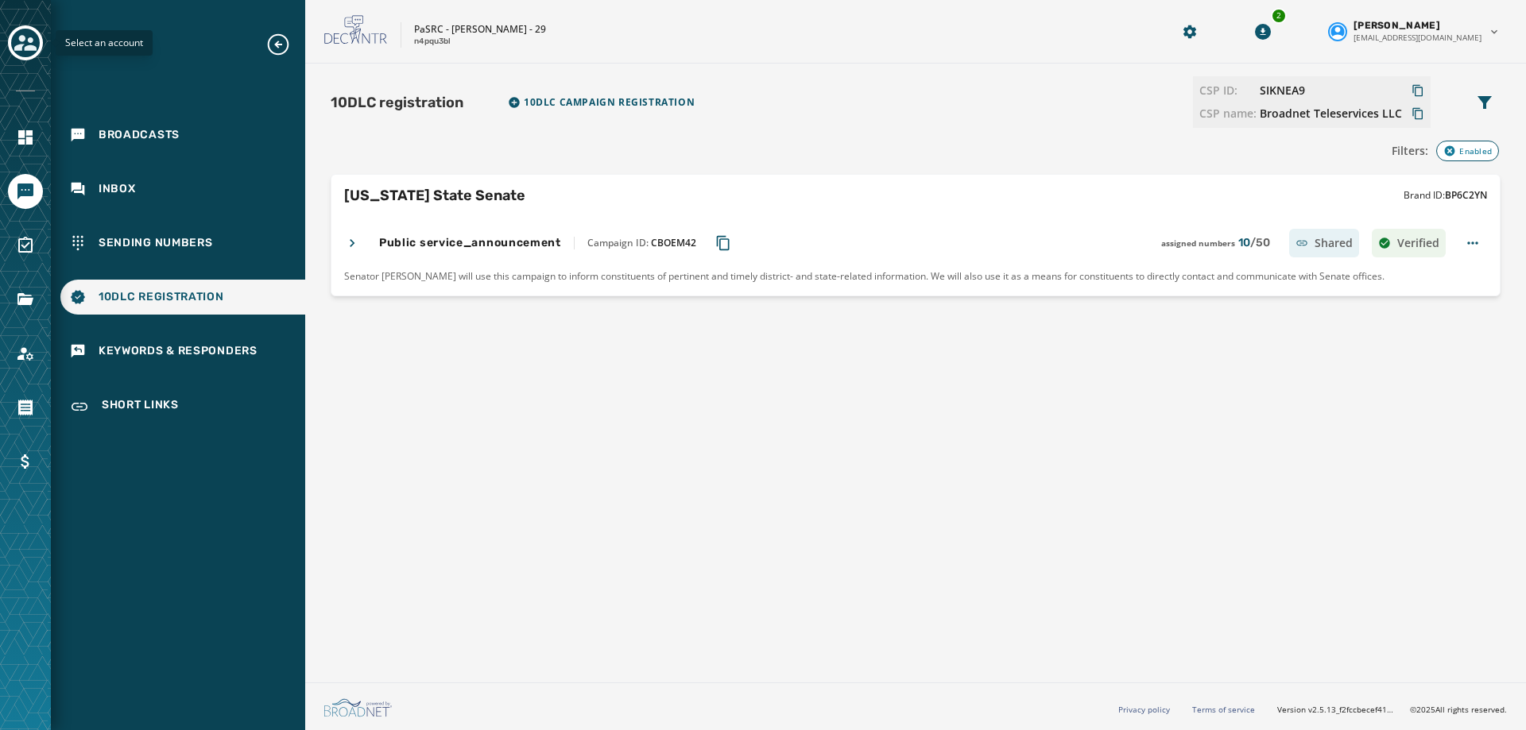
click at [18, 48] on icon "Toggle account select drawer" at bounding box center [25, 43] width 22 height 16
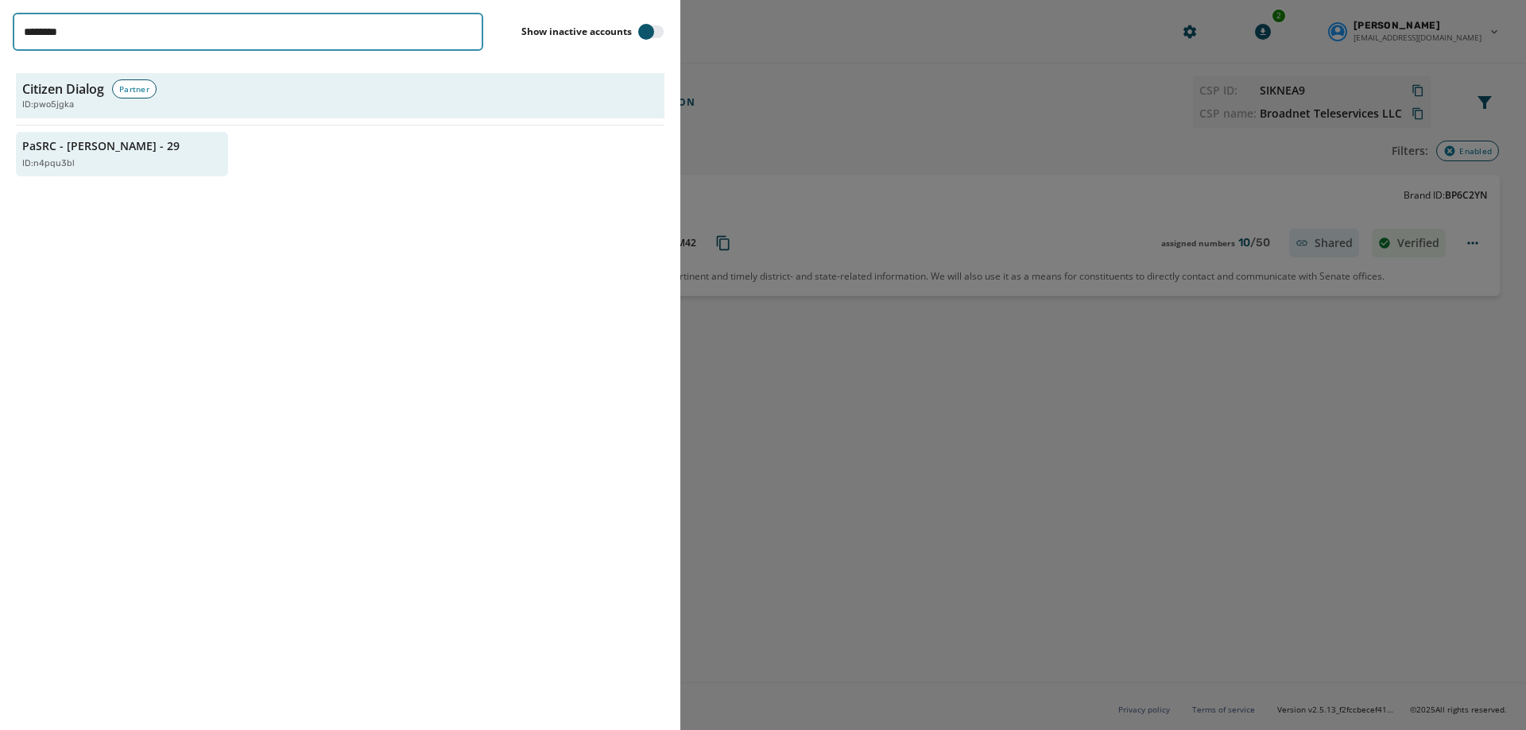
drag, startPoint x: 104, startPoint y: 44, endPoint x: -99, endPoint y: 44, distance: 203.4
click at [0, 44] on html "Broadcasts Inbox Sending Numbers 10DLC Registration Keywords & Responders Short…" at bounding box center [763, 365] width 1526 height 730
type input "***"
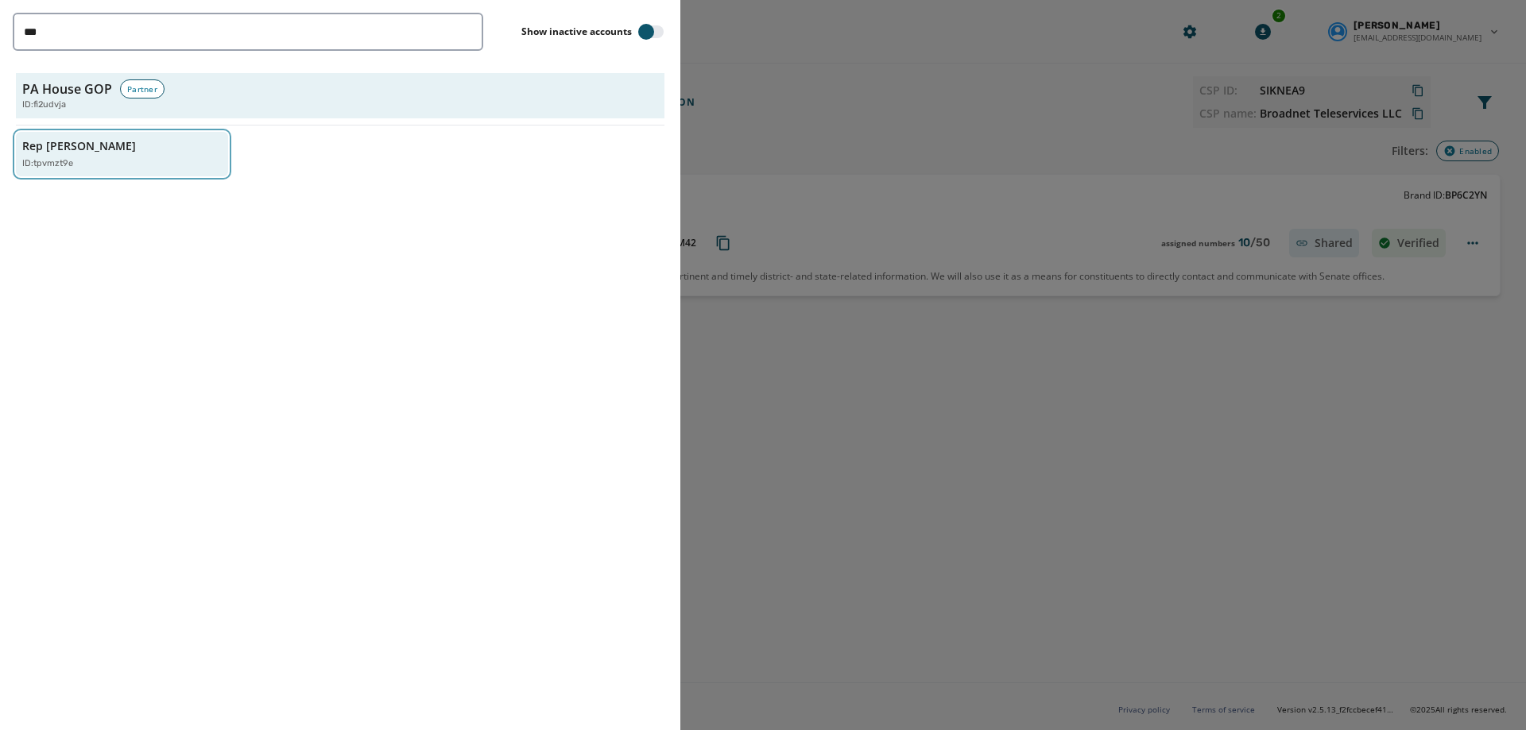
click at [90, 169] on div "ID: tpvmzt9e" at bounding box center [114, 164] width 184 height 14
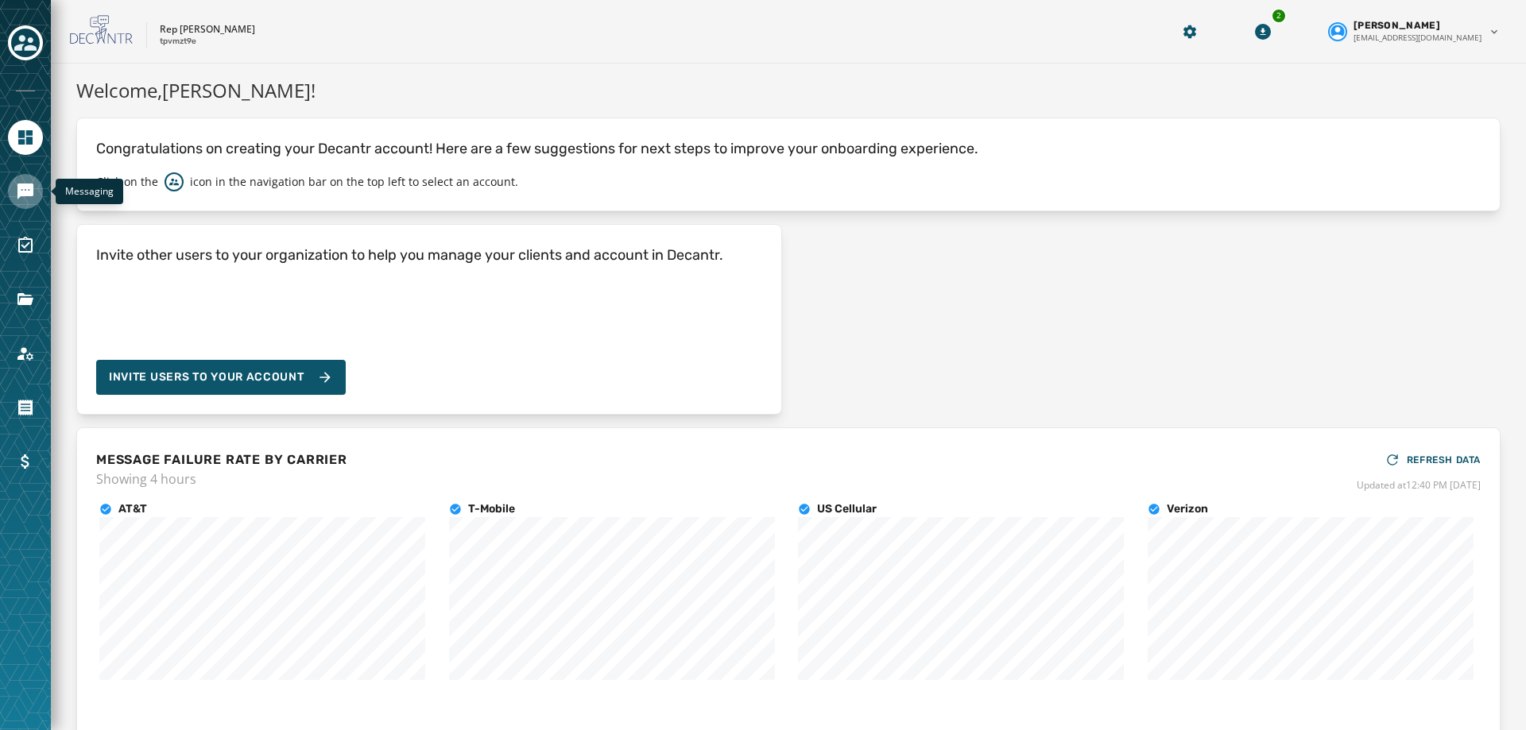
click at [40, 194] on link "Navigate to Messaging" at bounding box center [25, 191] width 35 height 35
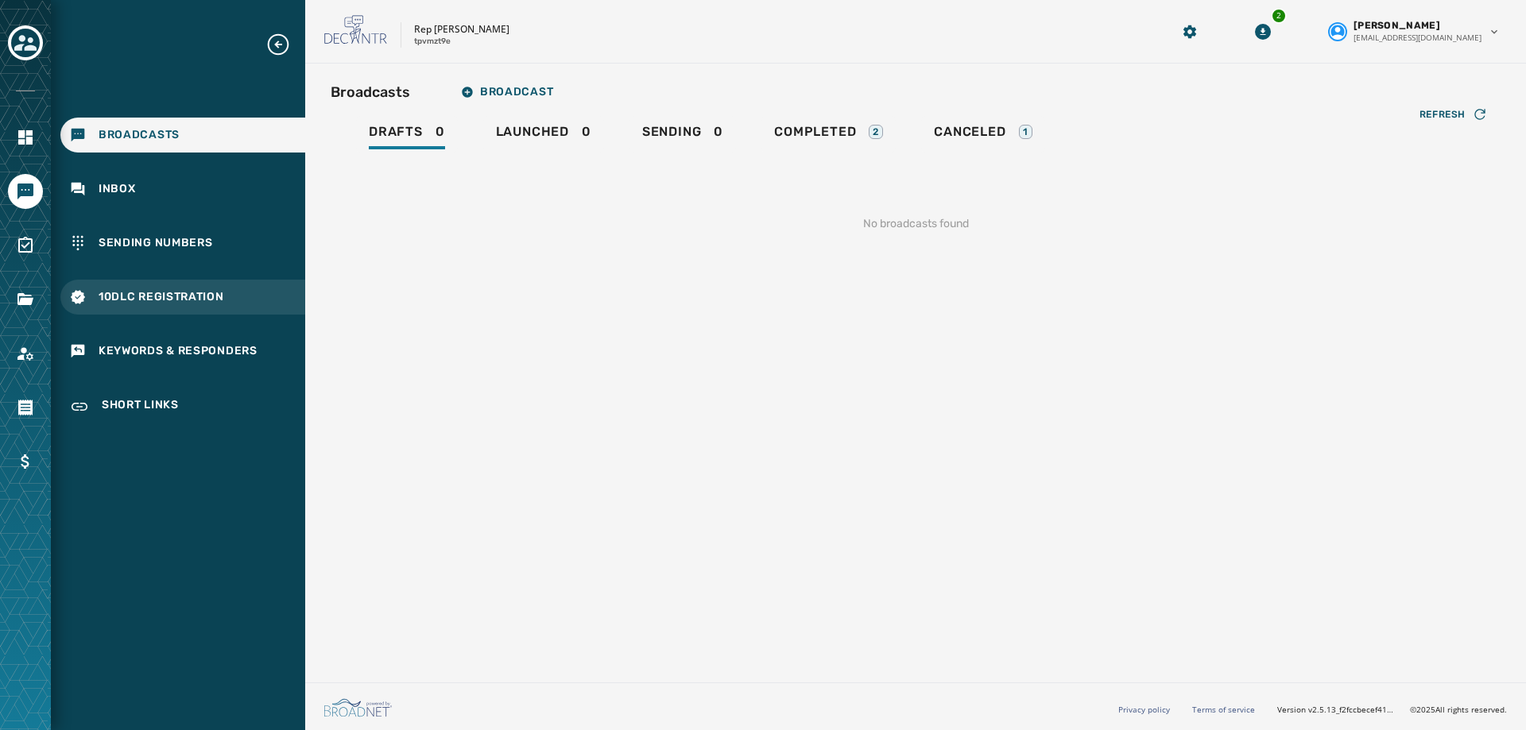
click at [150, 312] on div "10DLC Registration" at bounding box center [182, 297] width 245 height 35
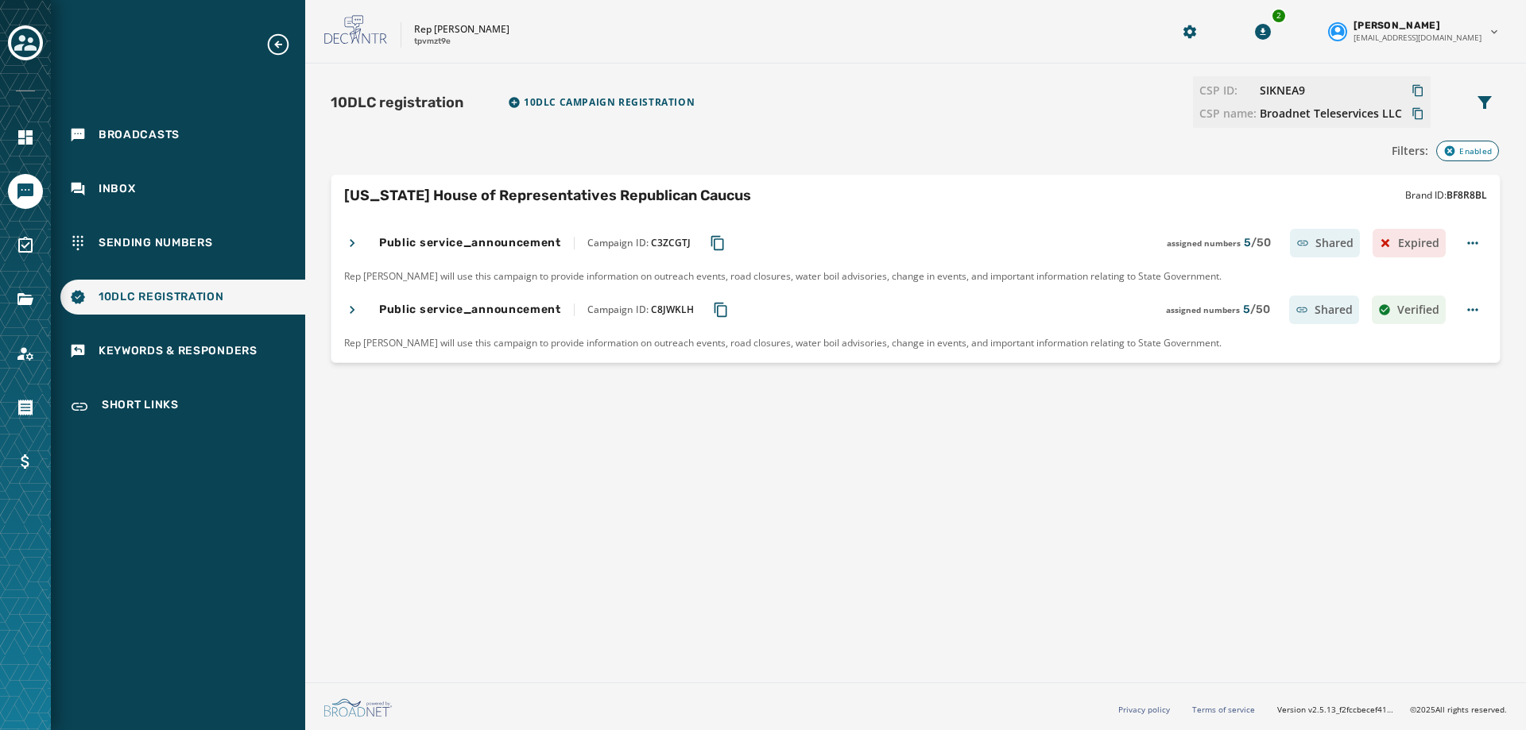
click at [358, 305] on icon at bounding box center [352, 310] width 16 height 16
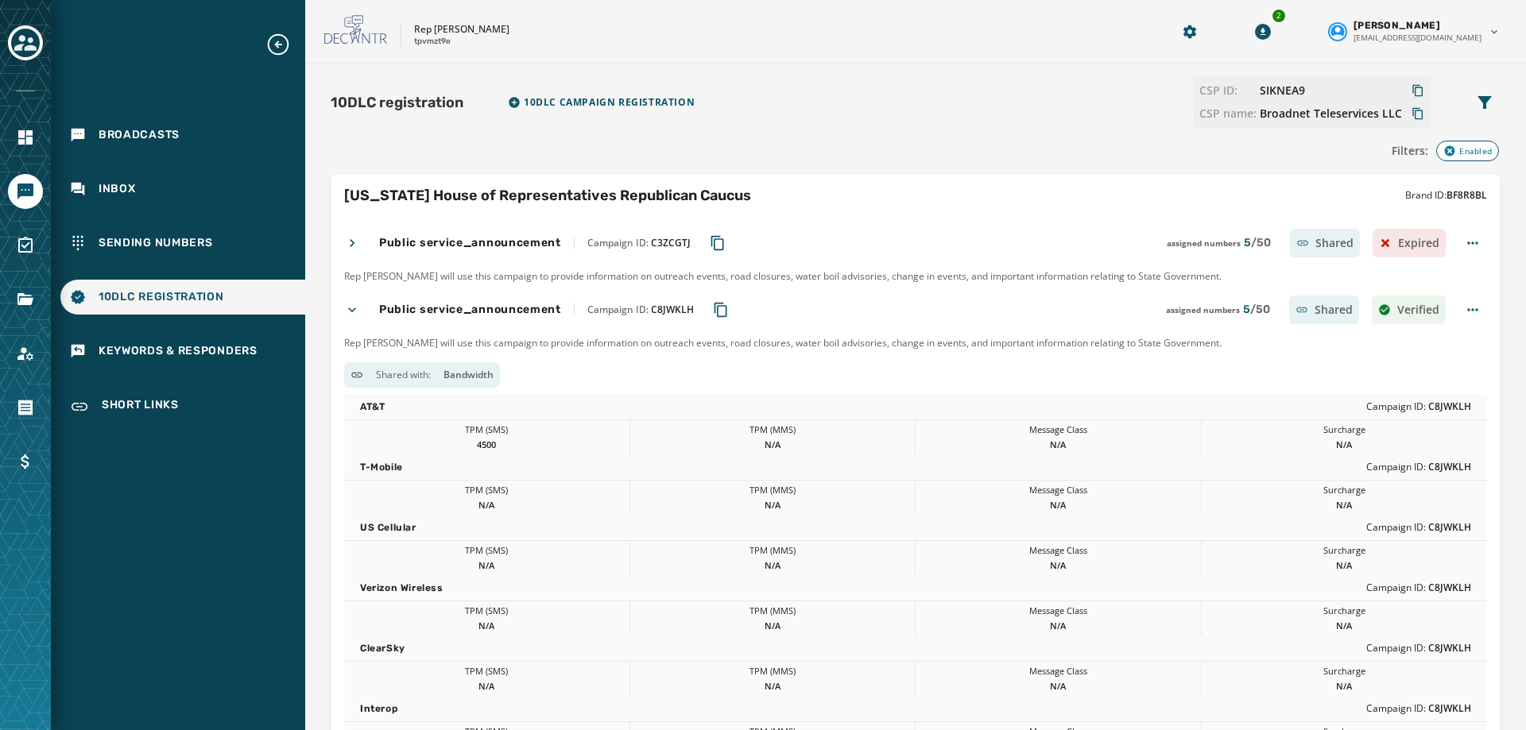
click at [358, 305] on icon at bounding box center [352, 310] width 16 height 16
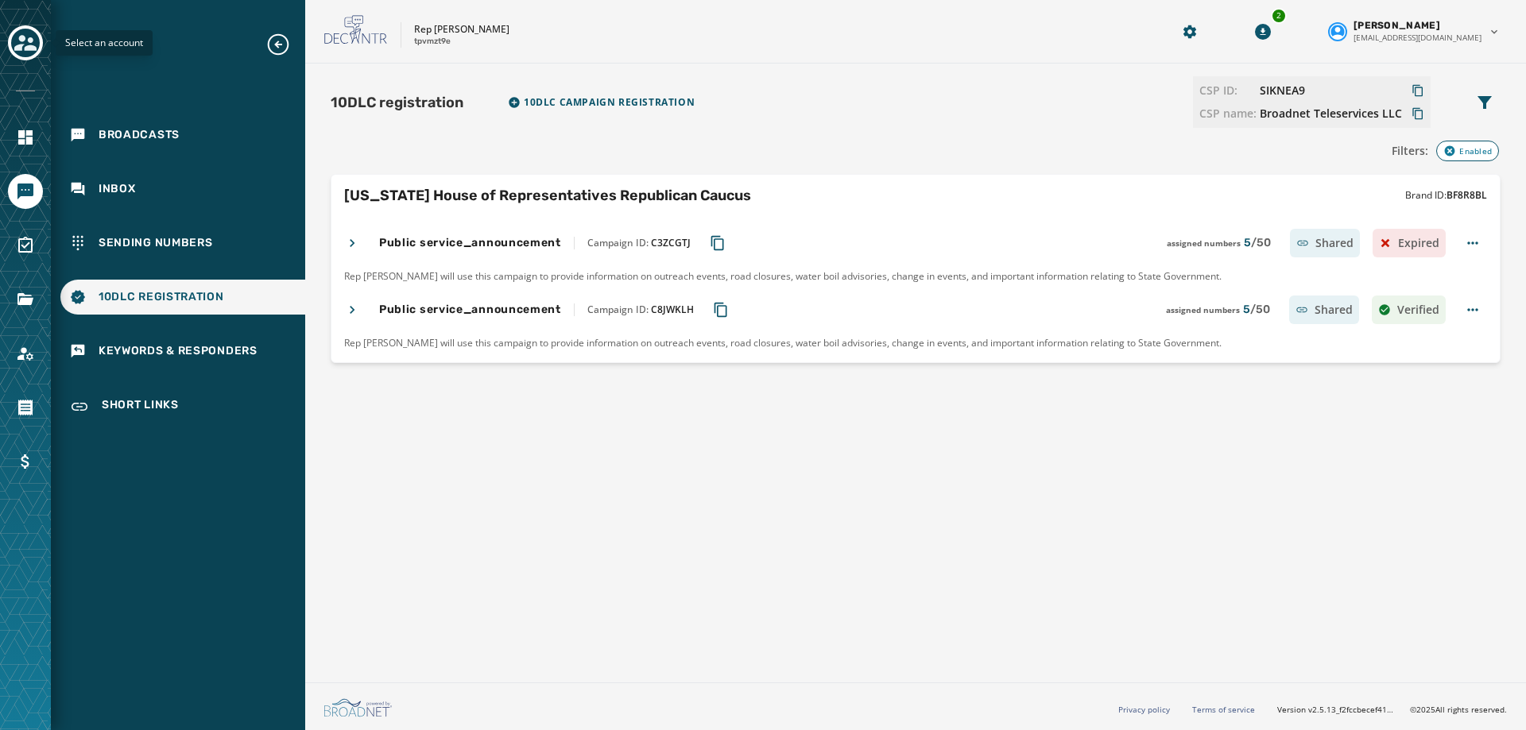
click at [25, 40] on icon "Toggle account select drawer" at bounding box center [25, 43] width 22 height 22
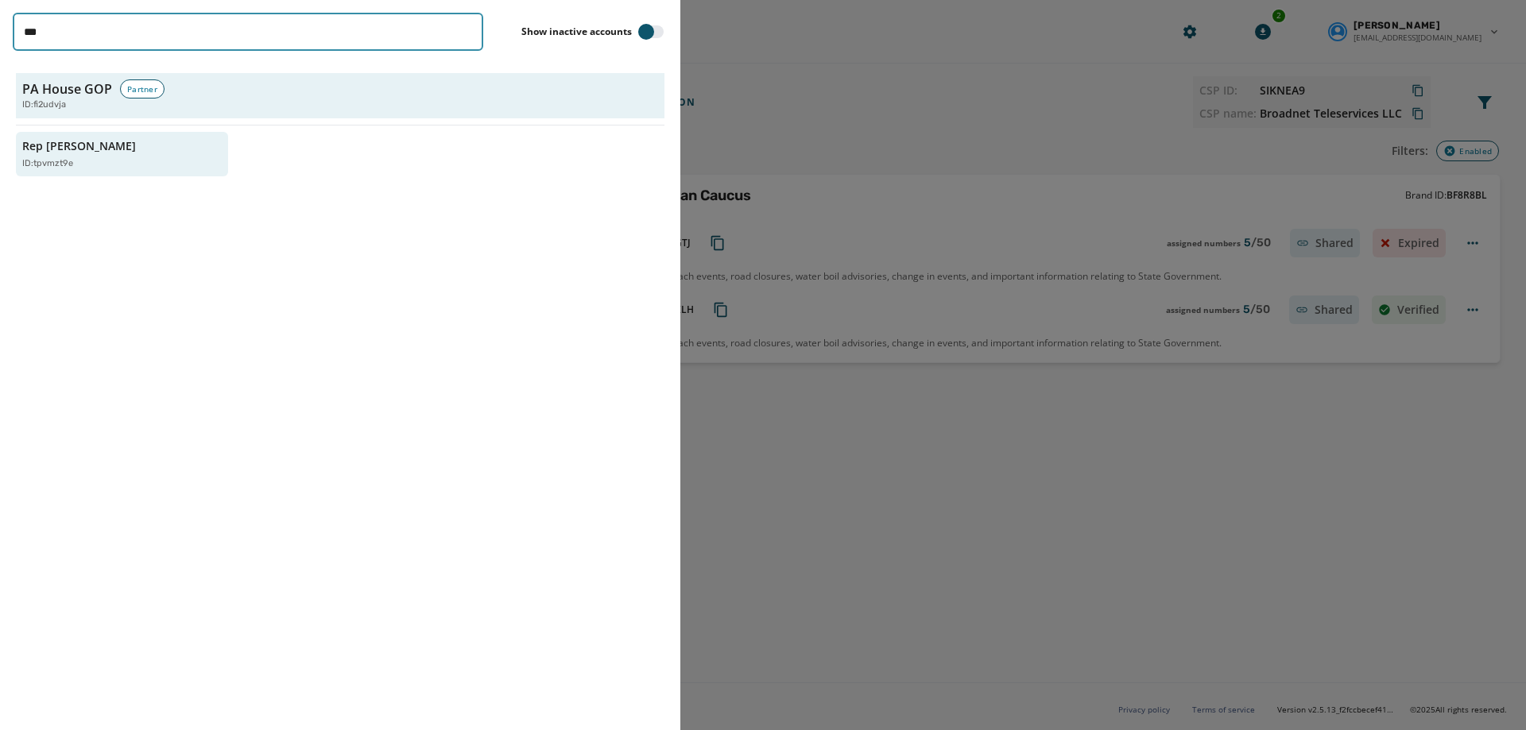
drag, startPoint x: 73, startPoint y: 45, endPoint x: -75, endPoint y: 45, distance: 147.8
click at [0, 45] on html "Broadcasts Inbox Sending Numbers 10DLC Registration Keywords & Responders Short…" at bounding box center [763, 365] width 1526 height 730
type input "********"
click at [147, 141] on div "Rep [PERSON_NAME] ID: zzrtiu9v" at bounding box center [114, 154] width 184 height 33
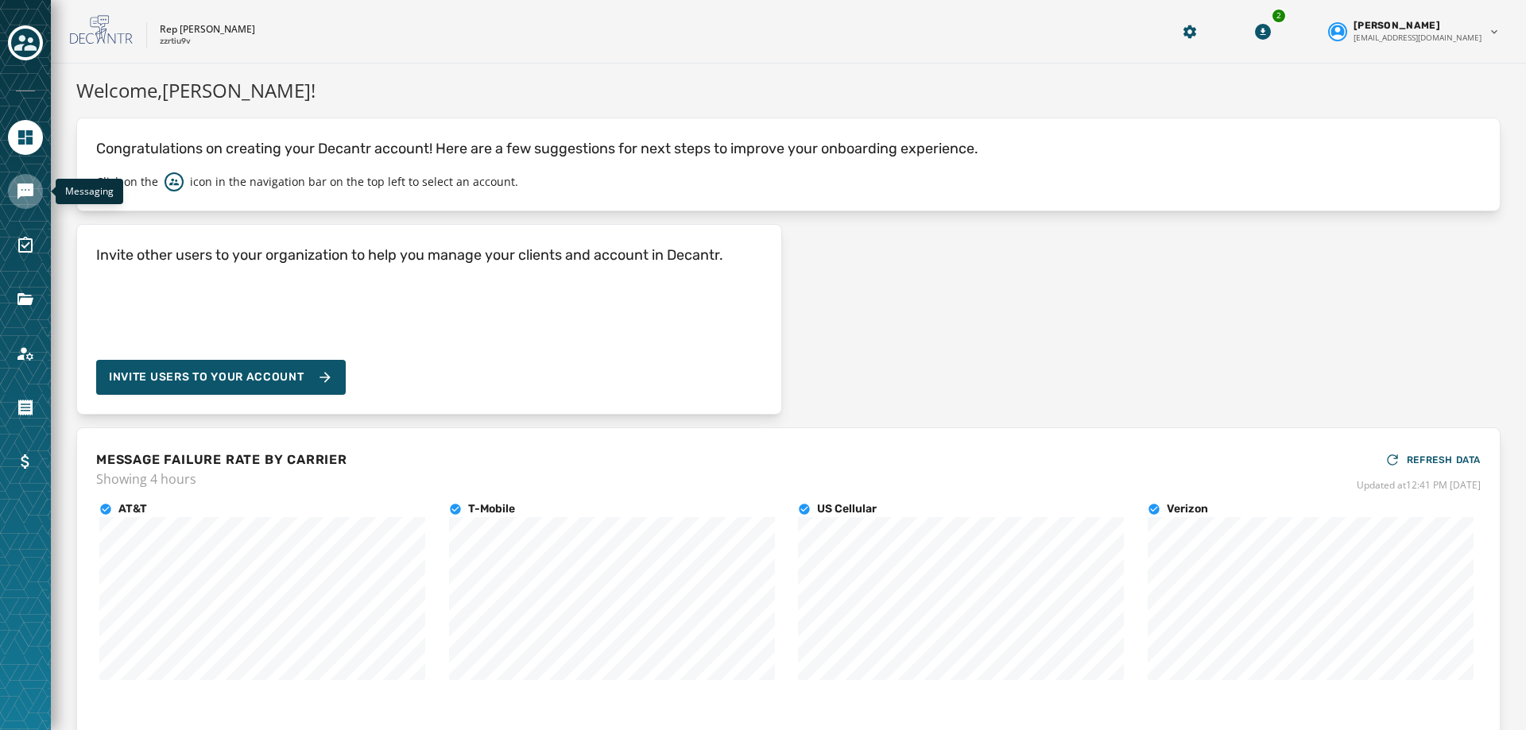
click at [25, 200] on icon "Navigate to Messaging" at bounding box center [25, 191] width 19 height 19
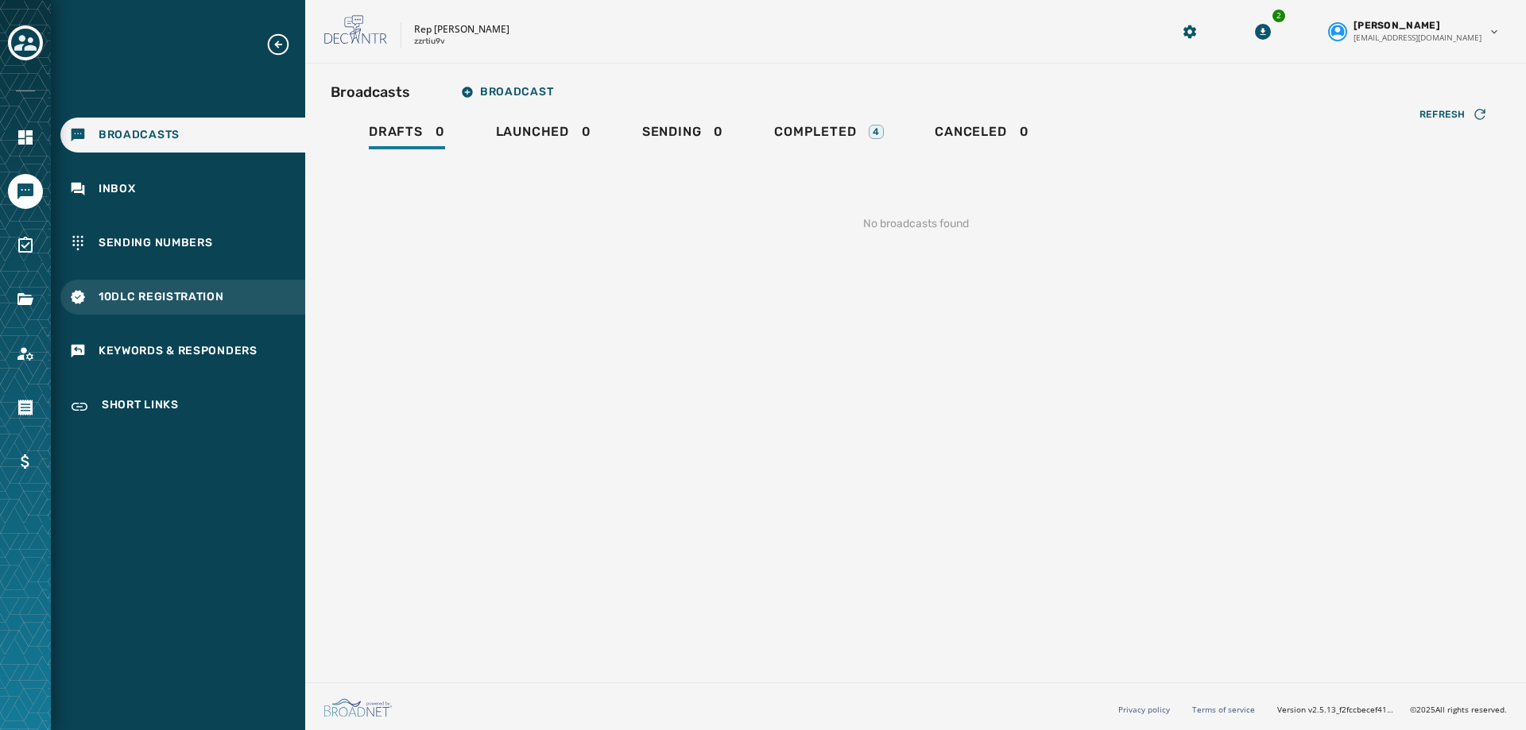
click at [119, 302] on span "10DLC Registration" at bounding box center [162, 297] width 126 height 16
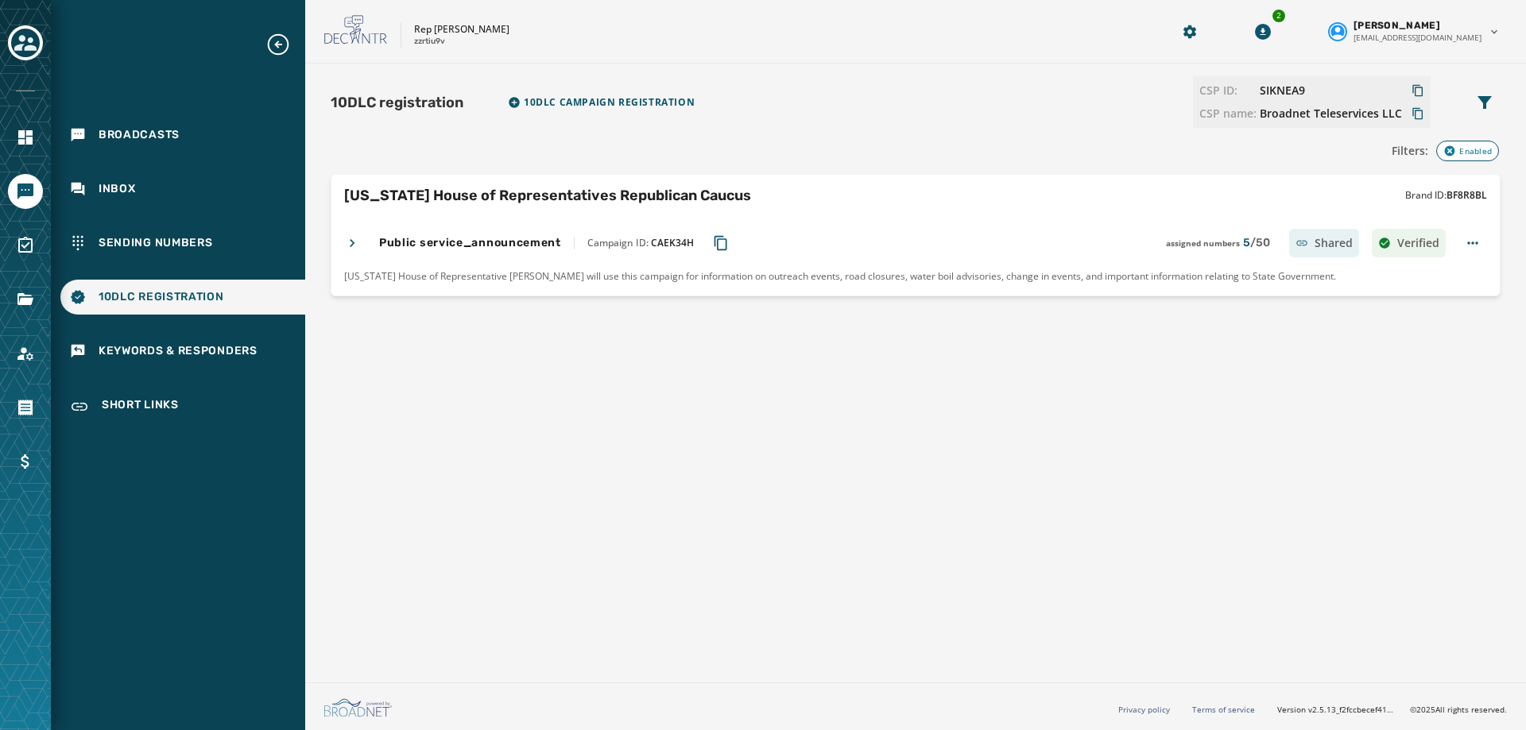
click at [357, 238] on icon at bounding box center [352, 243] width 16 height 16
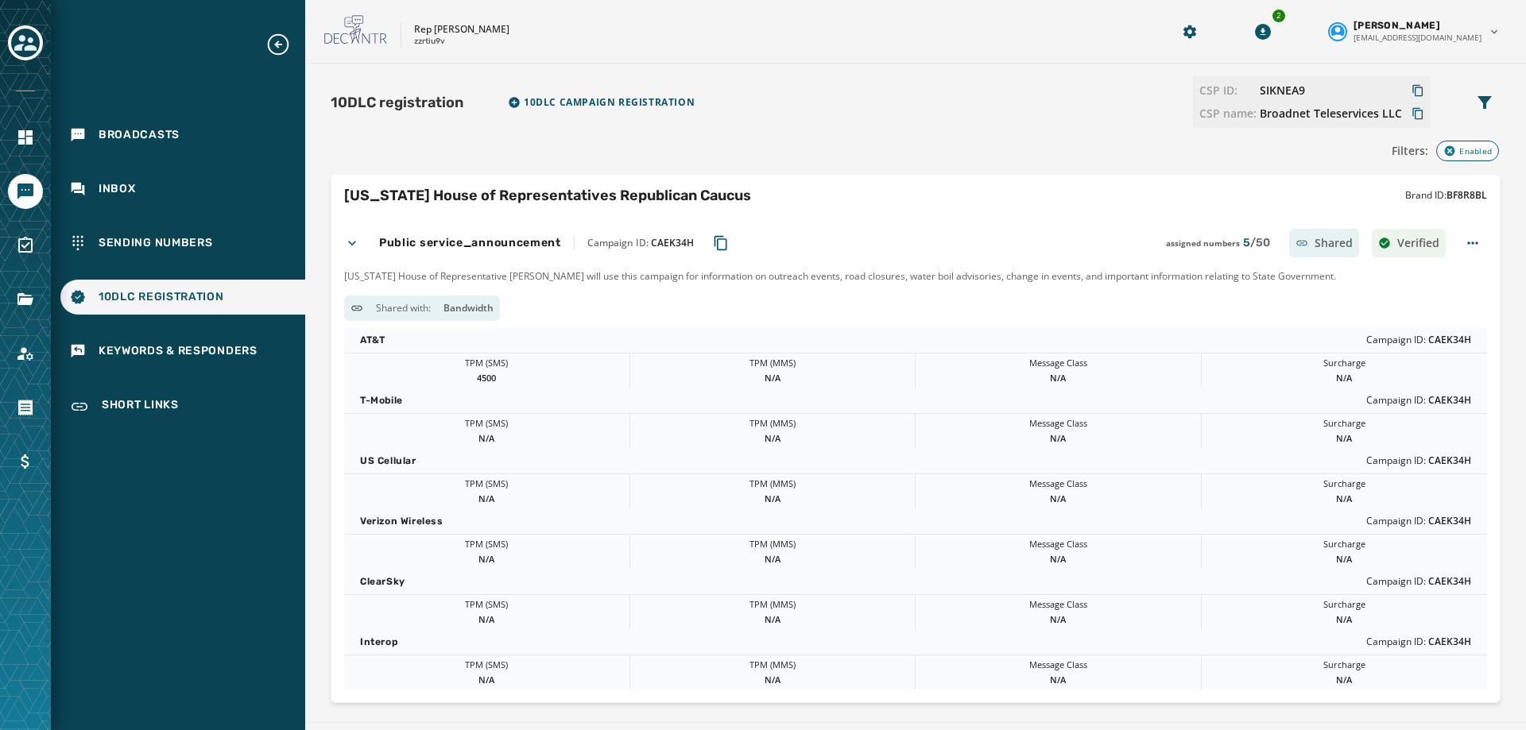
click at [357, 238] on icon at bounding box center [352, 243] width 16 height 16
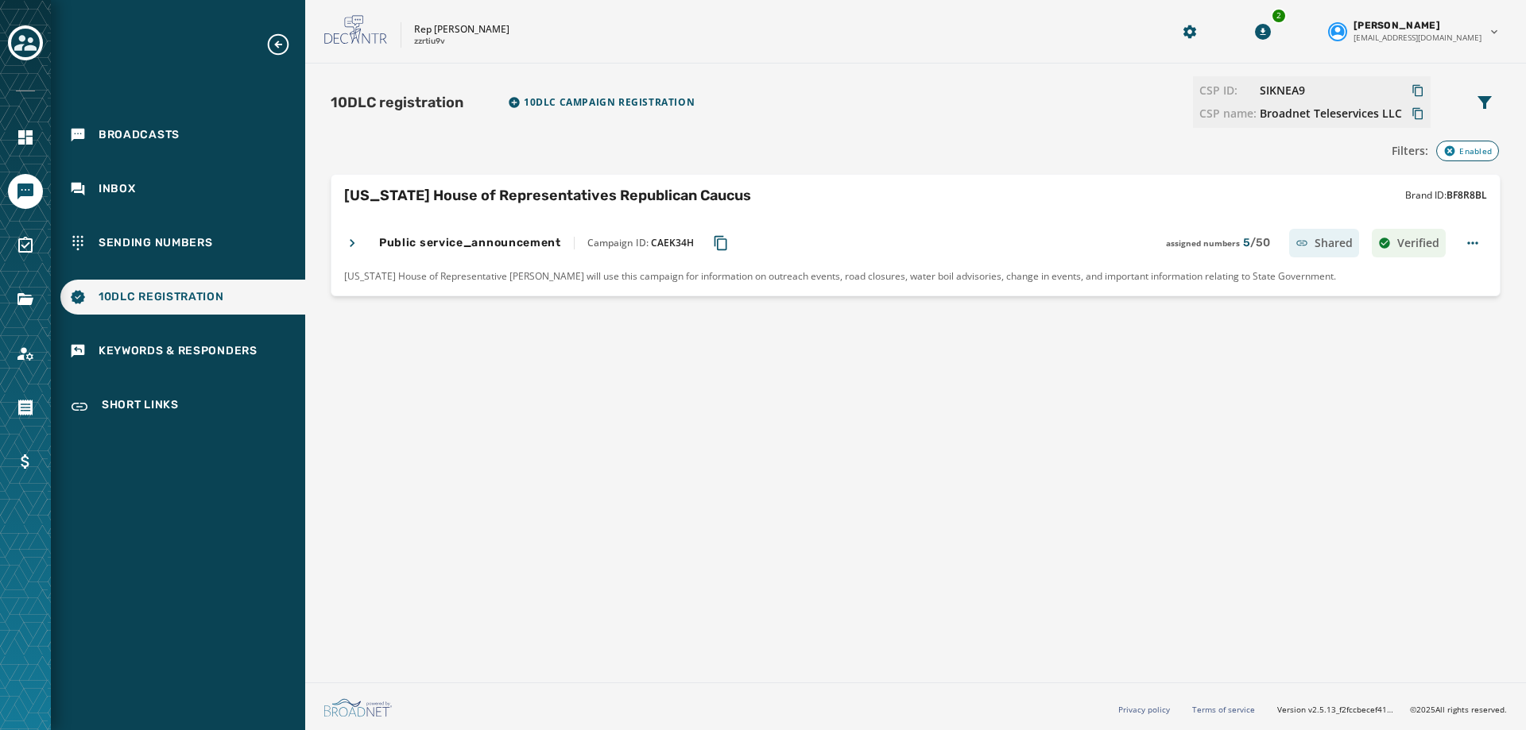
click at [37, 60] on div at bounding box center [25, 43] width 35 height 37
click at [36, 39] on icon "Toggle account select drawer" at bounding box center [25, 43] width 22 height 22
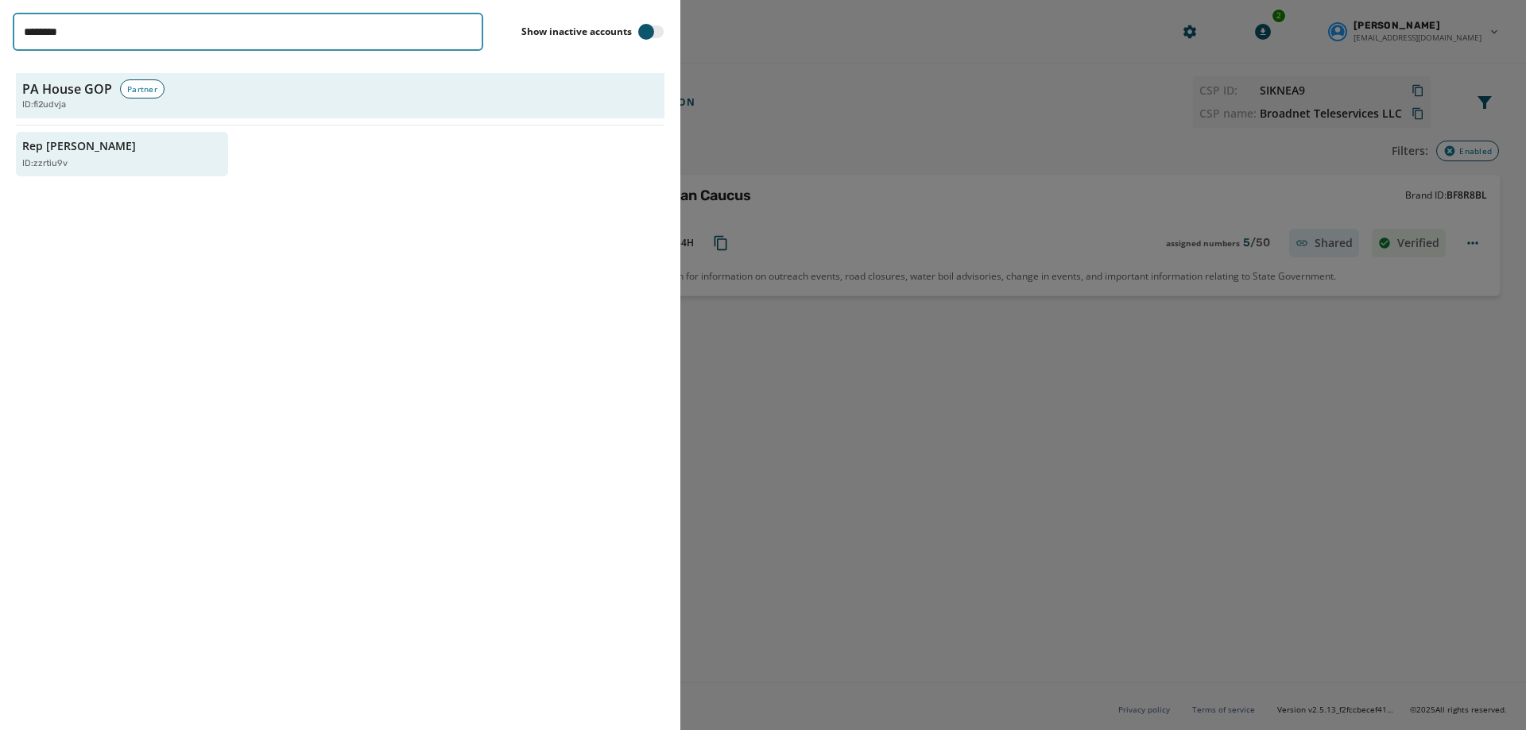
drag, startPoint x: 118, startPoint y: 35, endPoint x: -88, endPoint y: 31, distance: 205.9
click at [0, 31] on html "Broadcasts Inbox Sending Numbers 10DLC Registration Keywords & Responders Short…" at bounding box center [763, 365] width 1526 height 730
type input "*****"
click at [72, 173] on button "Rep [PERSON_NAME] ID: dm6c2eyh" at bounding box center [122, 154] width 212 height 45
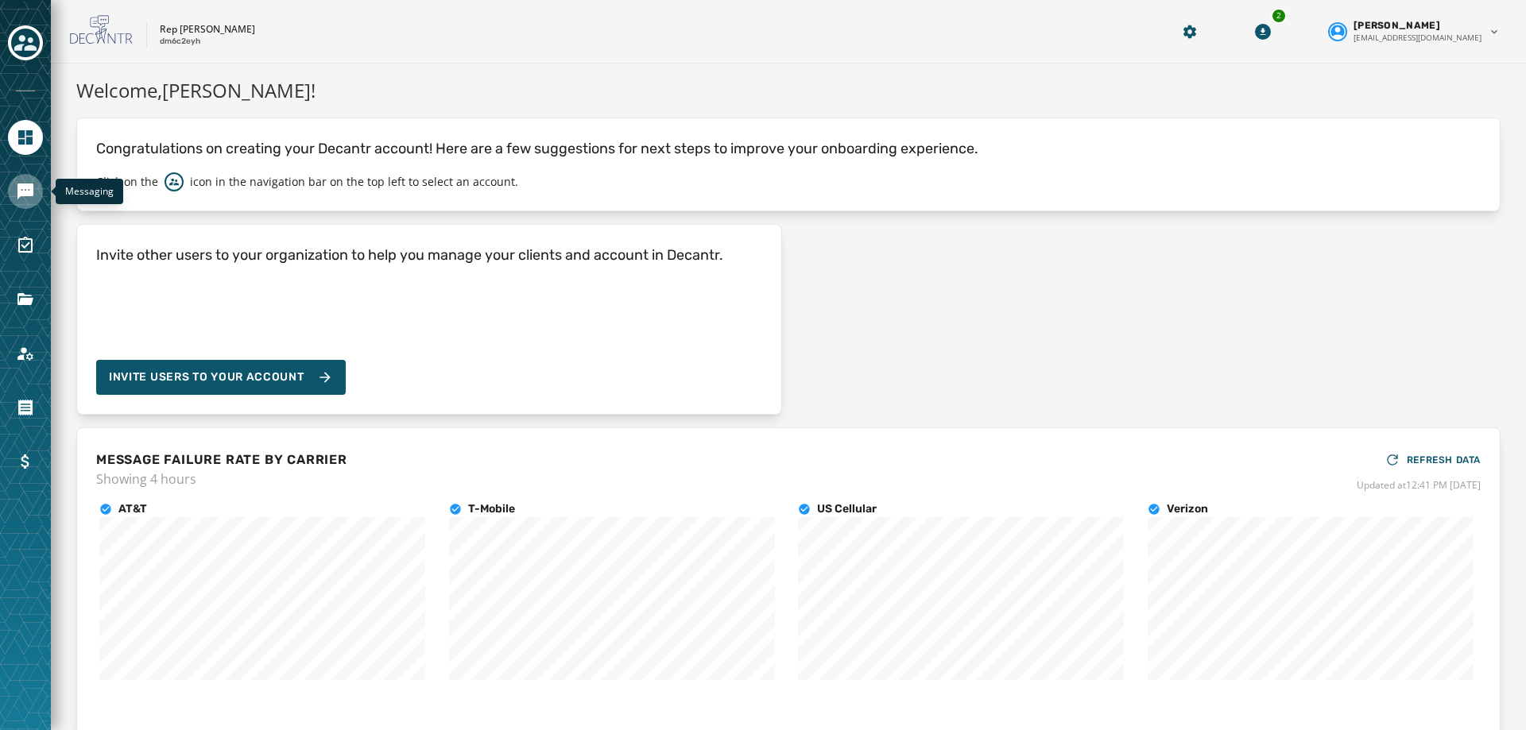
click at [17, 188] on icon "Navigate to Messaging" at bounding box center [25, 192] width 16 height 16
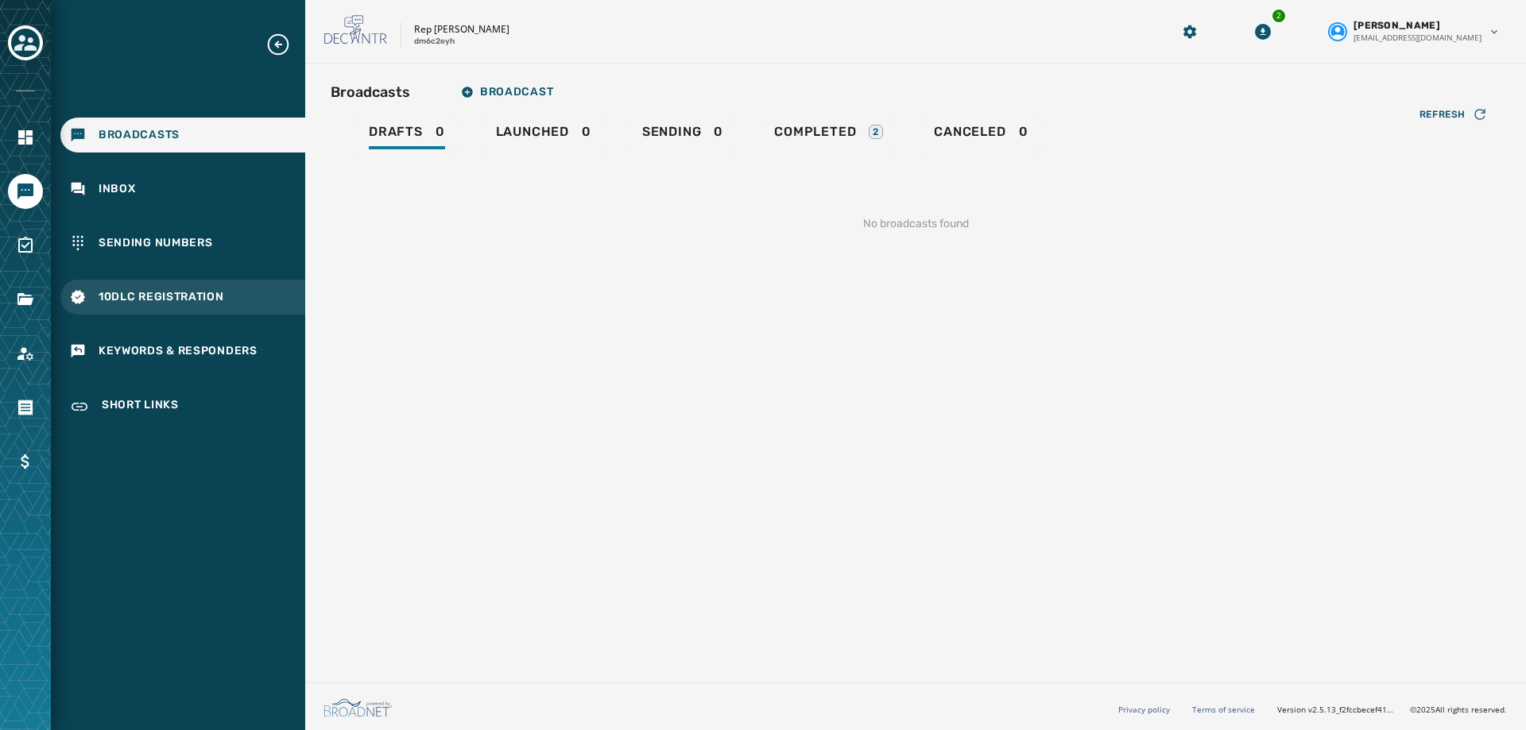
click at [149, 283] on div "10DLC Registration" at bounding box center [182, 297] width 245 height 35
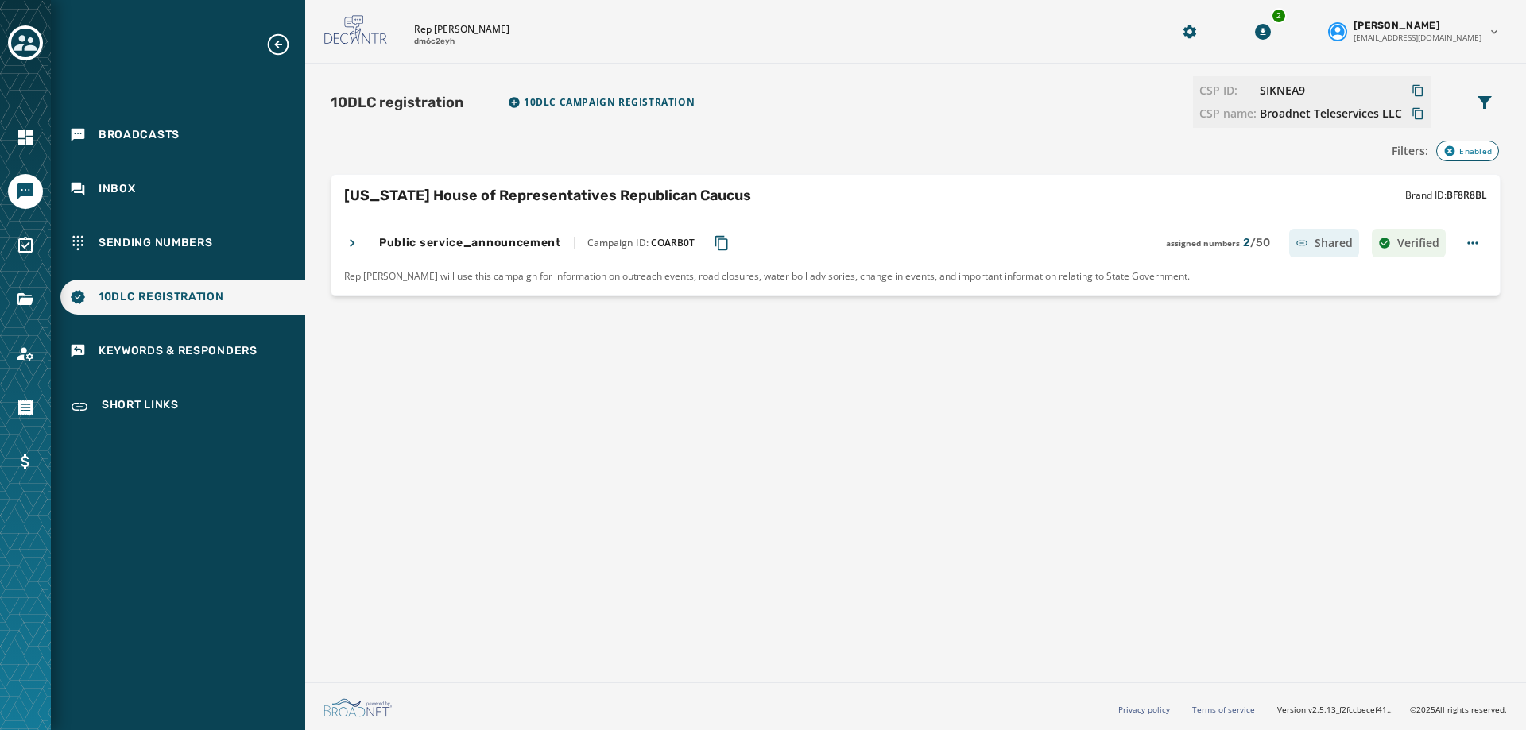
click at [360, 240] on div "Public service_announcement Campaign ID: COARB0T assigned numbers 2 / 50 Shared…" at bounding box center [894, 243] width 1101 height 29
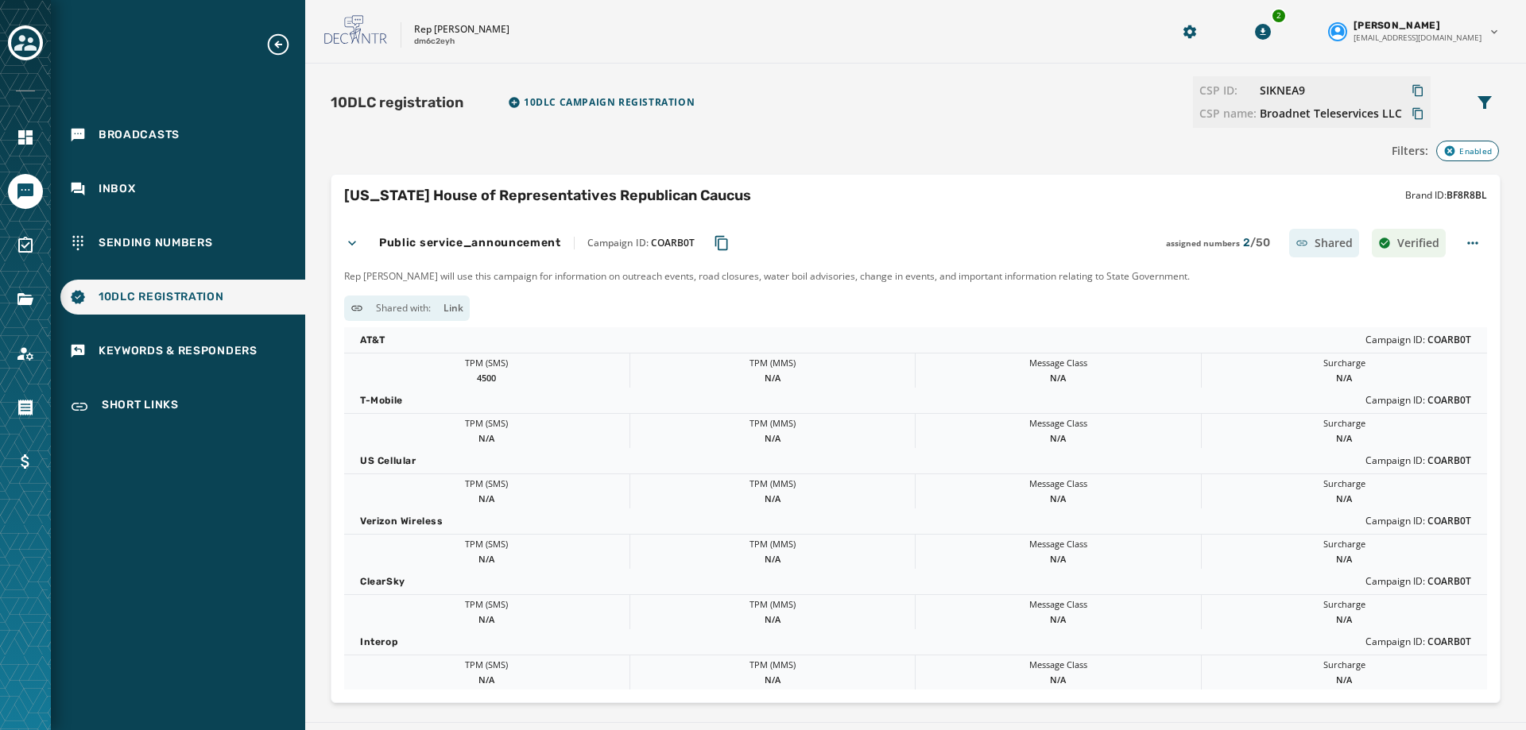
click at [718, 242] on icon "Copy Campaign ID to clipboard" at bounding box center [721, 243] width 13 height 14
click at [353, 245] on icon at bounding box center [352, 243] width 16 height 16
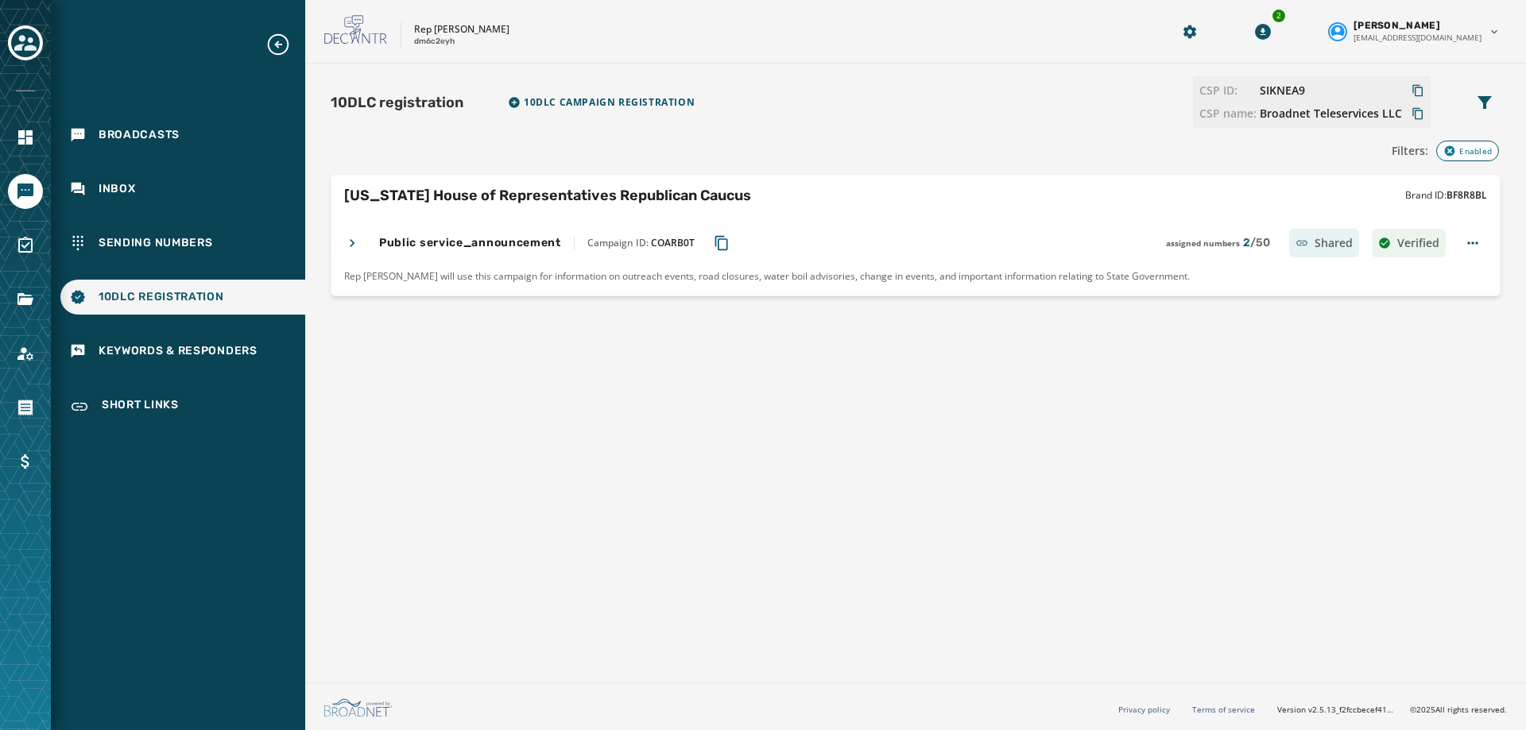
click at [346, 242] on icon at bounding box center [352, 243] width 16 height 16
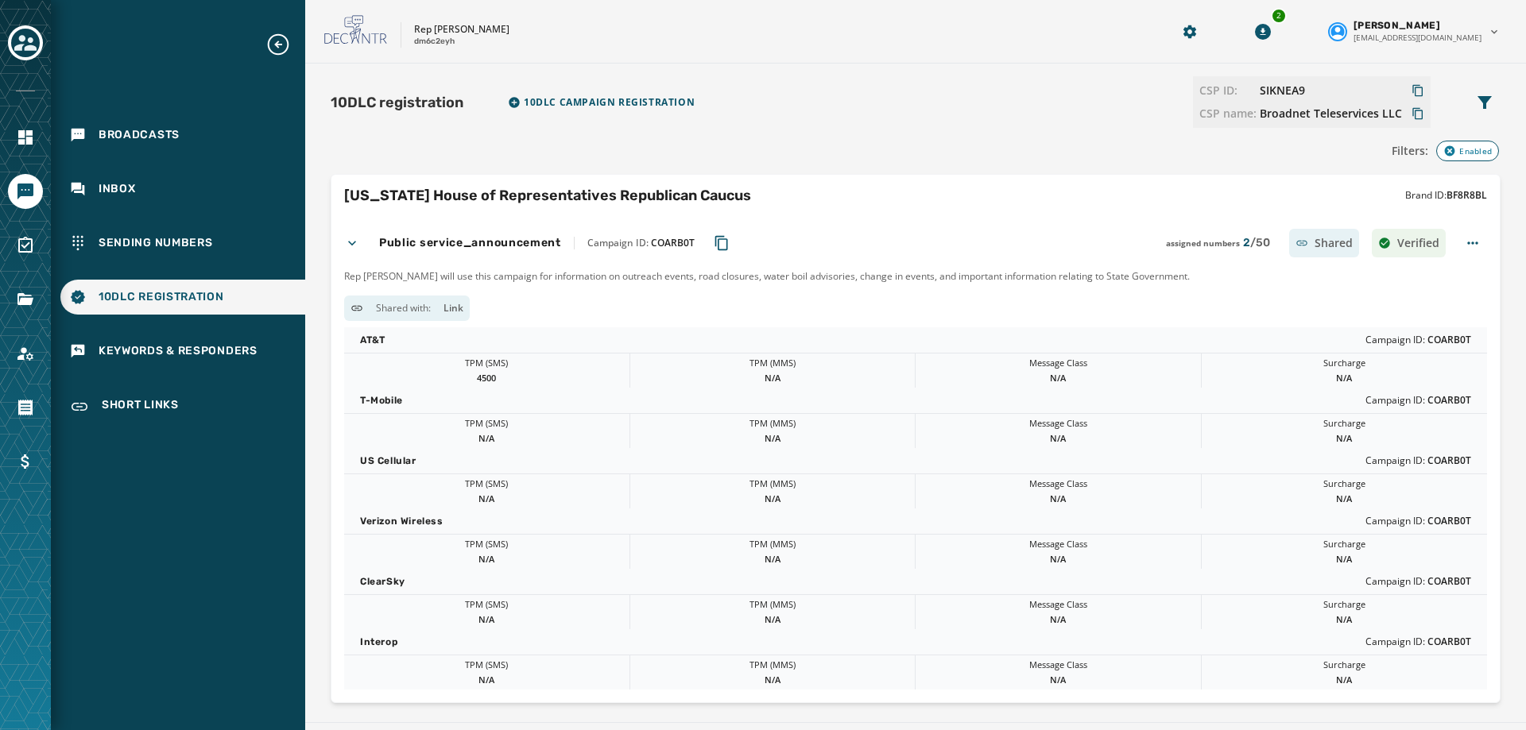
click at [350, 241] on icon at bounding box center [352, 243] width 16 height 16
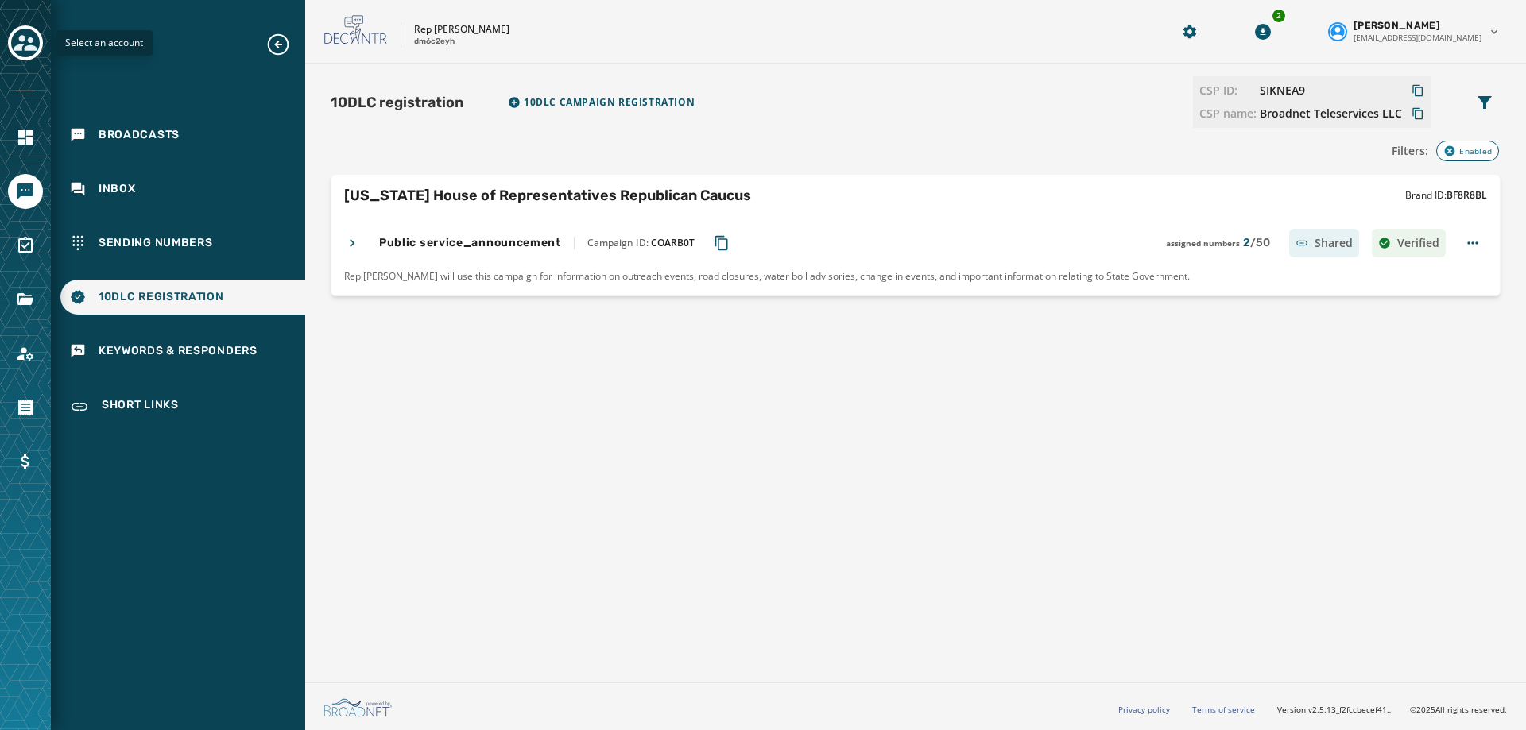
click at [31, 41] on icon "Toggle account select drawer" at bounding box center [25, 43] width 22 height 16
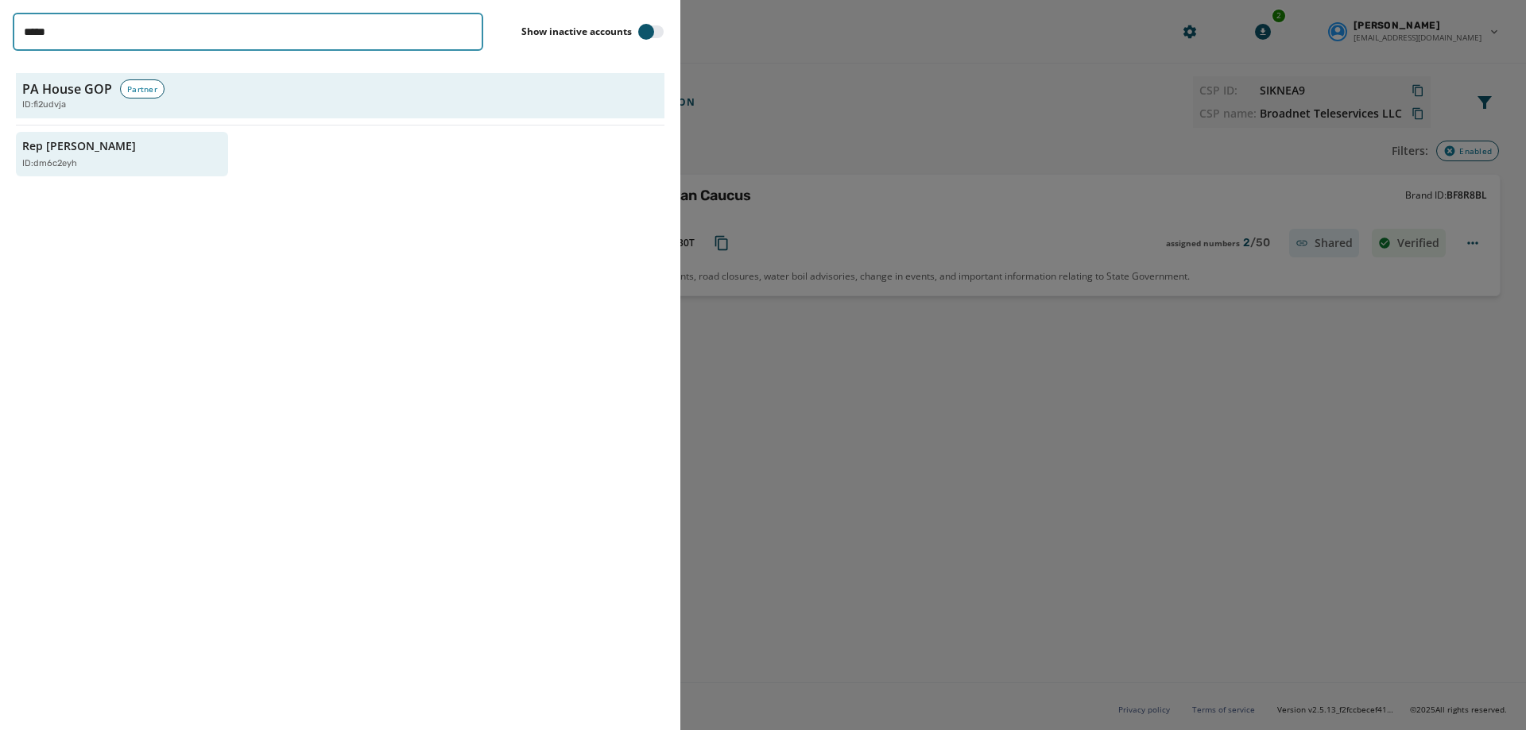
drag, startPoint x: 145, startPoint y: 39, endPoint x: -111, endPoint y: 25, distance: 257.0
click at [0, 25] on html "Broadcasts Inbox Sending Numbers 10DLC Registration Keywords & Responders Short…" at bounding box center [763, 365] width 1526 height 730
click at [110, 40] on input "*****" at bounding box center [248, 32] width 470 height 38
drag, startPoint x: 110, startPoint y: 40, endPoint x: -106, endPoint y: 40, distance: 216.2
click at [0, 40] on html "Broadcasts Inbox Sending Numbers 10DLC Registration Keywords & Responders Short…" at bounding box center [763, 365] width 1526 height 730
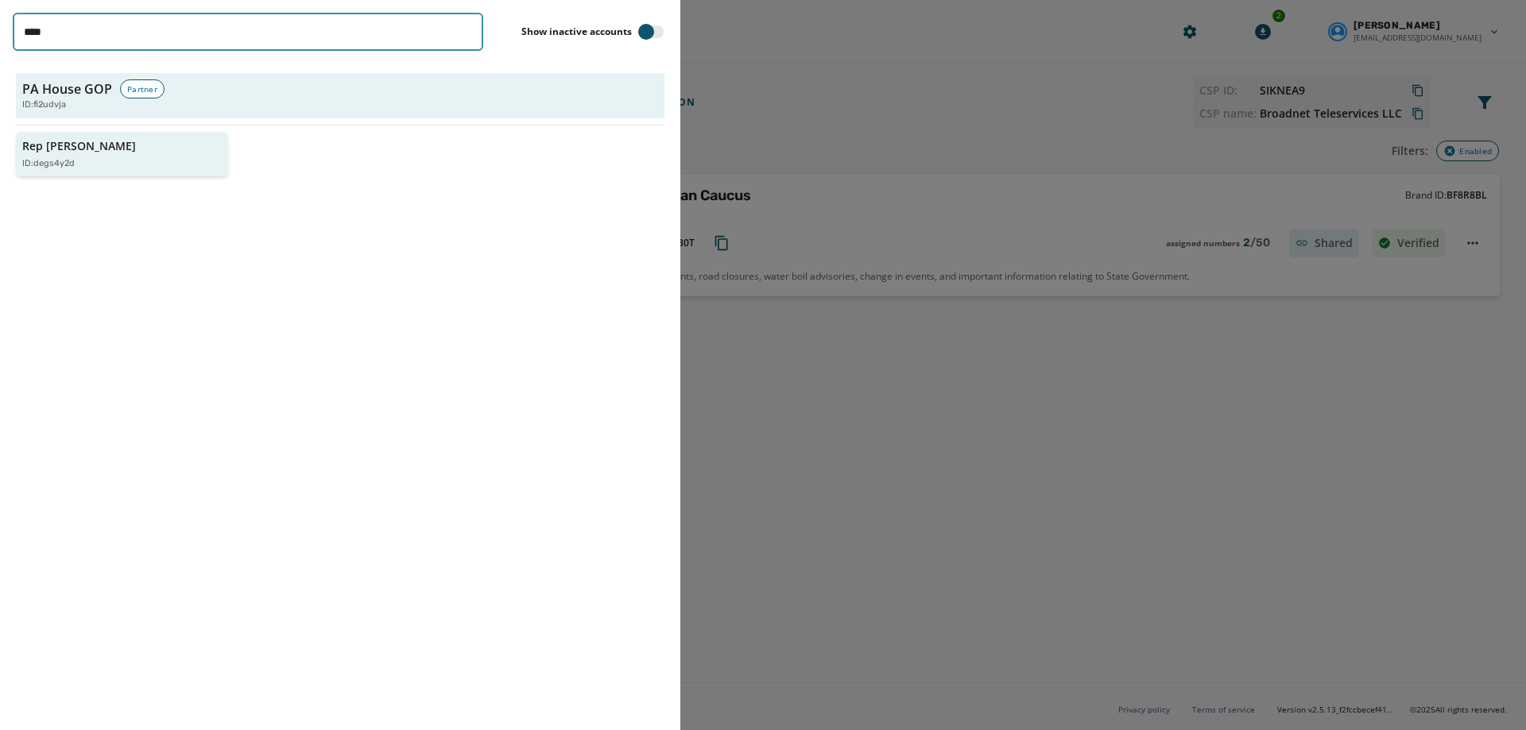
type input "****"
click at [80, 168] on div "ID: degs4y2d" at bounding box center [114, 164] width 184 height 14
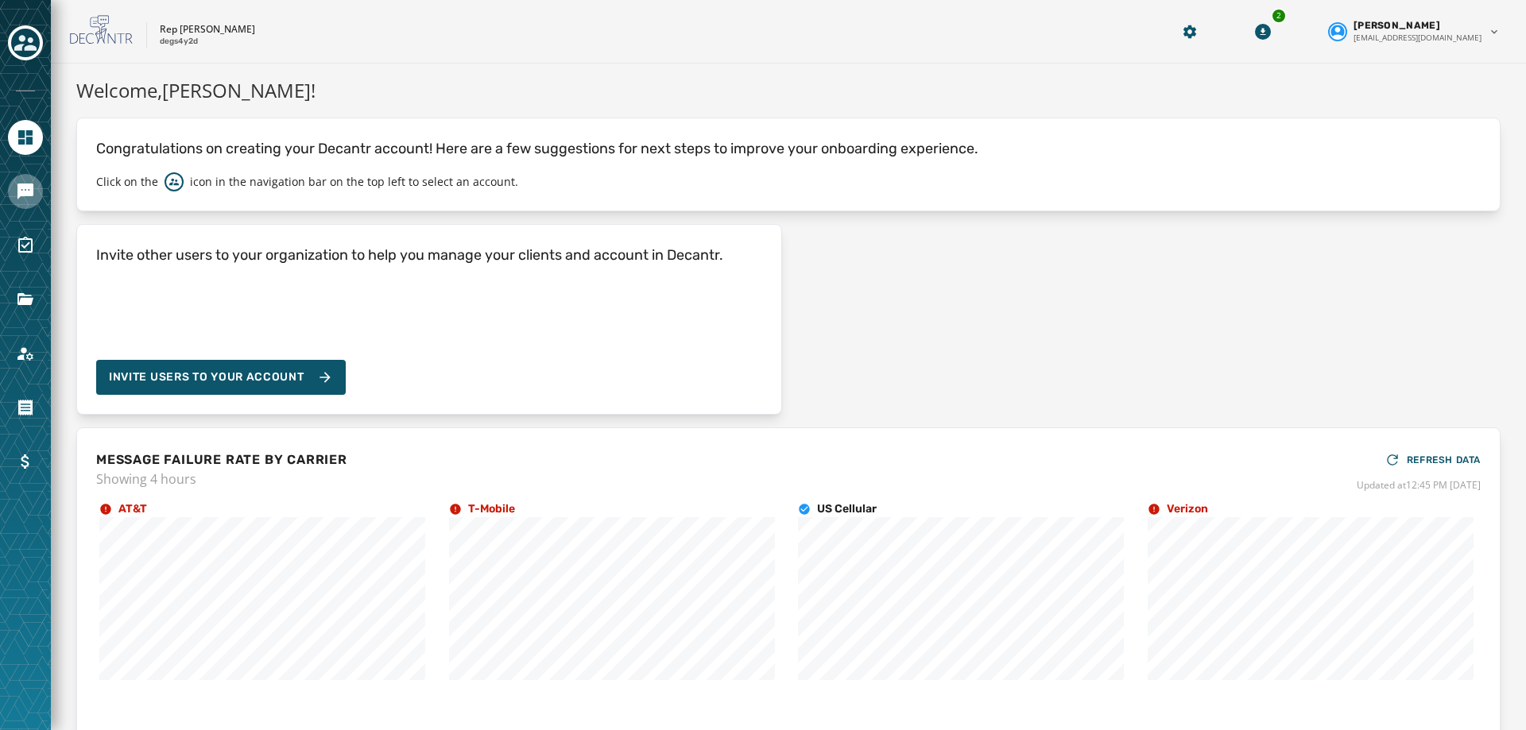
click at [35, 199] on link "Navigate to Messaging" at bounding box center [25, 191] width 35 height 35
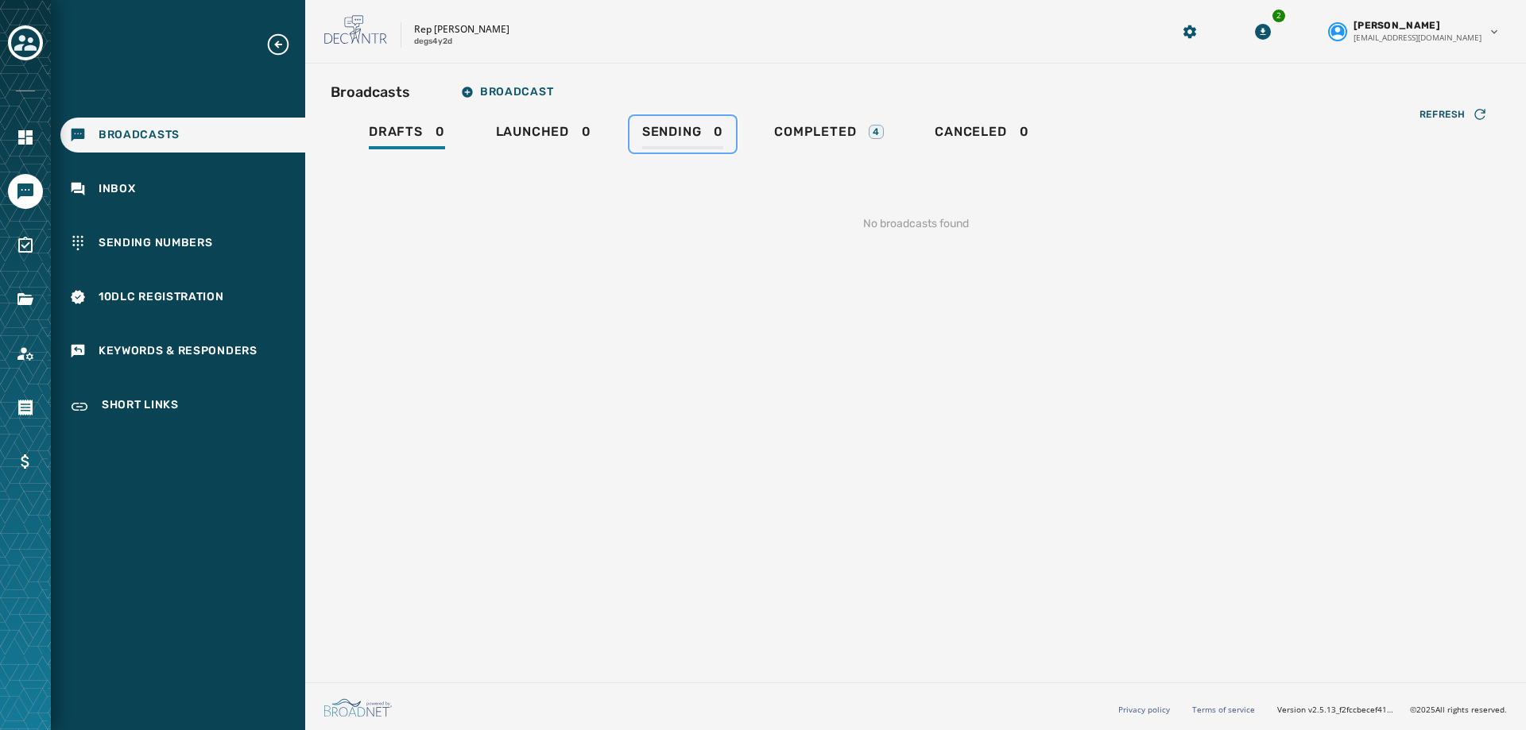
click at [651, 133] on span "Sending" at bounding box center [672, 132] width 60 height 16
click at [831, 130] on span "Completed" at bounding box center [815, 132] width 82 height 16
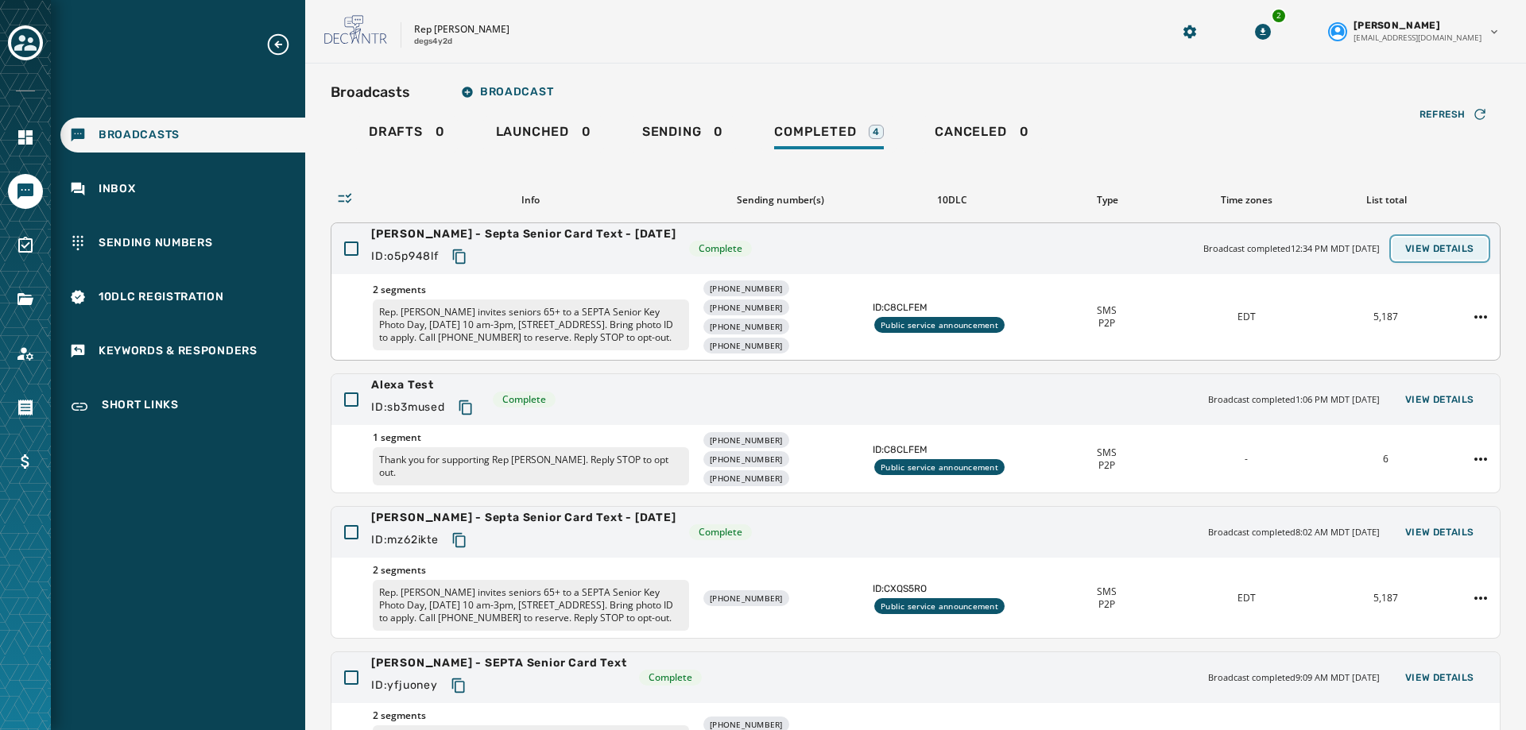
click at [1438, 249] on span "View Details" at bounding box center [1439, 248] width 69 height 13
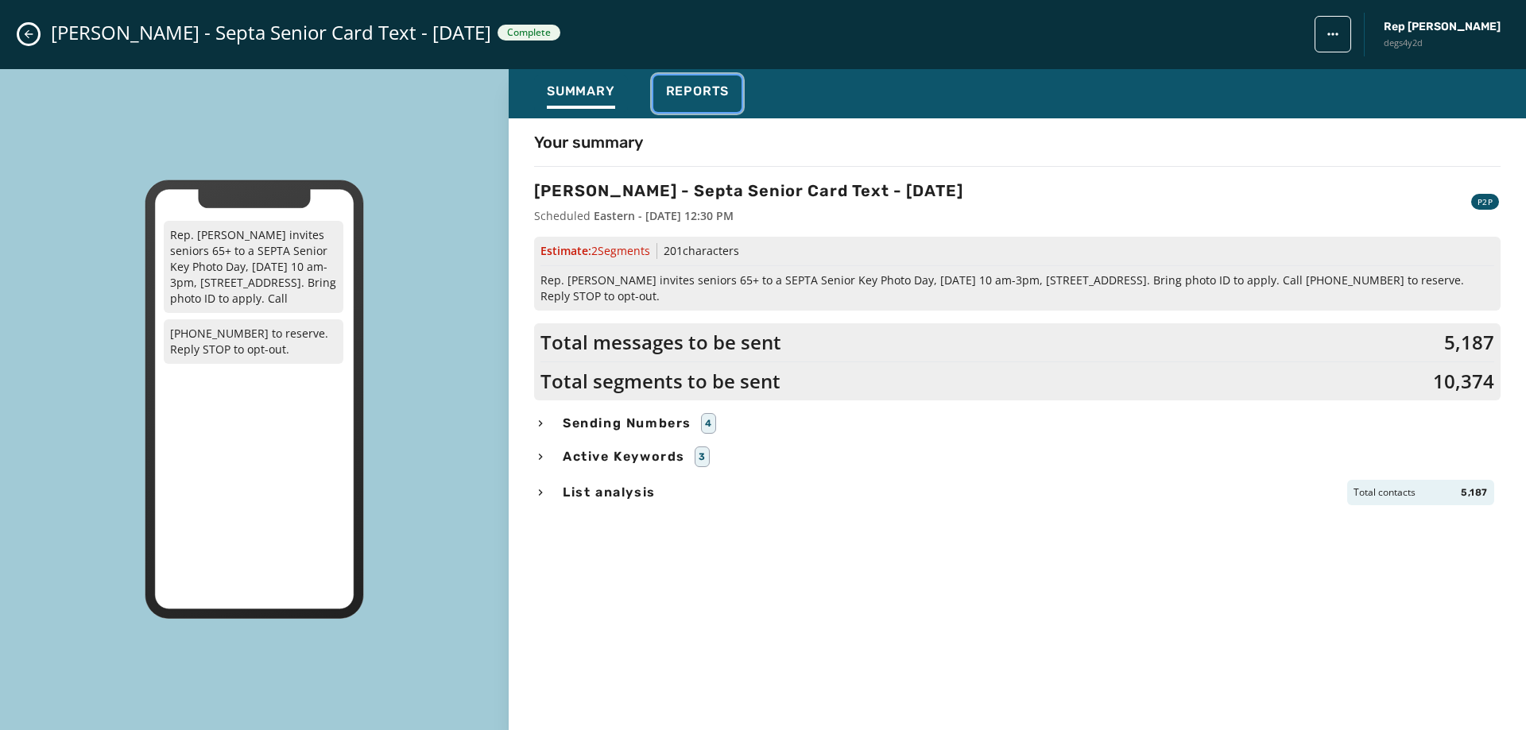
click at [702, 103] on div "Reports" at bounding box center [698, 95] width 64 height 25
